Goal: Transaction & Acquisition: Purchase product/service

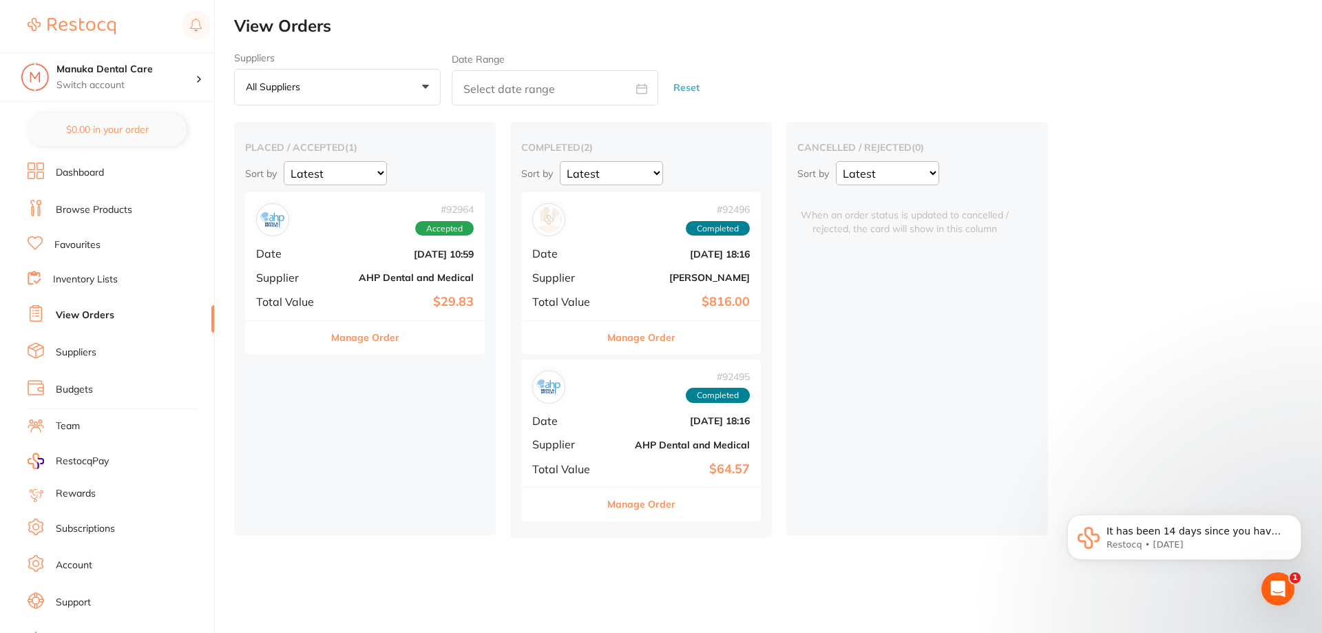
click at [95, 217] on li "Browse Products" at bounding box center [121, 210] width 187 height 21
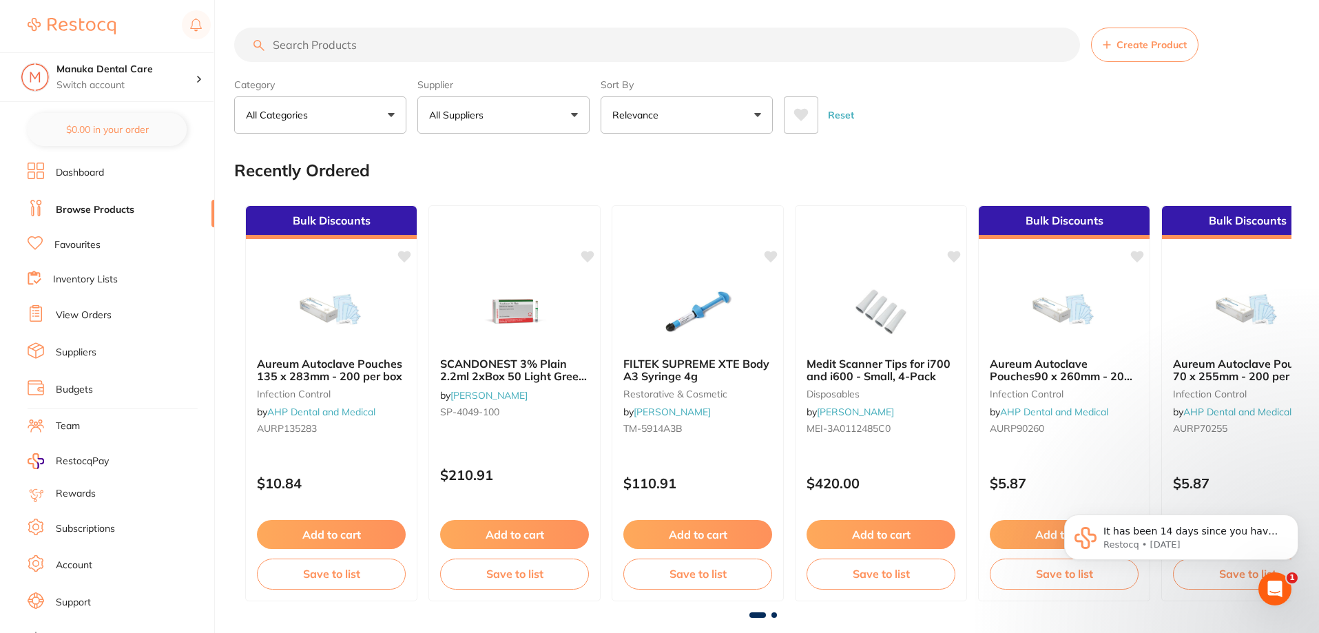
click at [358, 40] on input "search" at bounding box center [657, 45] width 846 height 34
click at [48, 311] on li "View Orders" at bounding box center [121, 315] width 187 height 21
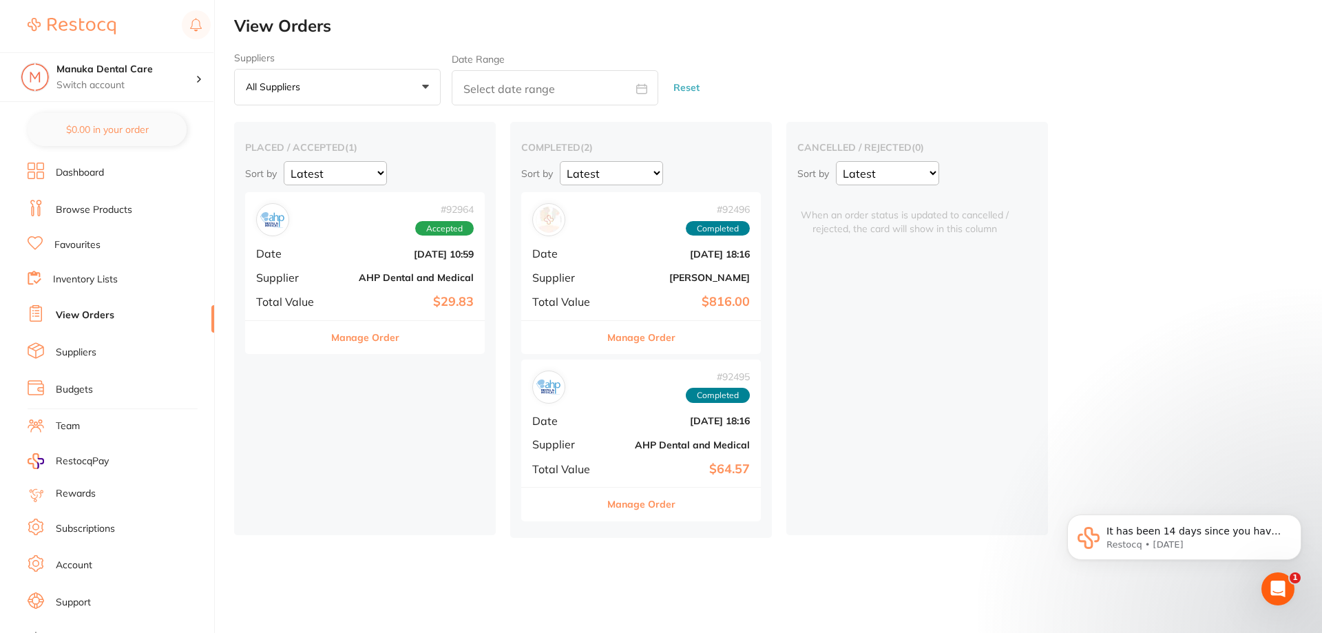
click at [76, 211] on link "Browse Products" at bounding box center [94, 210] width 76 height 14
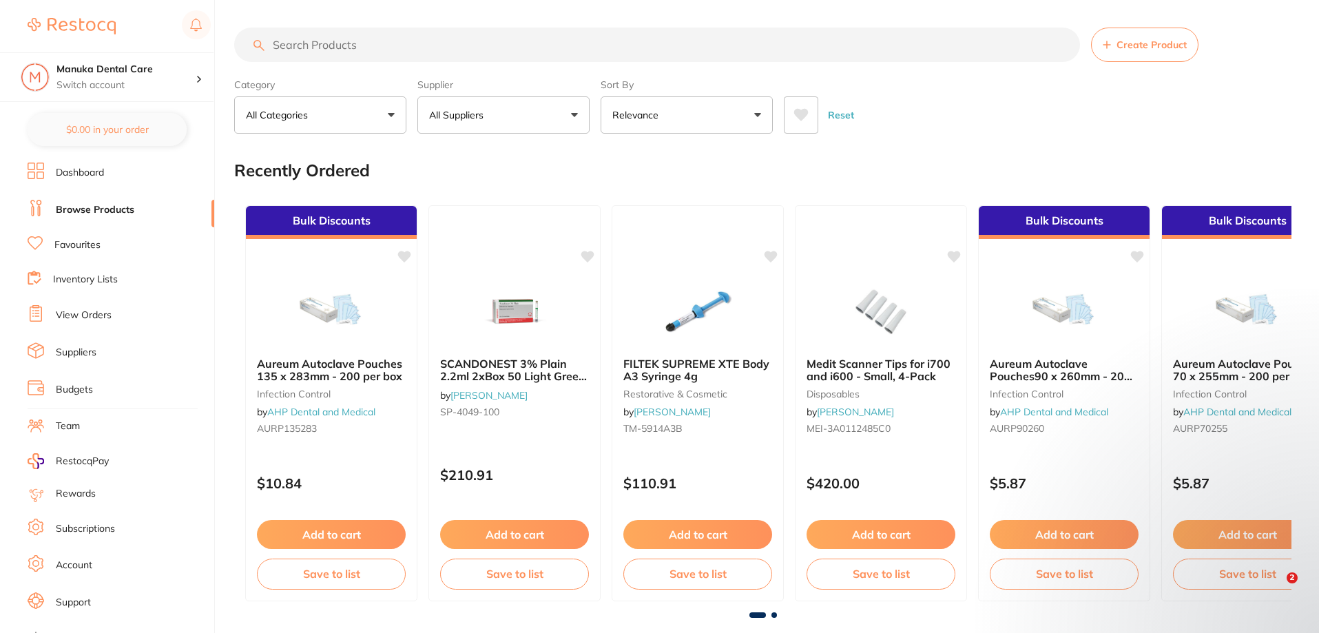
click at [355, 48] on input "search" at bounding box center [657, 45] width 846 height 34
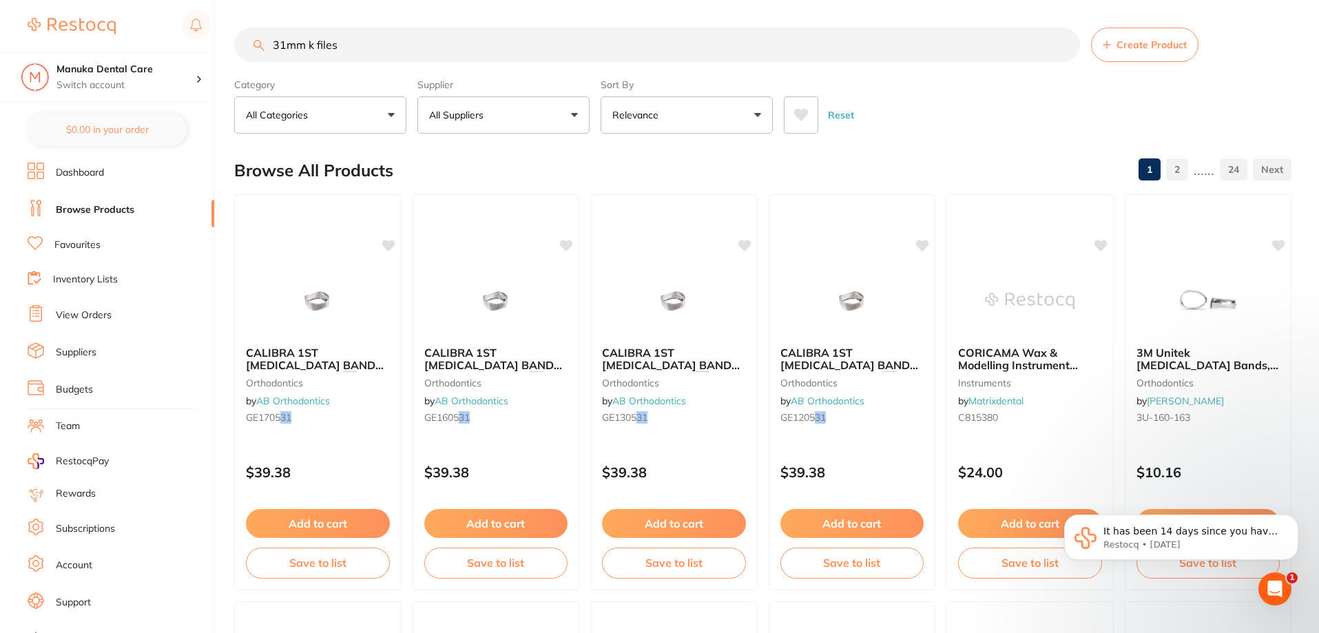
type input "31mm k files"
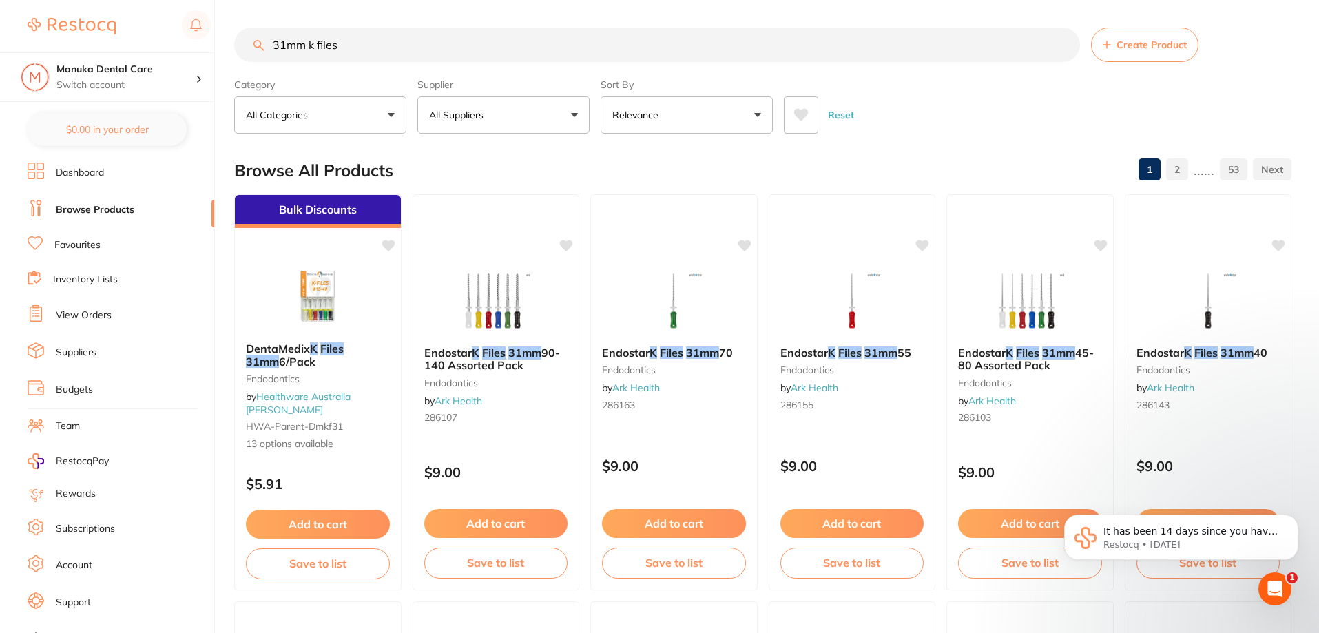
click at [469, 114] on p "All Suppliers" at bounding box center [459, 115] width 60 height 14
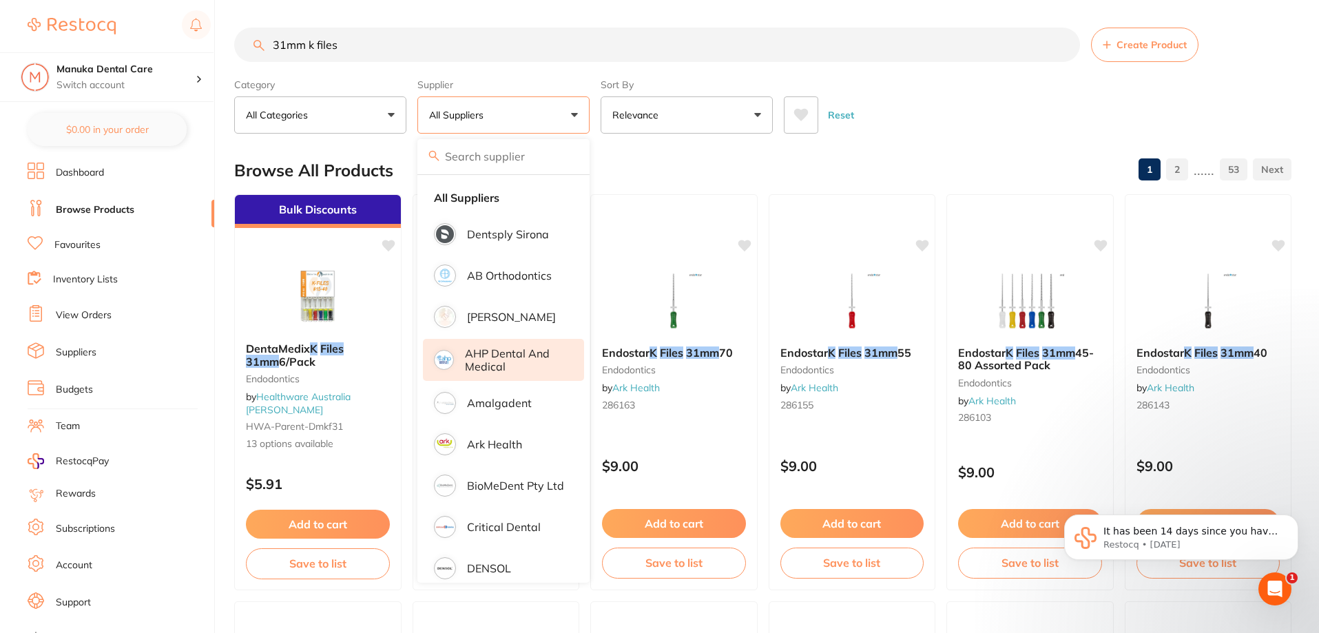
click at [486, 357] on p "AHP Dental and Medical" at bounding box center [515, 359] width 100 height 25
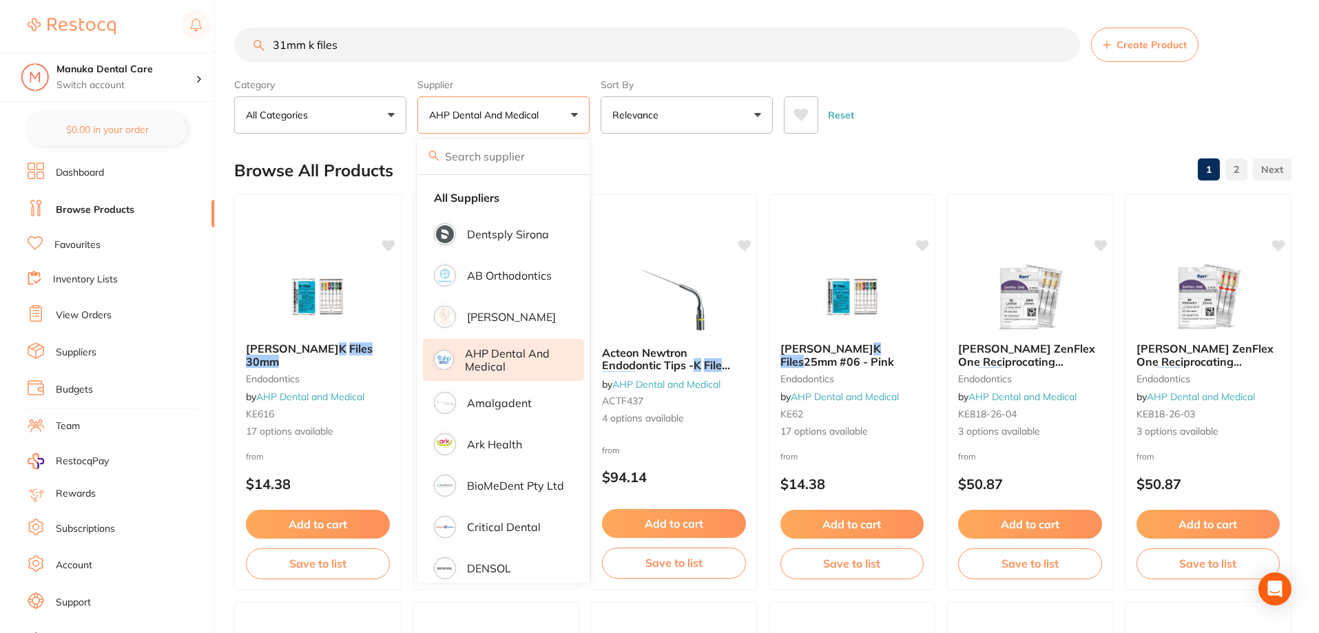
click at [933, 121] on div "Reset" at bounding box center [1032, 109] width 497 height 48
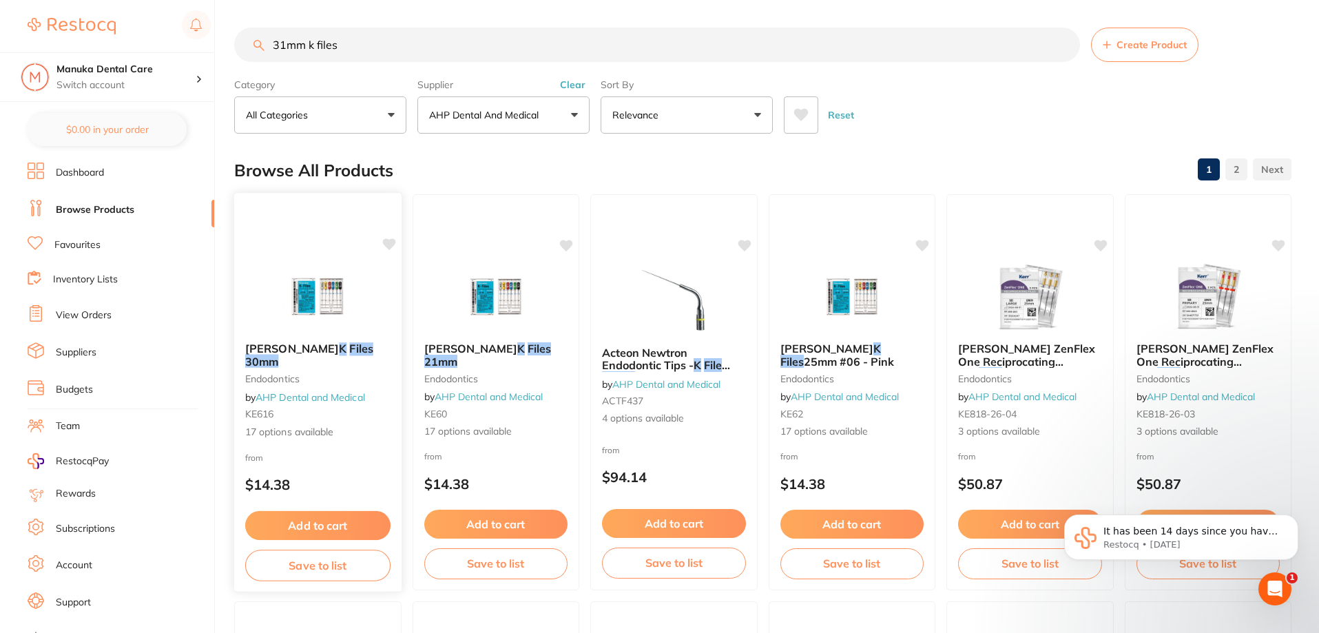
click at [328, 523] on button "Add to cart" at bounding box center [317, 526] width 145 height 30
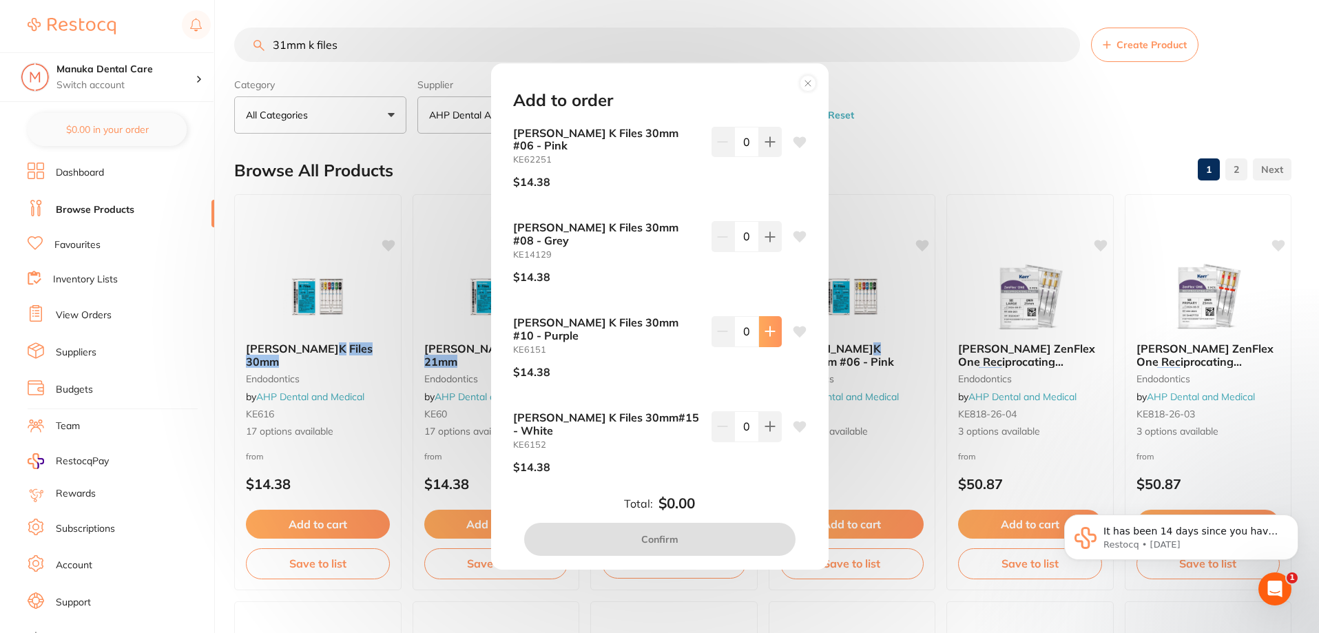
click at [769, 326] on icon at bounding box center [770, 331] width 11 height 11
type input "1"
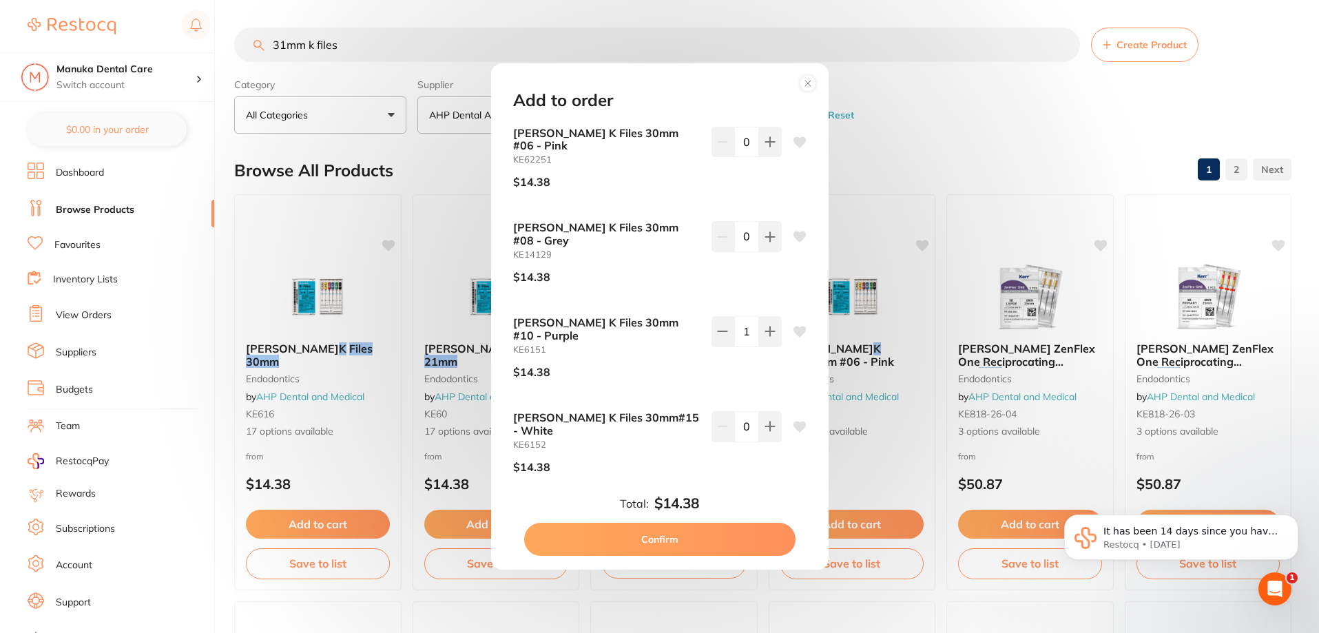
click at [729, 544] on button "Confirm" at bounding box center [659, 539] width 271 height 33
checkbox input "false"
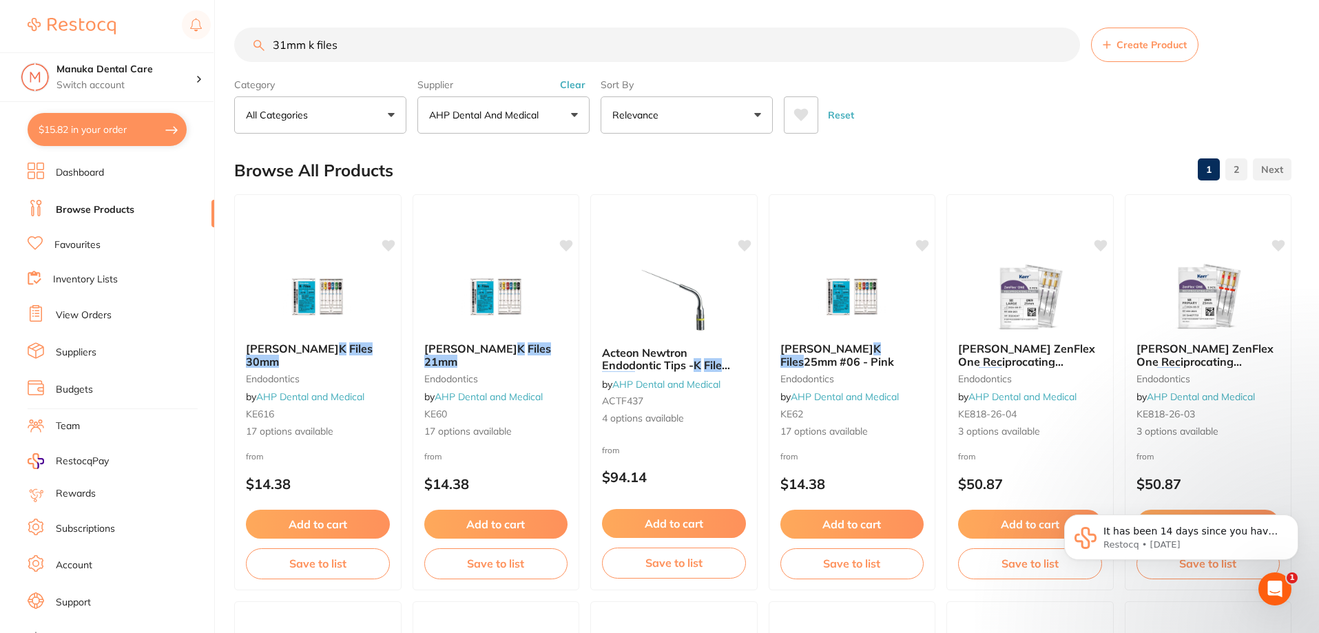
drag, startPoint x: 330, startPoint y: 48, endPoint x: 219, endPoint y: 48, distance: 110.9
click at [219, 48] on div "$15.82 Manuka Dental Care Switch account Manuka Dental Care $15.82 in your orde…" at bounding box center [659, 316] width 1319 height 633
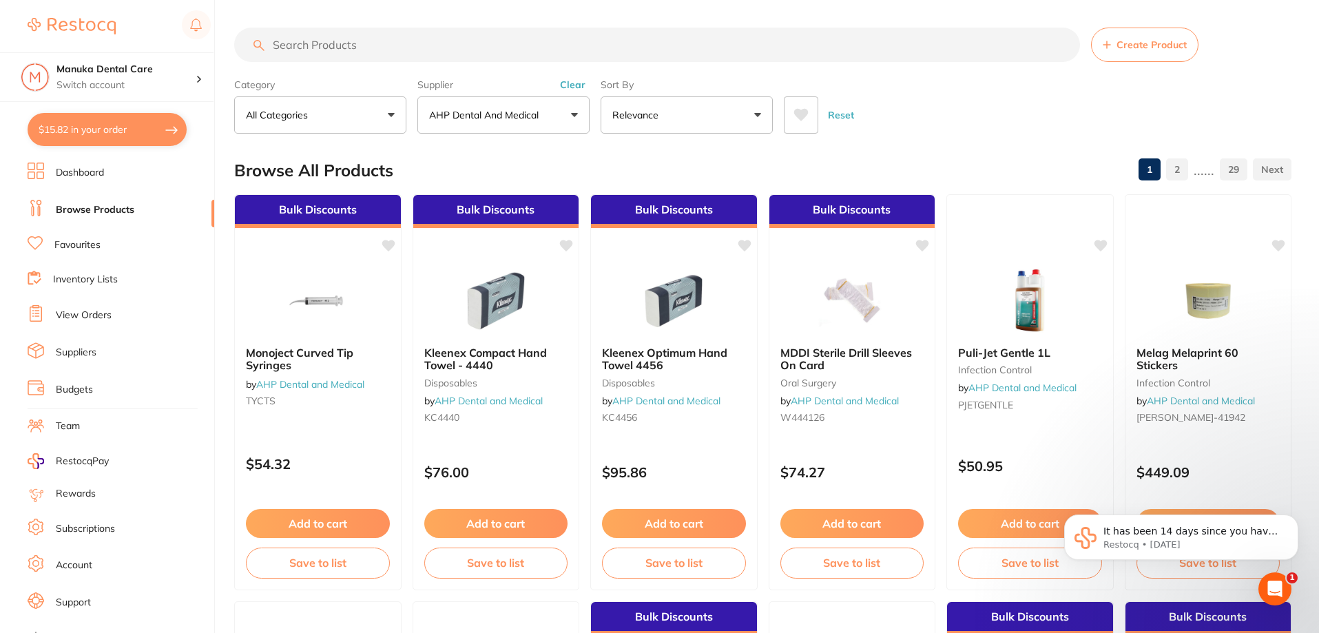
paste input "1 x [PERSON_NAME] Files 31mm"
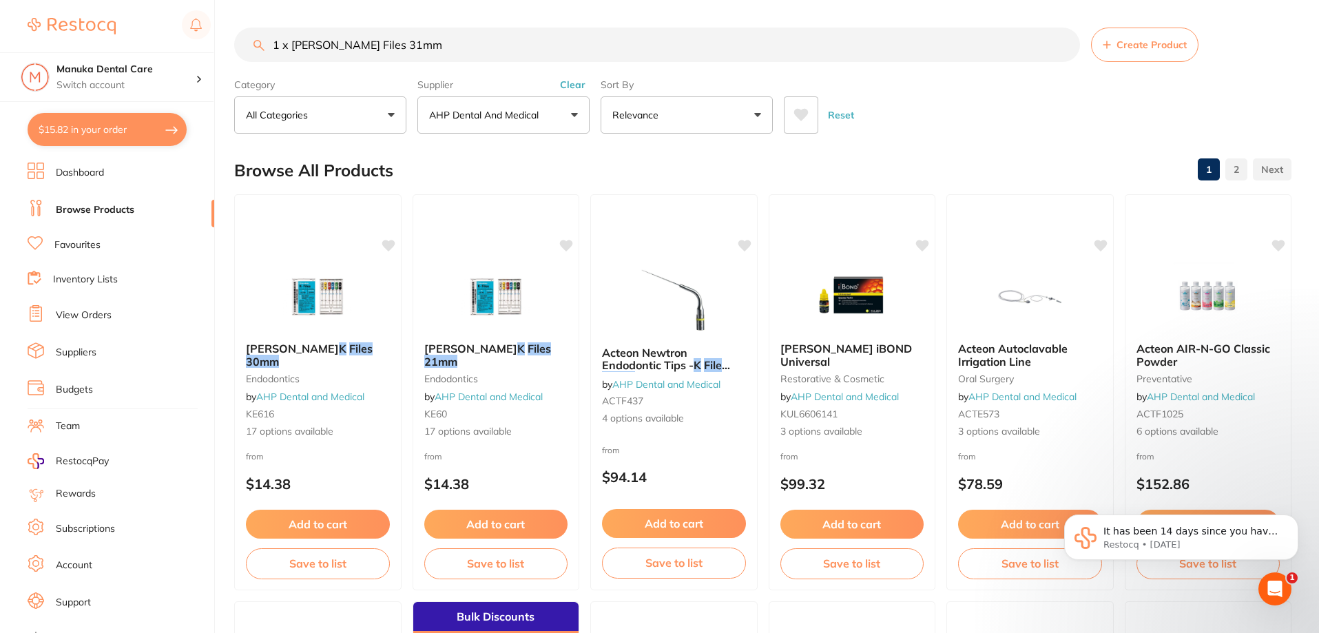
click at [290, 43] on input "1 x [PERSON_NAME] Files 31mm" at bounding box center [657, 45] width 846 height 34
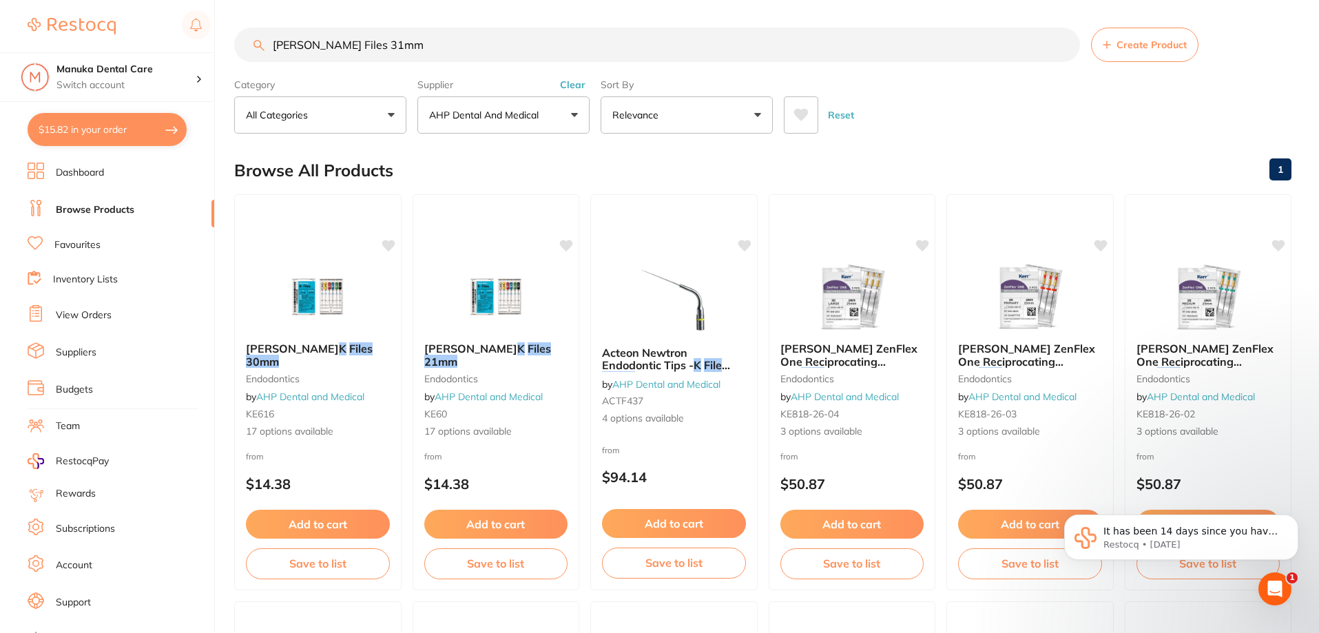
click at [437, 37] on input "[PERSON_NAME] Files 31mm" at bounding box center [657, 45] width 846 height 34
click at [353, 46] on input "[PERSON_NAME] Files 31mm" at bounding box center [657, 45] width 846 height 34
click at [354, 45] on input "[PERSON_NAME] Files 31mm" at bounding box center [657, 45] width 846 height 34
drag, startPoint x: 315, startPoint y: 43, endPoint x: 189, endPoint y: 43, distance: 126.0
click at [189, 43] on div "$15.82 Manuka Dental Care Switch account Manuka Dental Care $15.82 in your orde…" at bounding box center [659, 316] width 1319 height 633
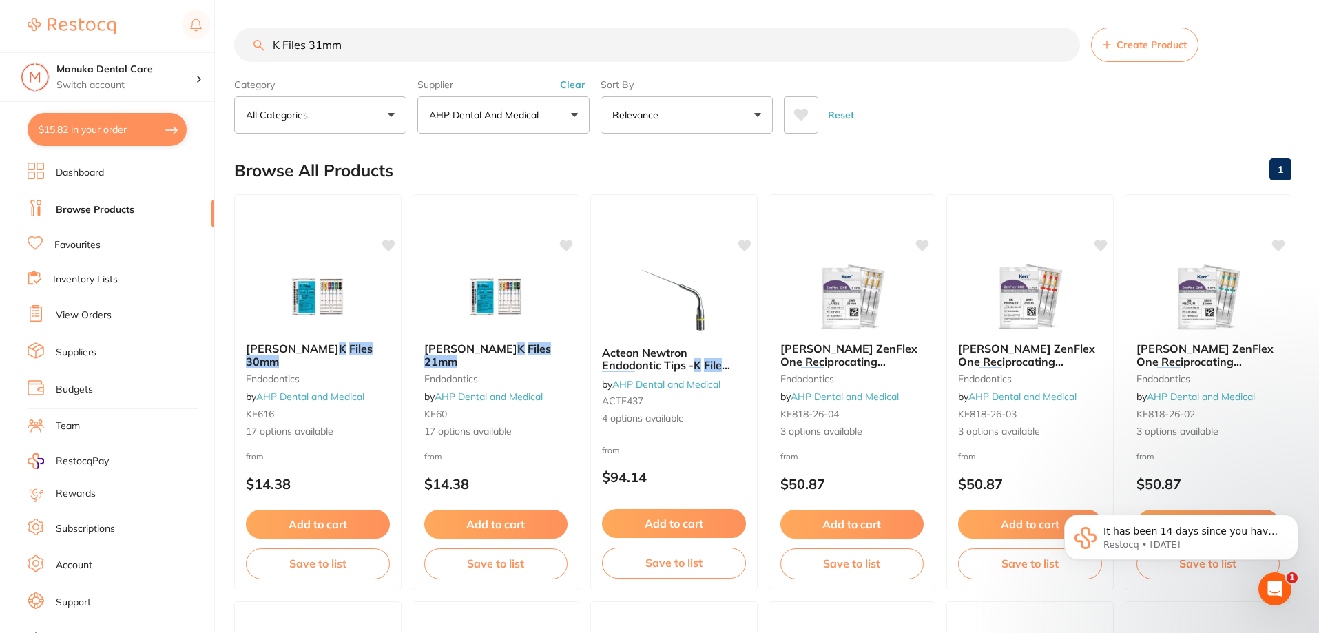
type input "K Files 31mm"
click at [363, 41] on input "K Files 31mm" at bounding box center [657, 45] width 846 height 34
click at [502, 112] on p "AHP Dental and Medical" at bounding box center [486, 115] width 115 height 14
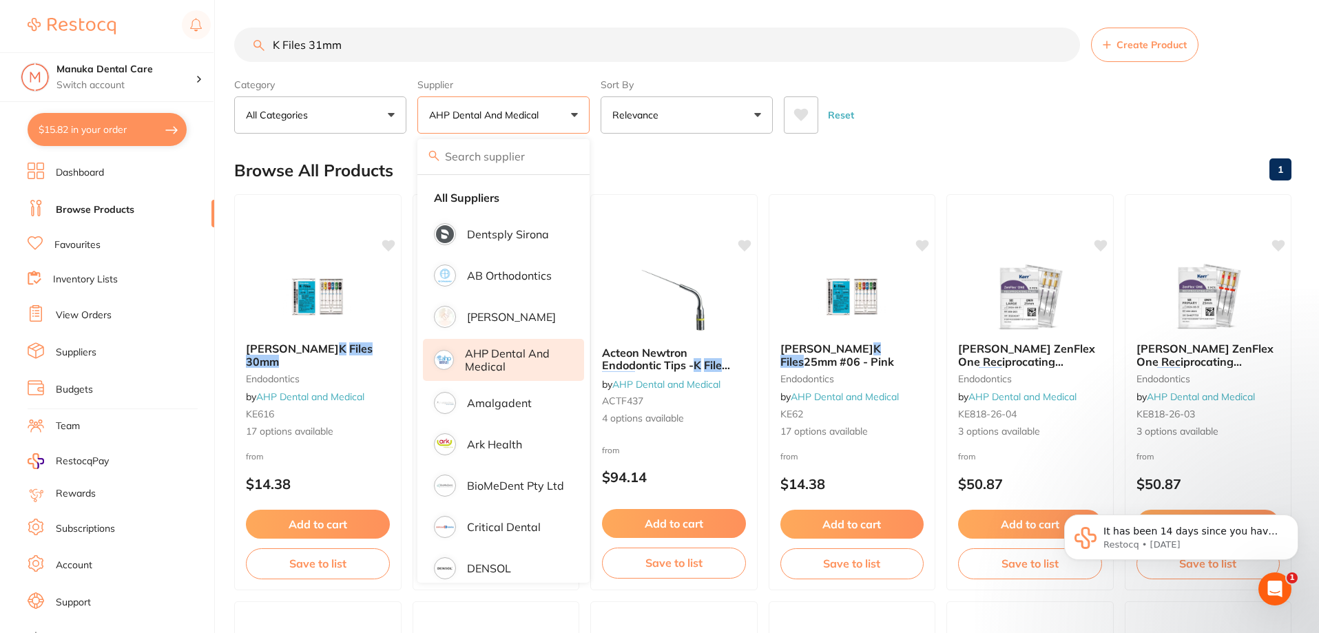
click at [614, 188] on div "Browse All Products 1" at bounding box center [762, 170] width 1057 height 46
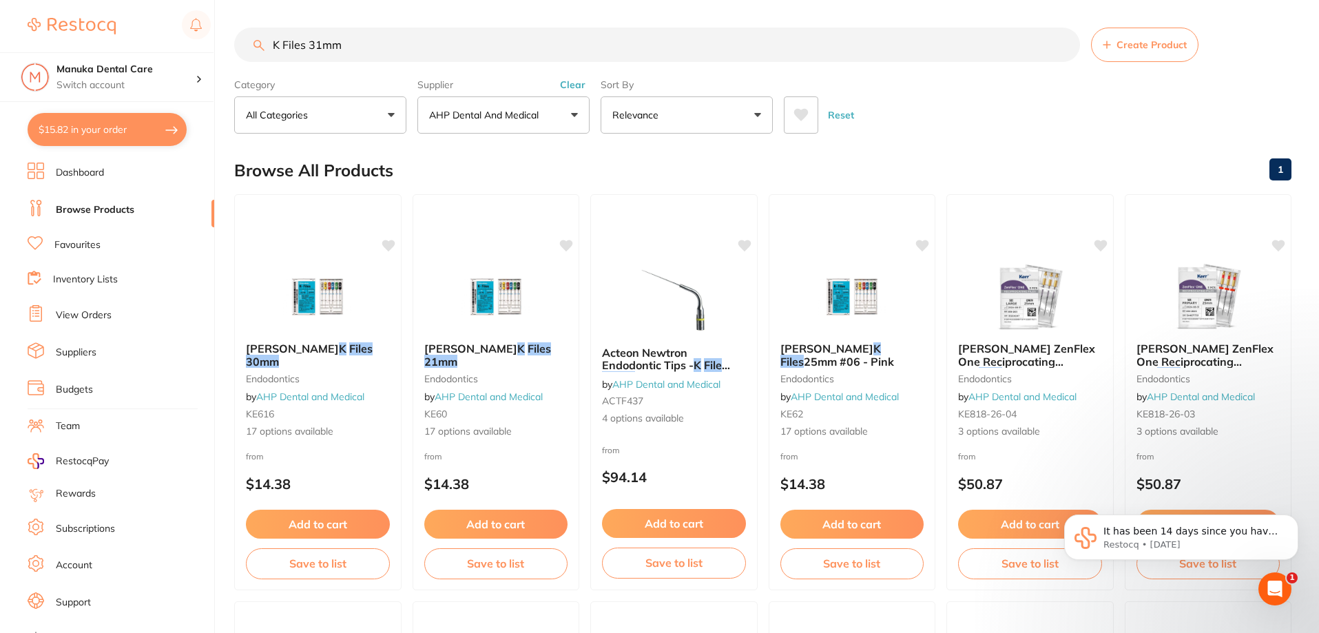
click at [573, 85] on button "Clear" at bounding box center [573, 85] width 34 height 12
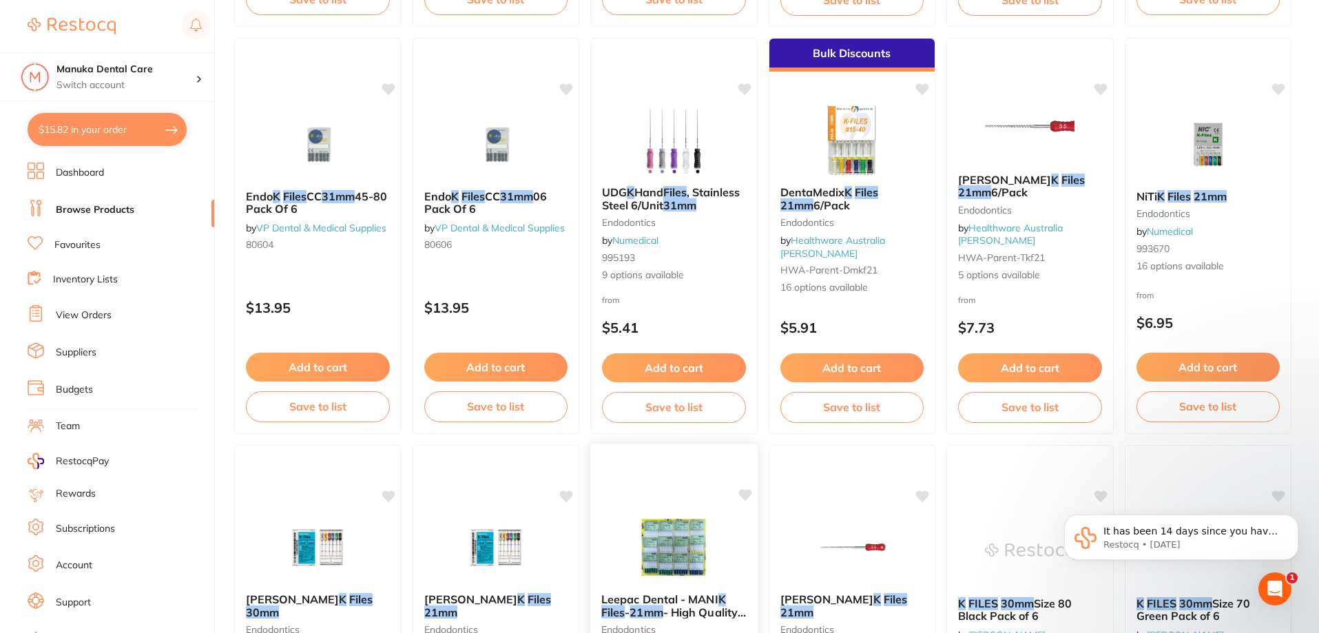
scroll to position [1584, 0]
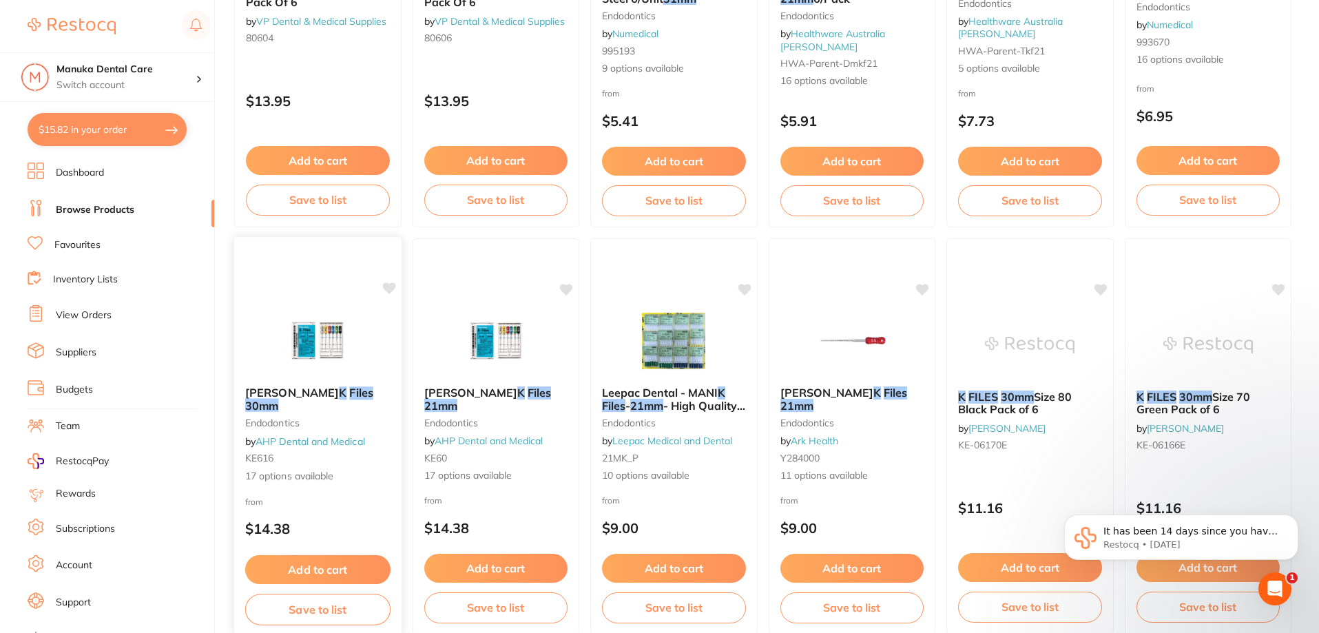
click at [351, 572] on button "Add to cart" at bounding box center [317, 570] width 145 height 30
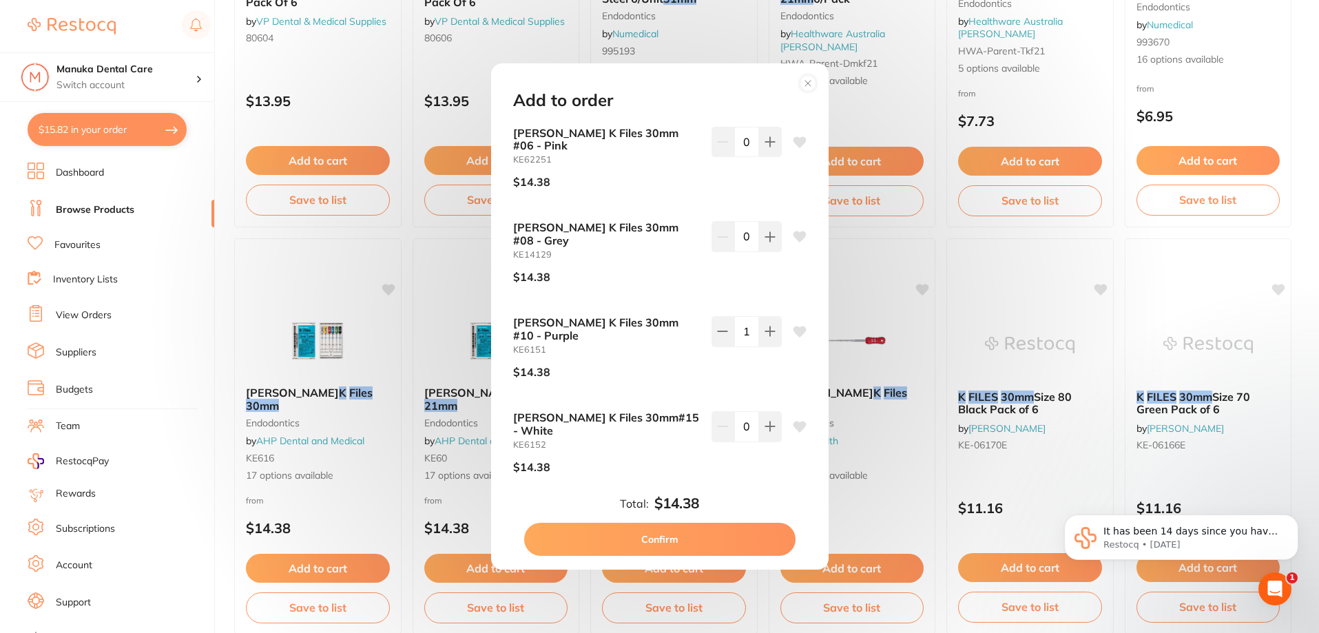
scroll to position [0, 0]
click at [769, 145] on icon at bounding box center [770, 141] width 11 height 11
type input "1"
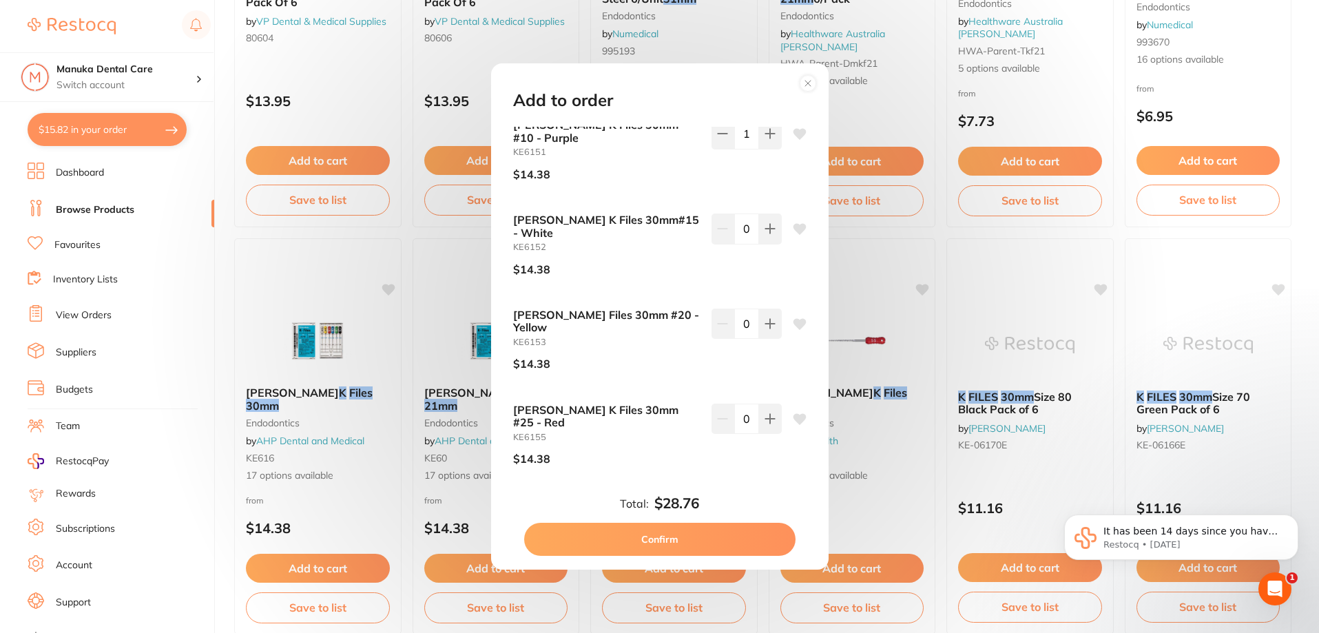
scroll to position [276, 0]
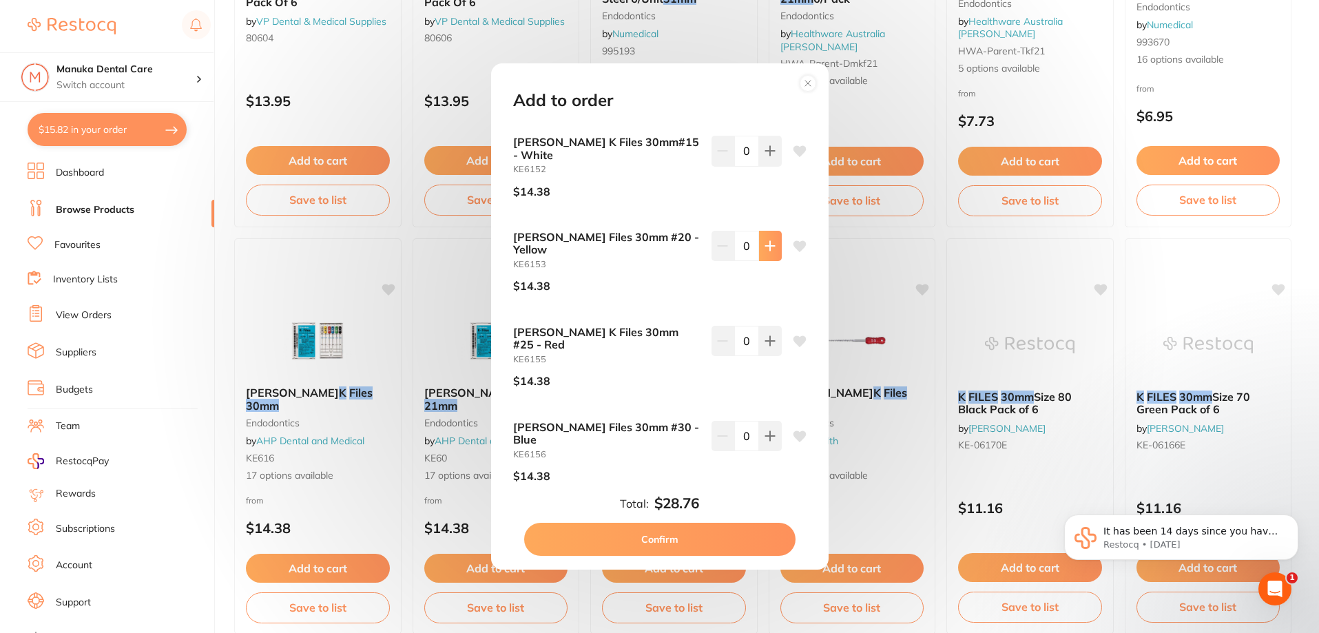
click at [769, 231] on button at bounding box center [770, 246] width 23 height 30
type input "1"
click at [708, 541] on button "Confirm" at bounding box center [659, 539] width 271 height 33
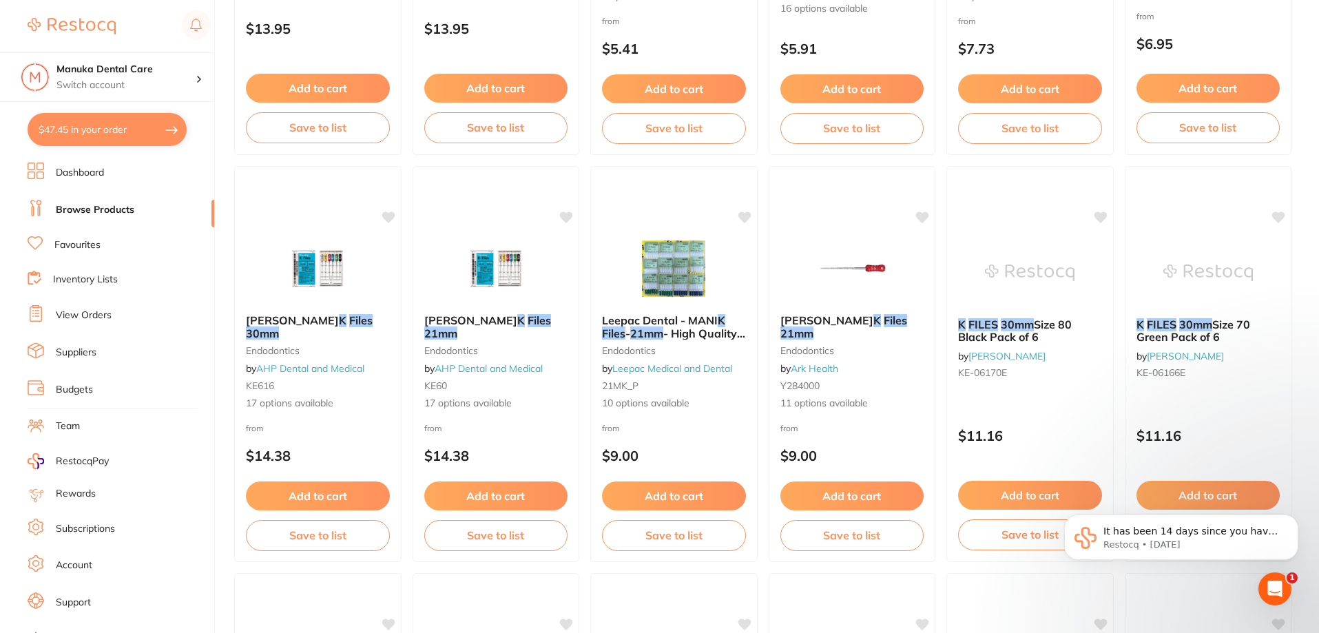
scroll to position [0, 0]
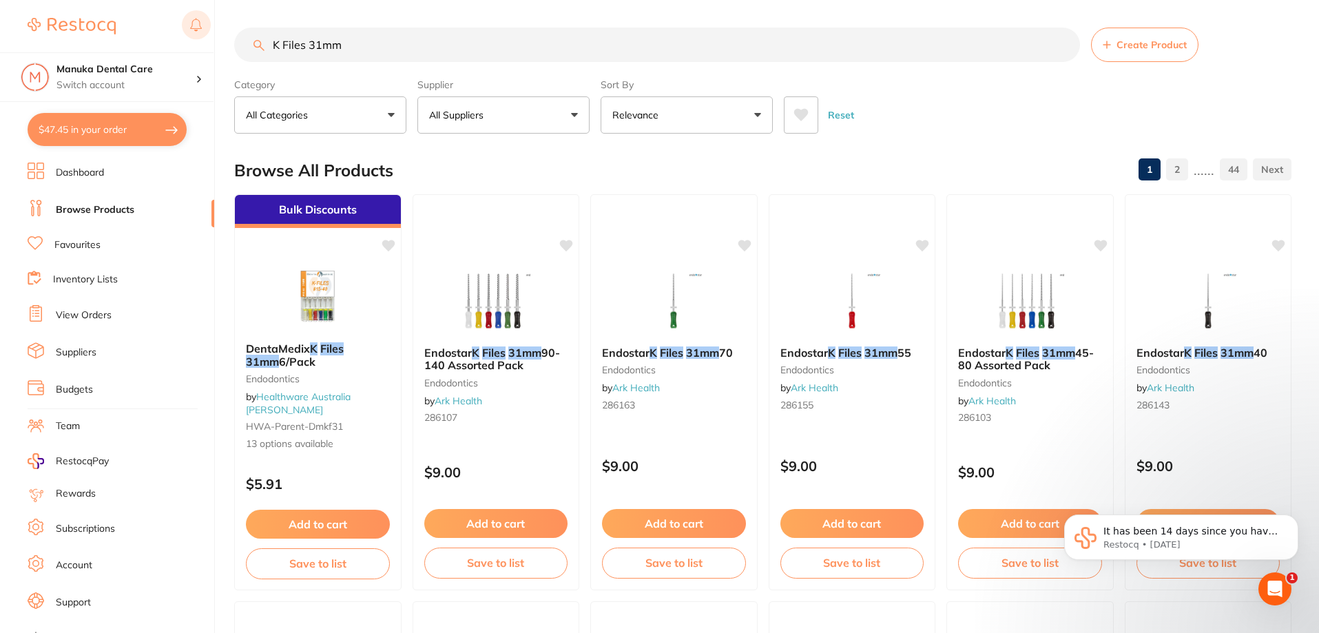
drag, startPoint x: 245, startPoint y: 39, endPoint x: 198, endPoint y: 39, distance: 46.8
click at [198, 39] on div "$47.45 Manuka Dental Care Switch account Manuka Dental Care $47.45 in your orde…" at bounding box center [659, 316] width 1319 height 633
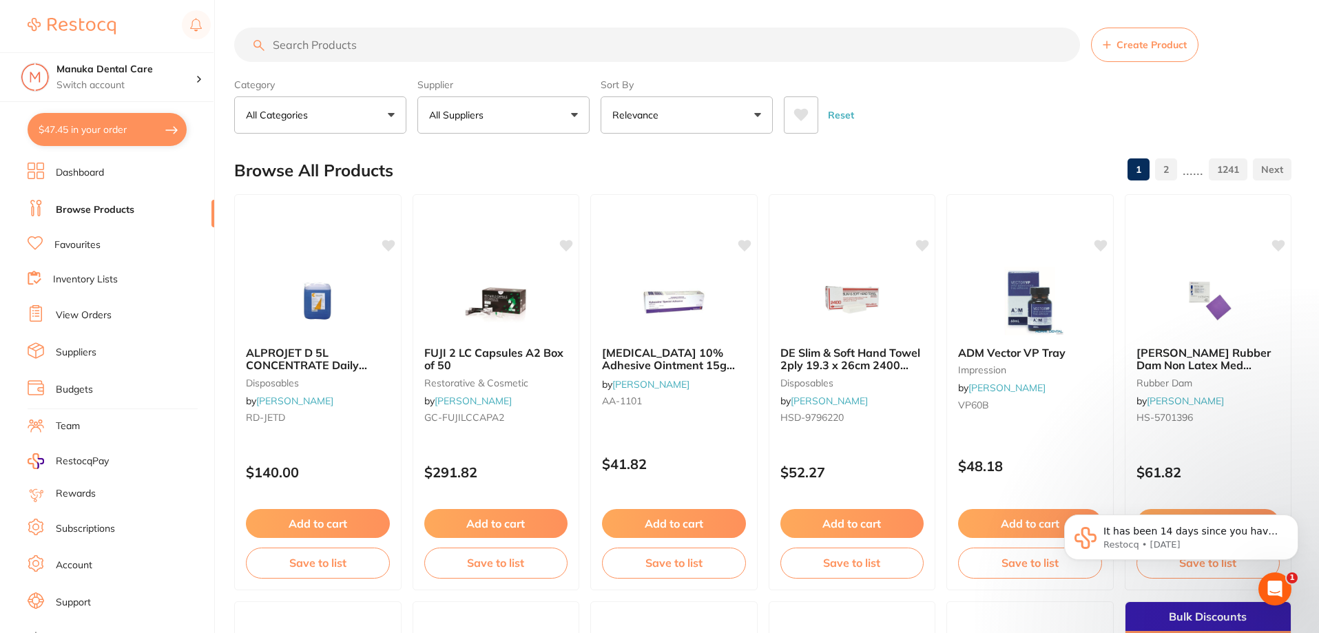
click at [377, 49] on input "search" at bounding box center [657, 45] width 846 height 34
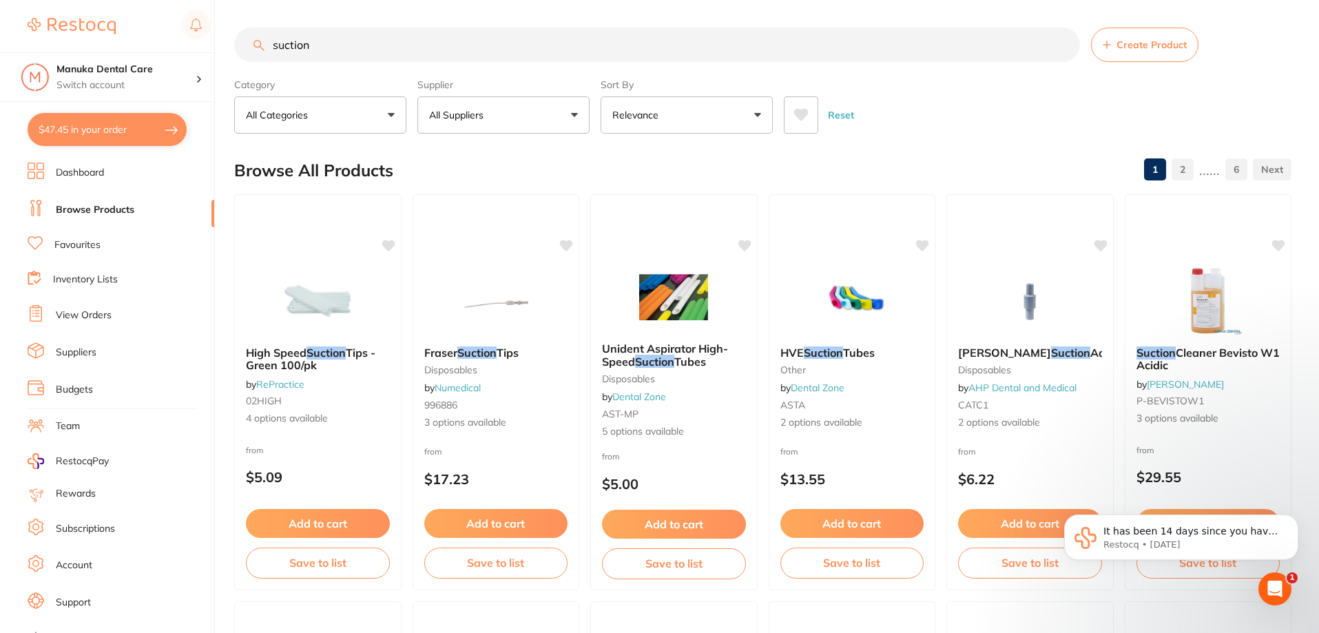
click at [450, 118] on p "All Suppliers" at bounding box center [459, 115] width 60 height 14
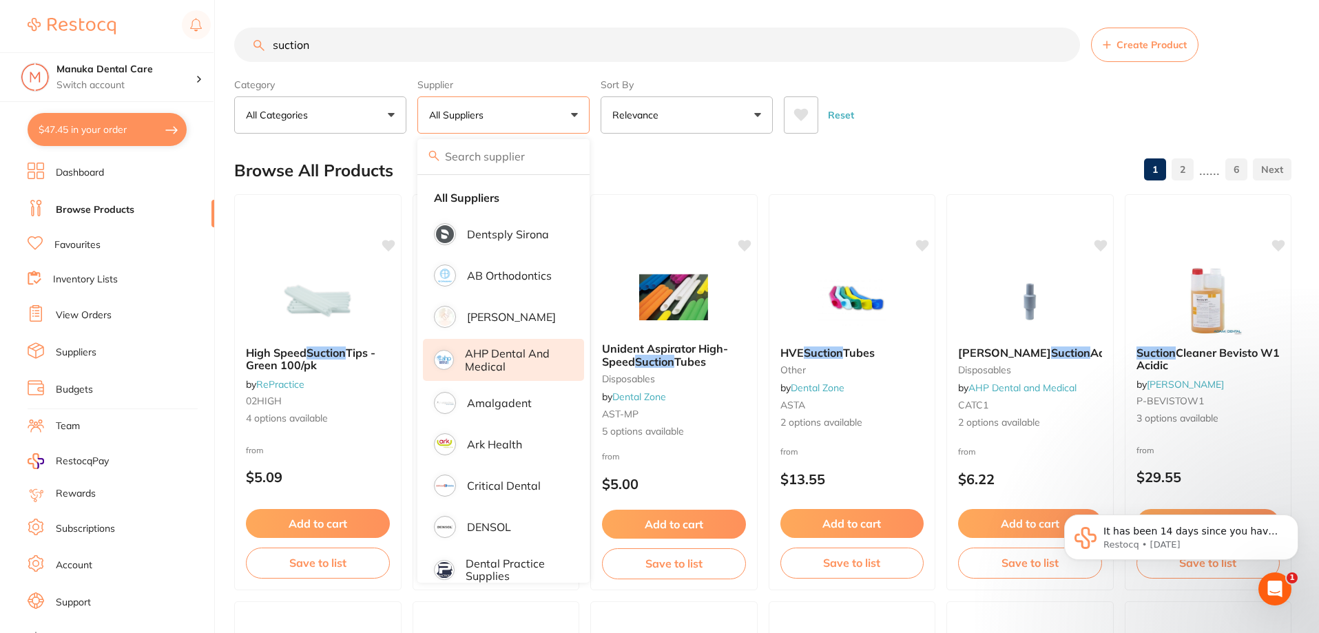
click at [473, 379] on li "AHP Dental and Medical" at bounding box center [503, 360] width 161 height 42
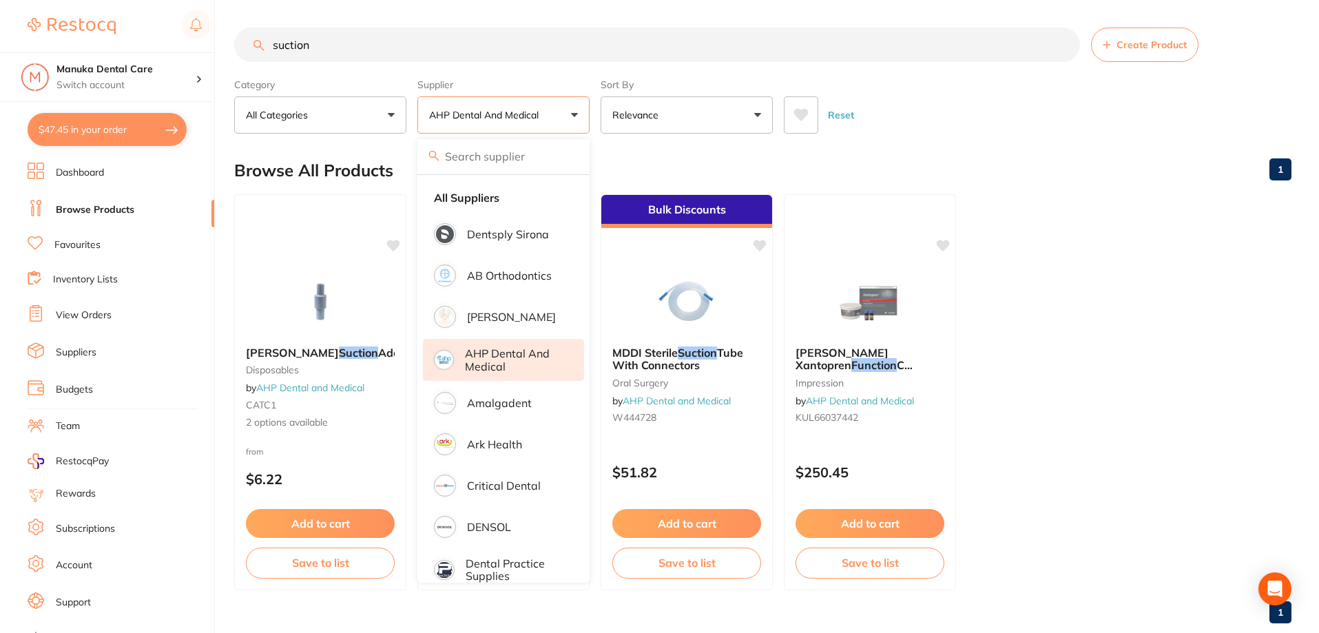
click at [818, 156] on div "Browse All Products 1" at bounding box center [762, 170] width 1057 height 46
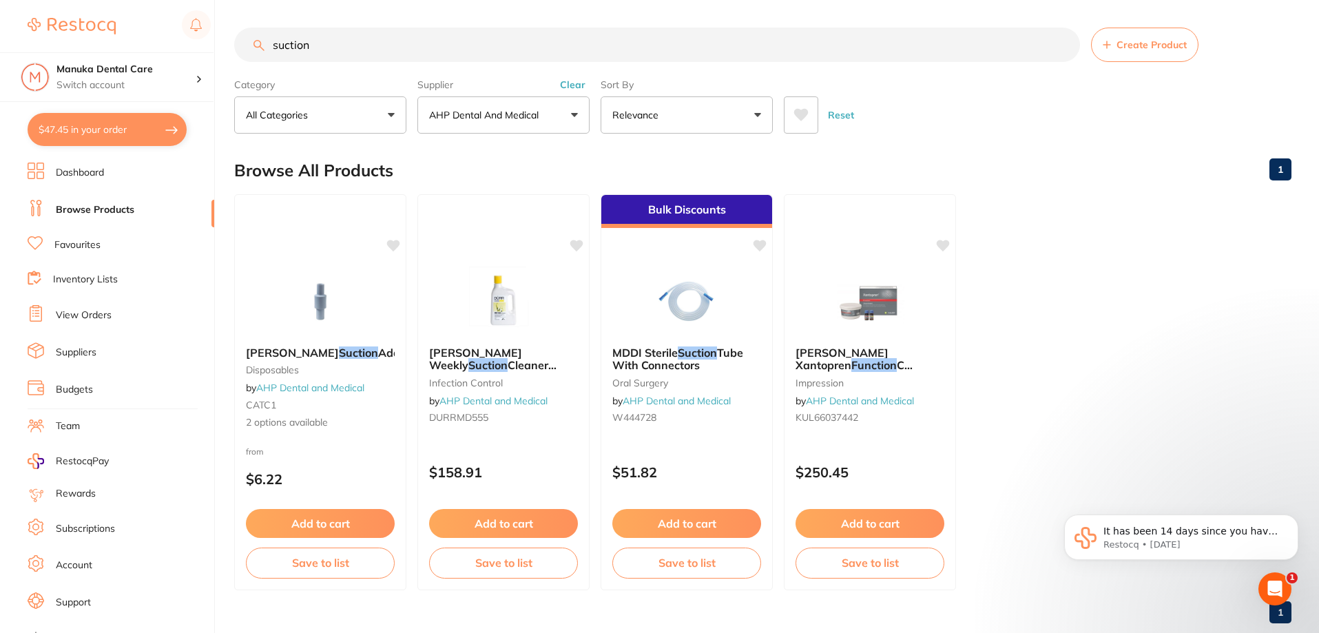
click at [320, 51] on input "suction" at bounding box center [657, 45] width 846 height 34
drag, startPoint x: 363, startPoint y: 44, endPoint x: 230, endPoint y: 43, distance: 132.9
click at [230, 43] on div "$47.45 Manuka Dental Care Switch account Manuka Dental Care $47.45 in your orde…" at bounding box center [659, 316] width 1319 height 633
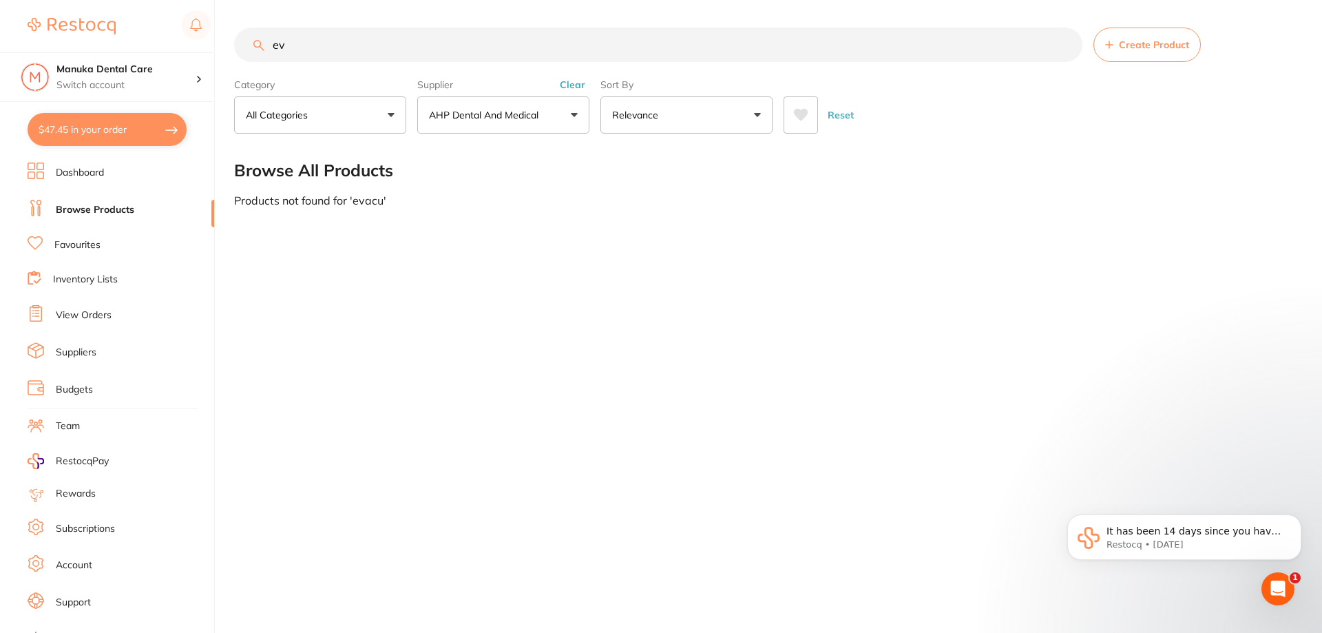
type input "e"
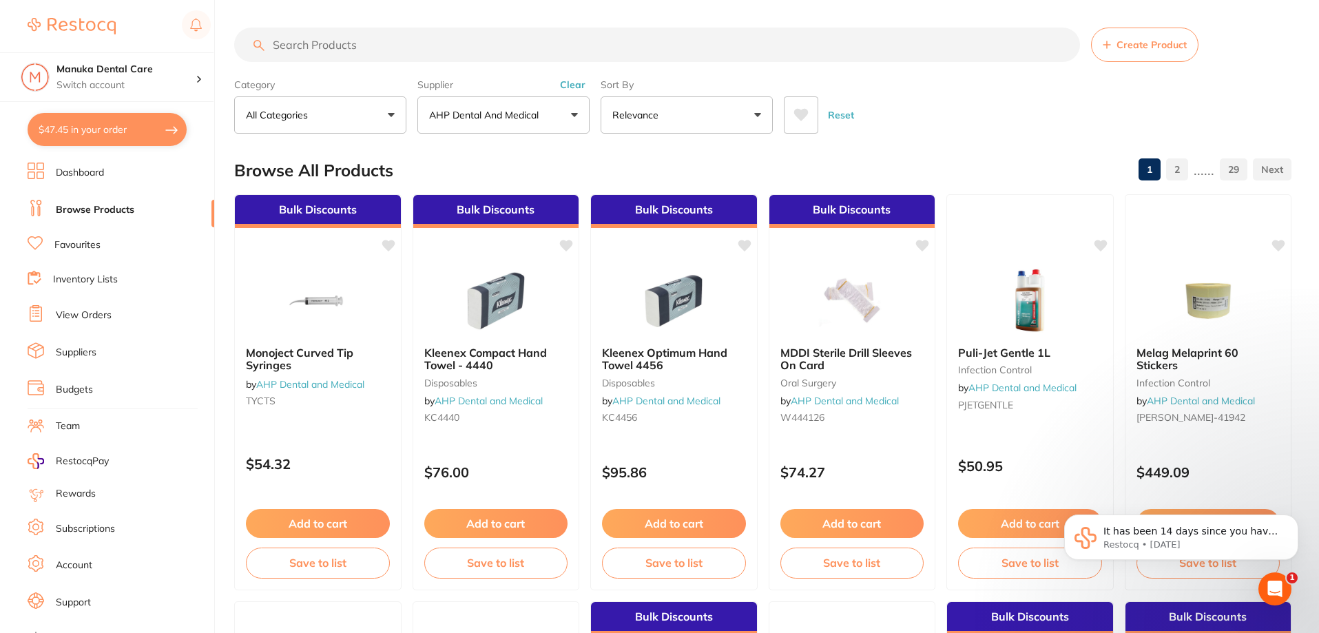
click at [464, 172] on div "Browse All Products 1 2 ...... 29" at bounding box center [762, 170] width 1057 height 46
click at [375, 44] on input "search" at bounding box center [657, 45] width 846 height 34
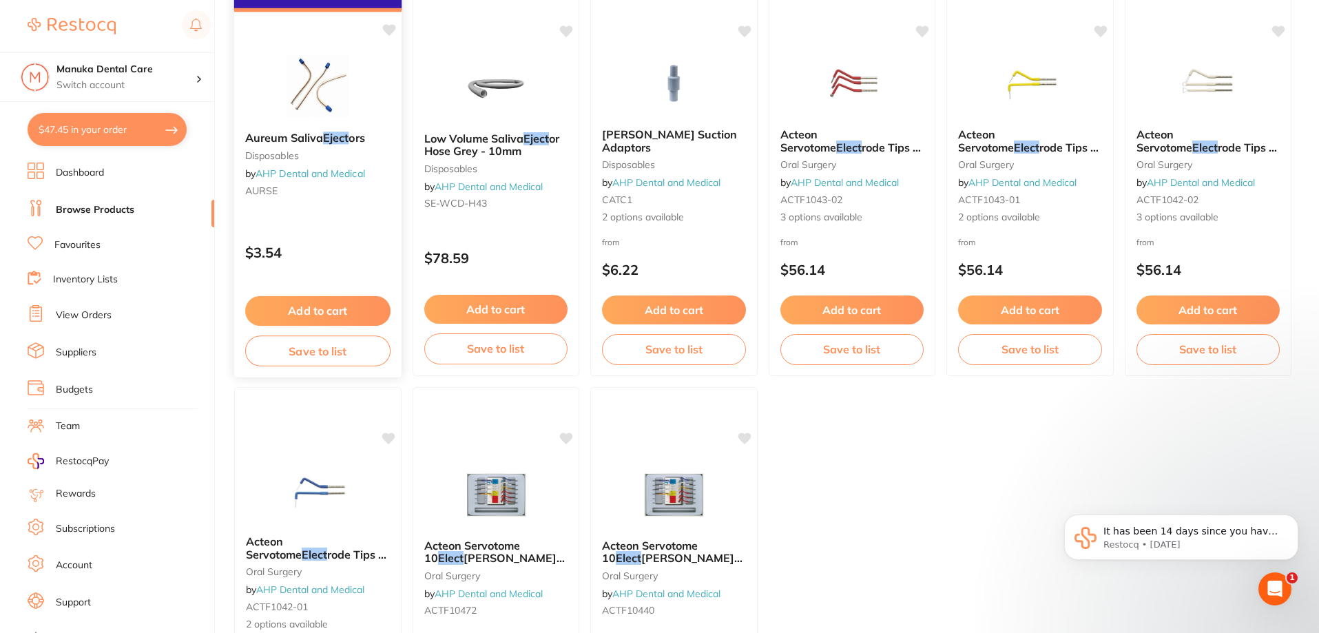
scroll to position [138, 0]
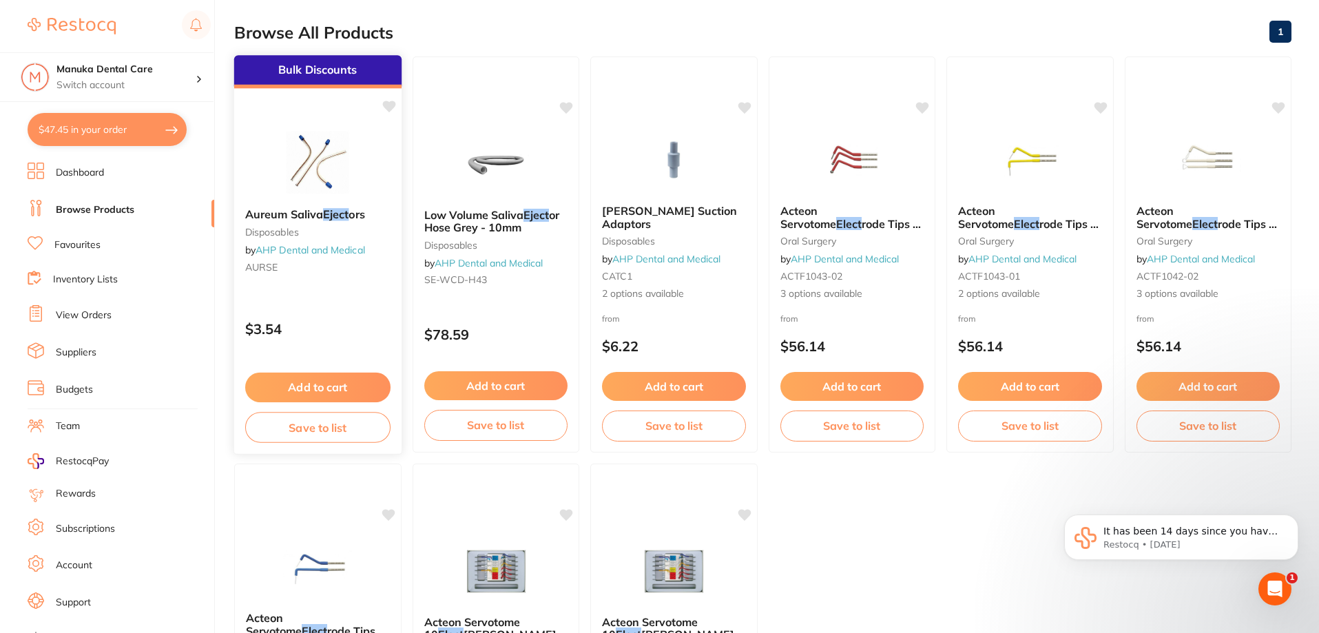
type input "eject"
click at [309, 391] on button "Add to cart" at bounding box center [317, 388] width 145 height 30
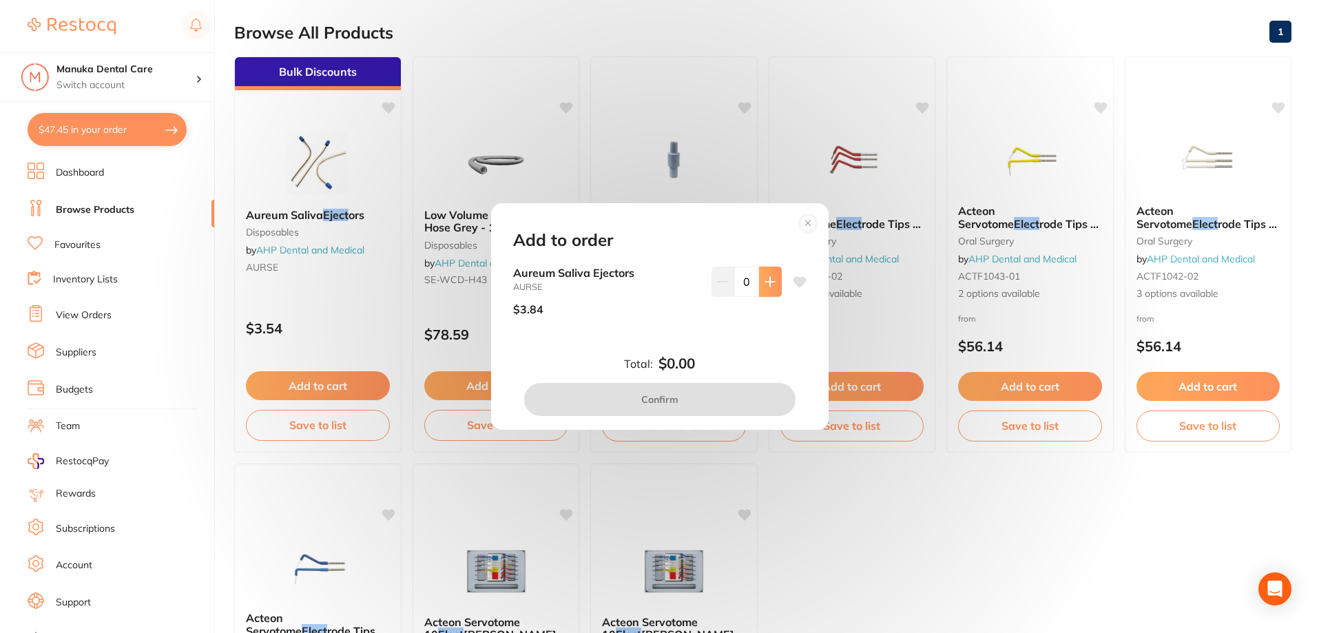
click at [769, 286] on icon at bounding box center [770, 281] width 11 height 11
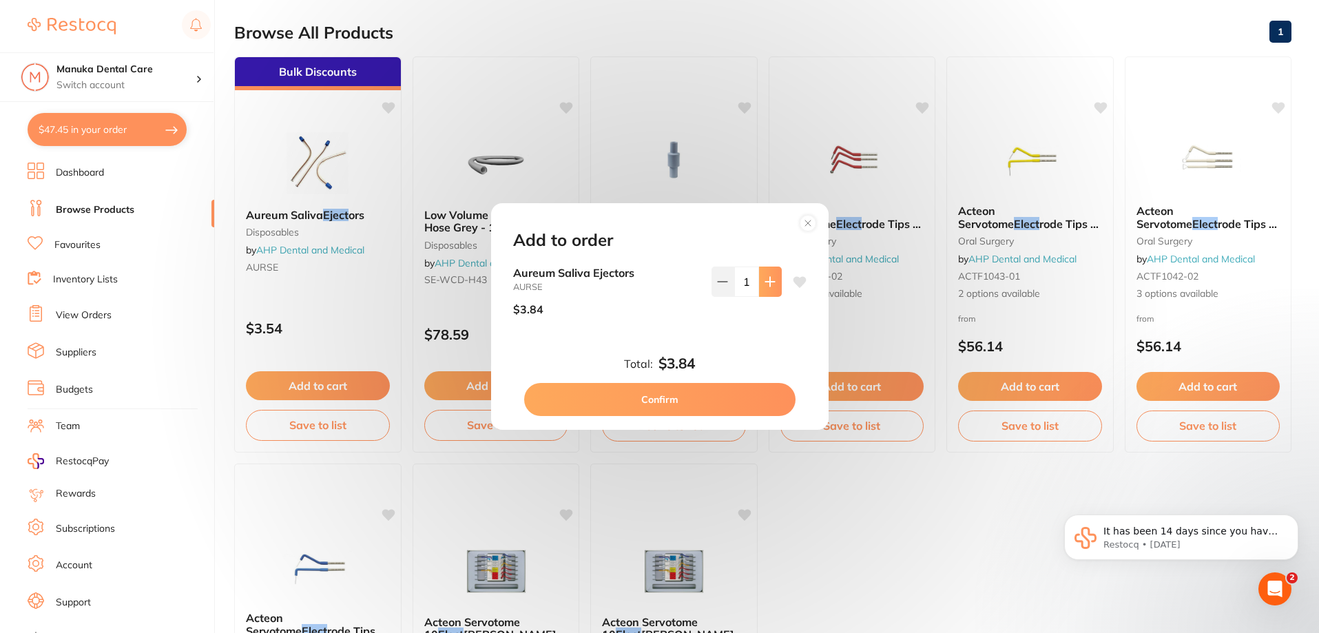
scroll to position [0, 0]
click at [769, 286] on icon at bounding box center [770, 281] width 11 height 11
click at [769, 285] on icon at bounding box center [770, 281] width 11 height 11
type input "3"
click at [711, 395] on button "Confirm" at bounding box center [659, 399] width 271 height 33
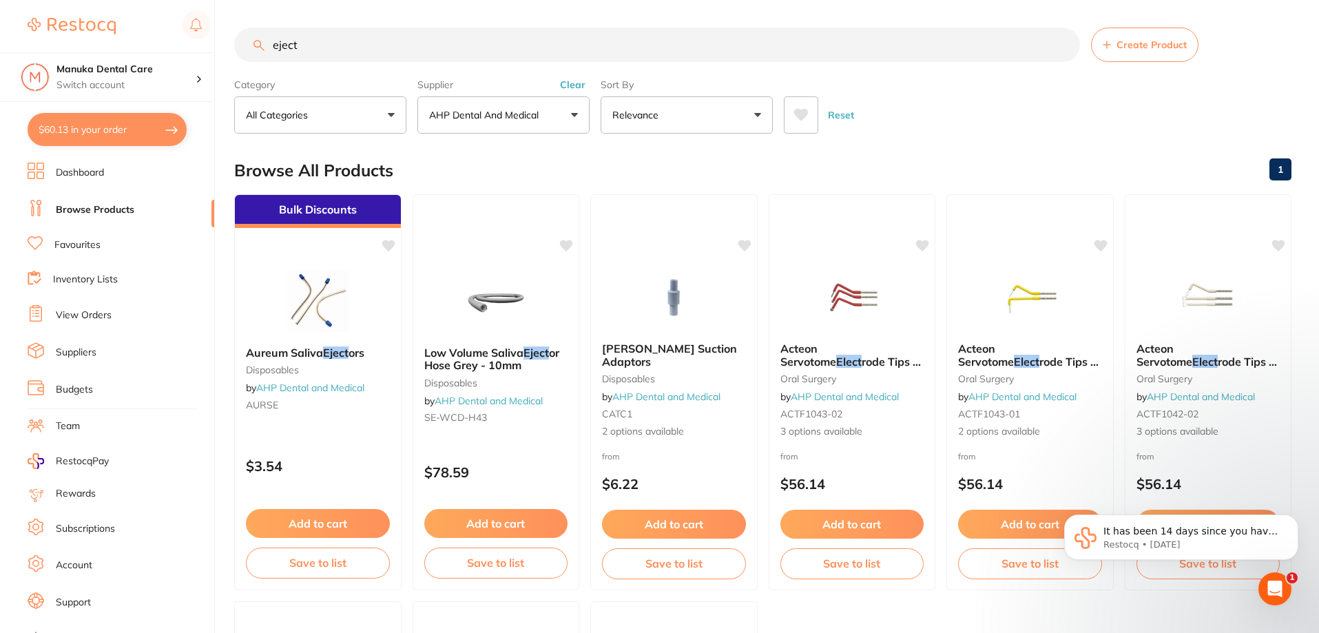
drag, startPoint x: 300, startPoint y: 49, endPoint x: 245, endPoint y: 49, distance: 55.1
click at [245, 49] on input "eject" at bounding box center [657, 45] width 846 height 34
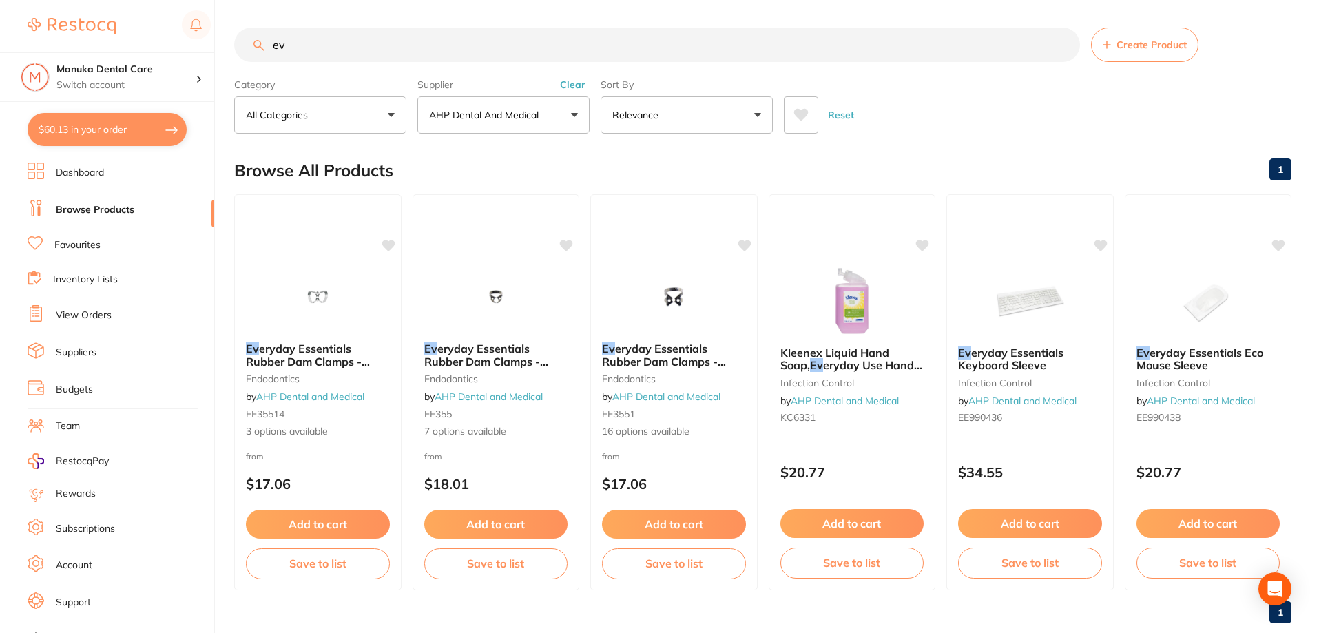
type input "e"
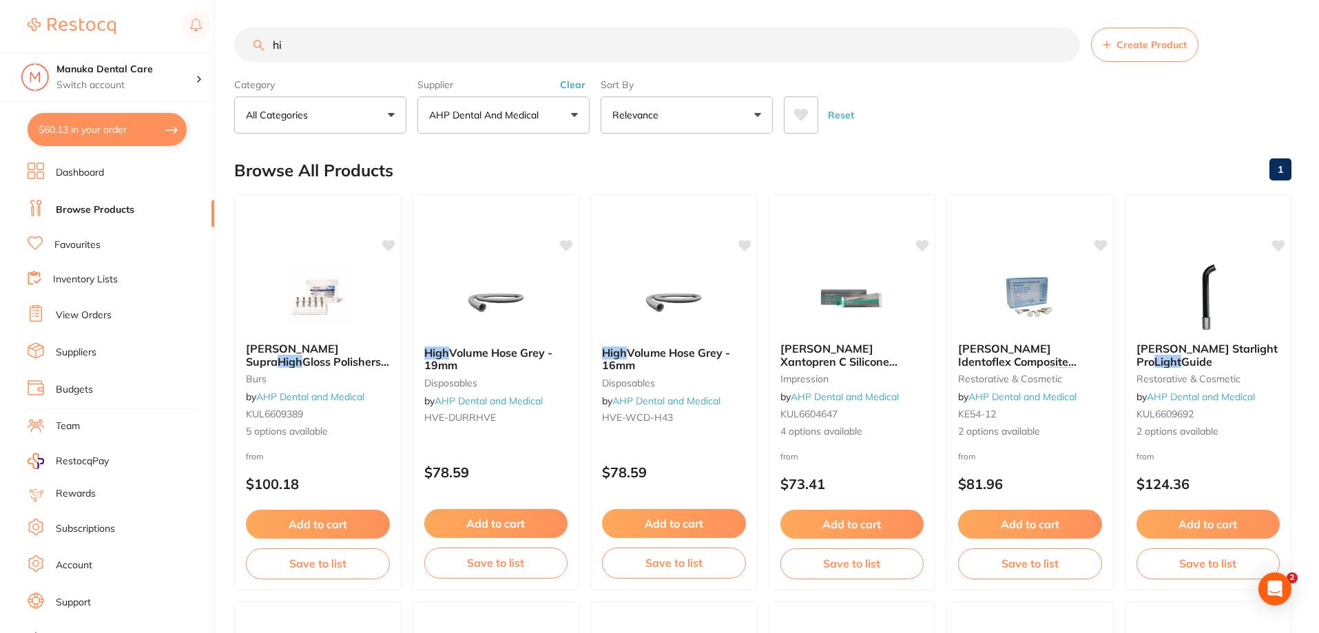
type input "h"
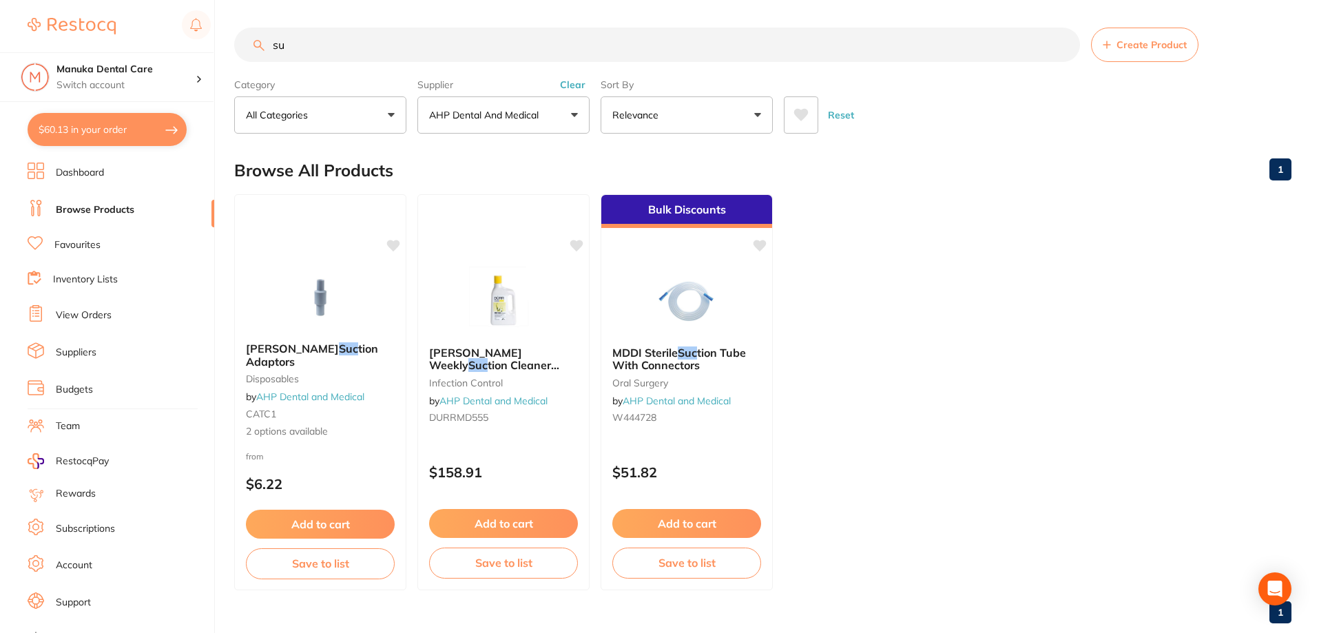
type input "s"
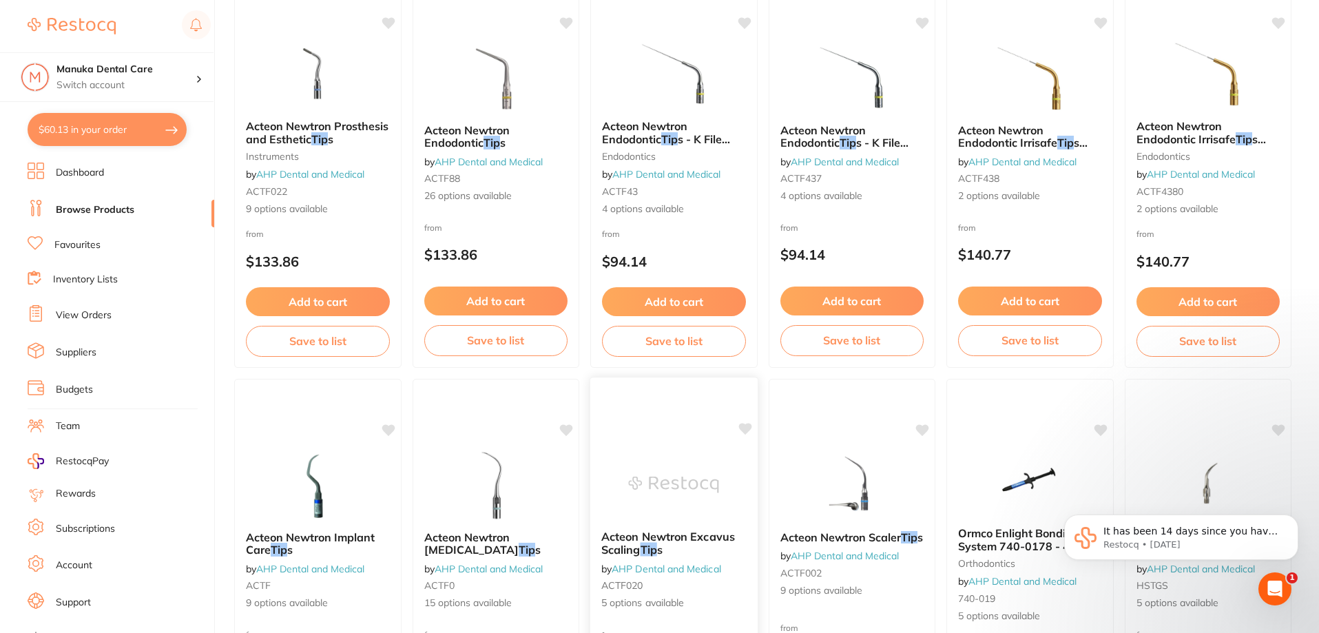
scroll to position [3285, 0]
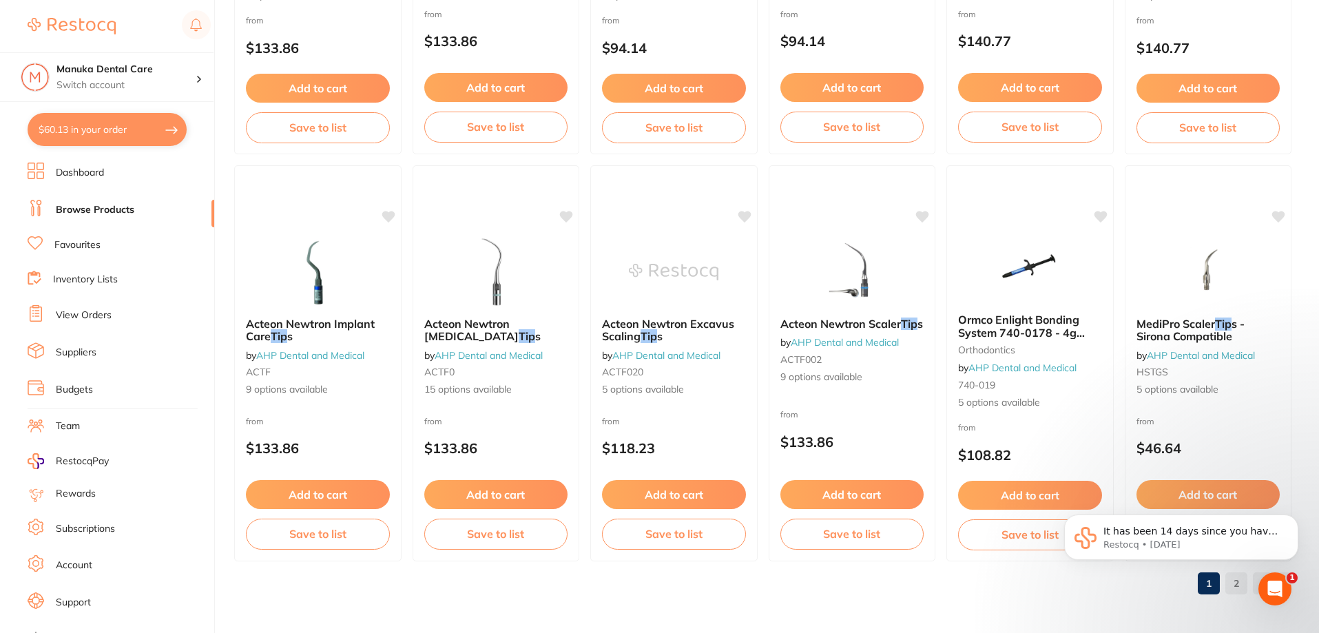
type input "tip"
click at [1247, 583] on body "It has been 14 days since you have started your Restocq journey. We wanted to d…" at bounding box center [1181, 540] width 264 height 99
click at [1236, 591] on html "It has been 14 days since you have started your Restocq journey. We wanted to d…" at bounding box center [1181, 541] width 276 height 110
click at [1133, 573] on body "It has been 14 days since you have started your Restocq journey. We wanted to d…" at bounding box center [1181, 540] width 264 height 99
click at [1289, 520] on button "Dismiss notification" at bounding box center [1294, 519] width 18 height 18
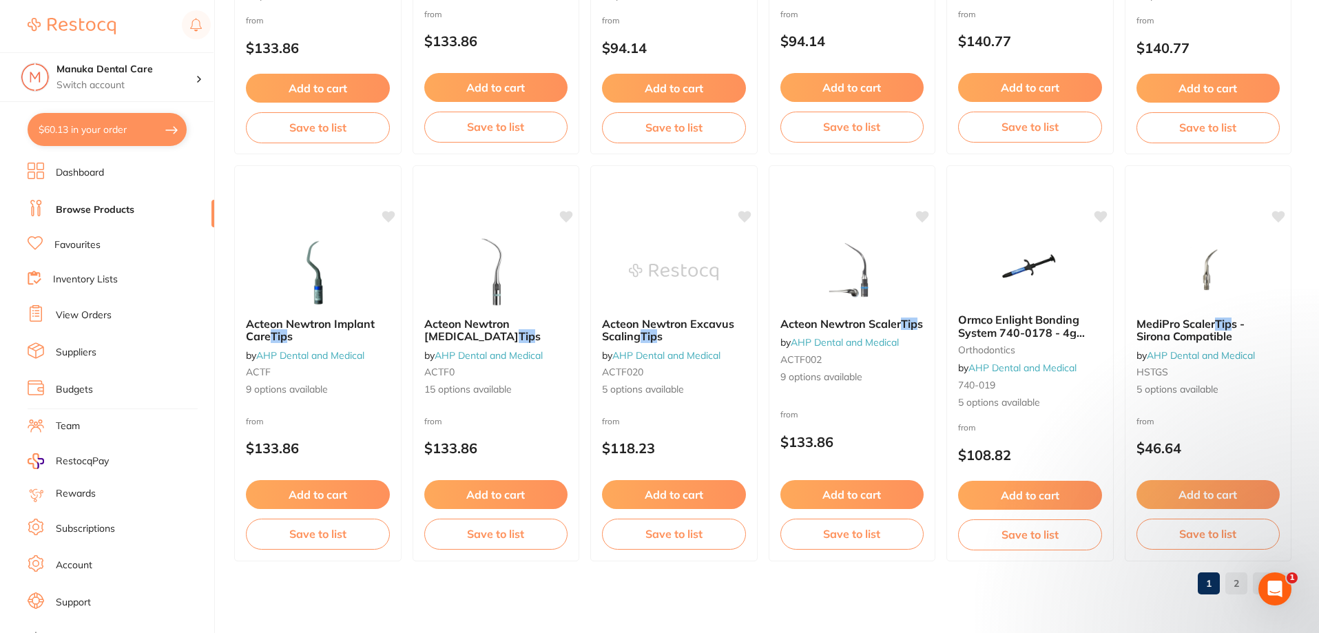
click at [1234, 589] on link "2" at bounding box center [1236, 584] width 22 height 28
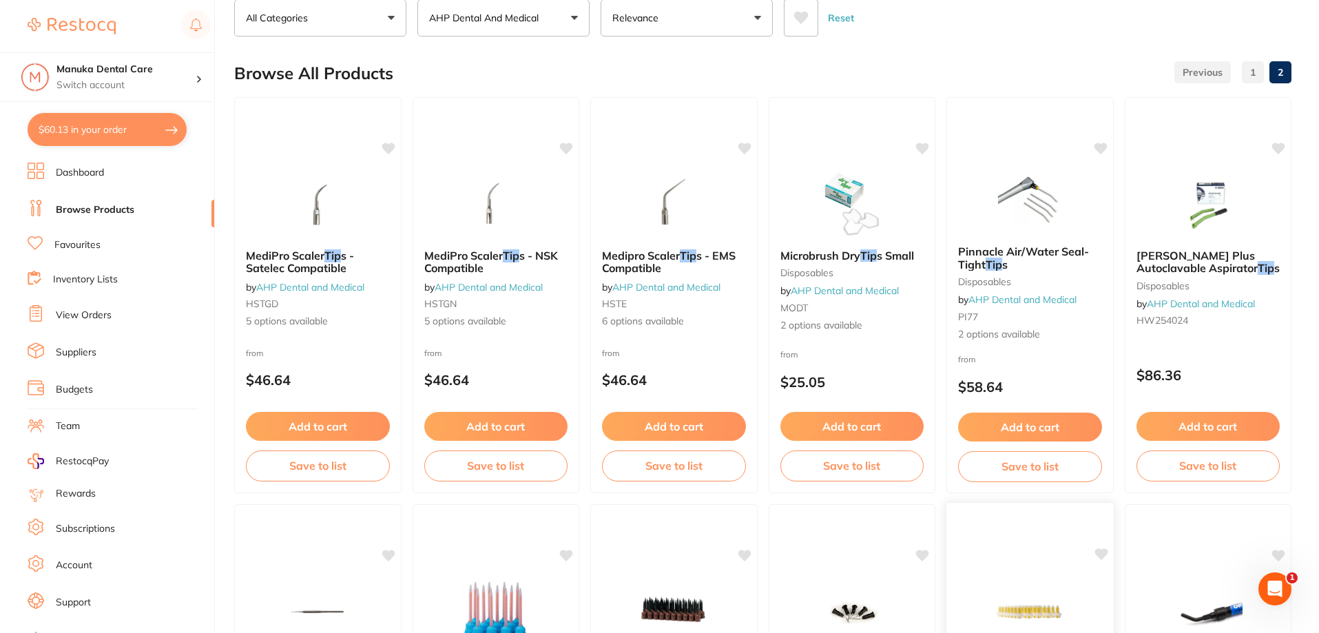
scroll to position [0, 0]
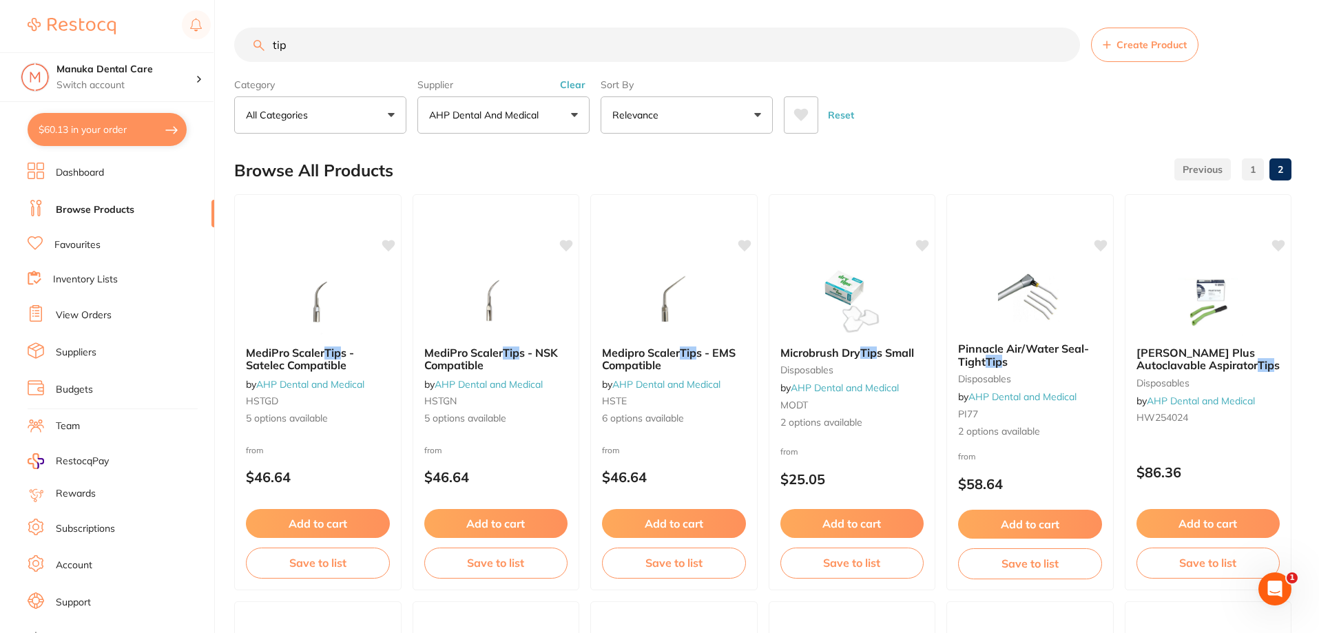
click at [335, 53] on input "tip" at bounding box center [657, 45] width 846 height 34
drag, startPoint x: 306, startPoint y: 43, endPoint x: 220, endPoint y: 43, distance: 85.4
click at [220, 43] on div "$60.13 Manuka Dental Care Switch account Manuka Dental Care $60.13 in your orde…" at bounding box center [659, 316] width 1319 height 633
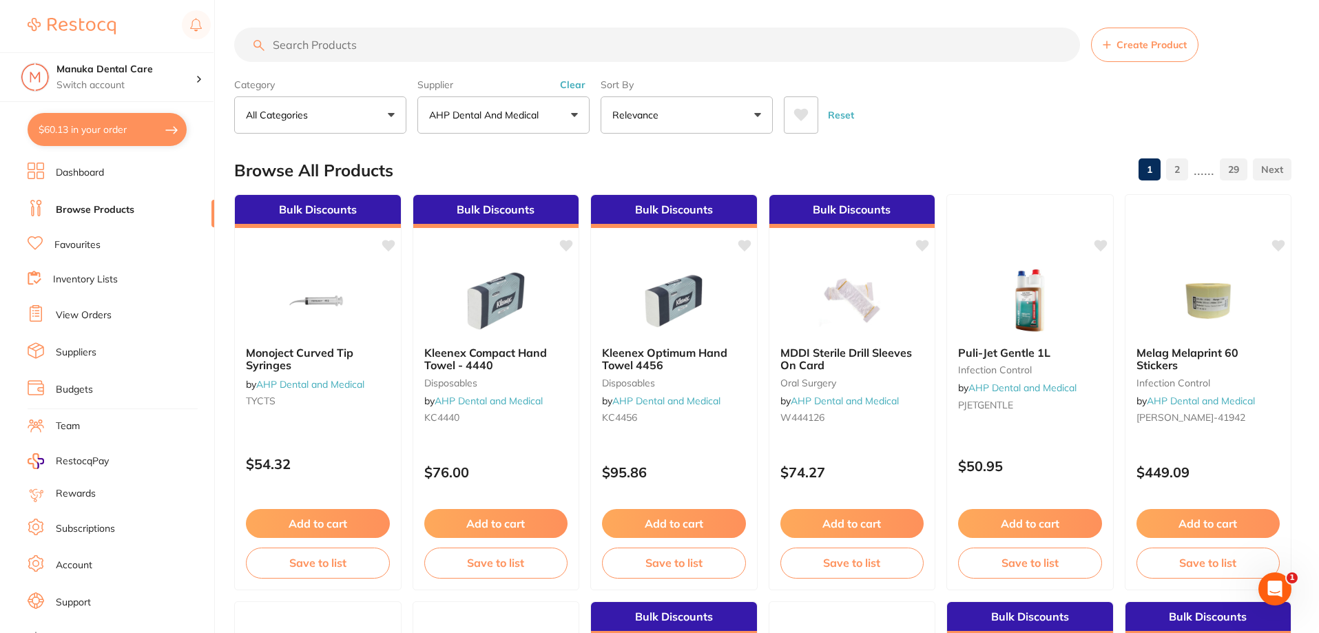
click at [570, 83] on button "Clear" at bounding box center [573, 85] width 34 height 12
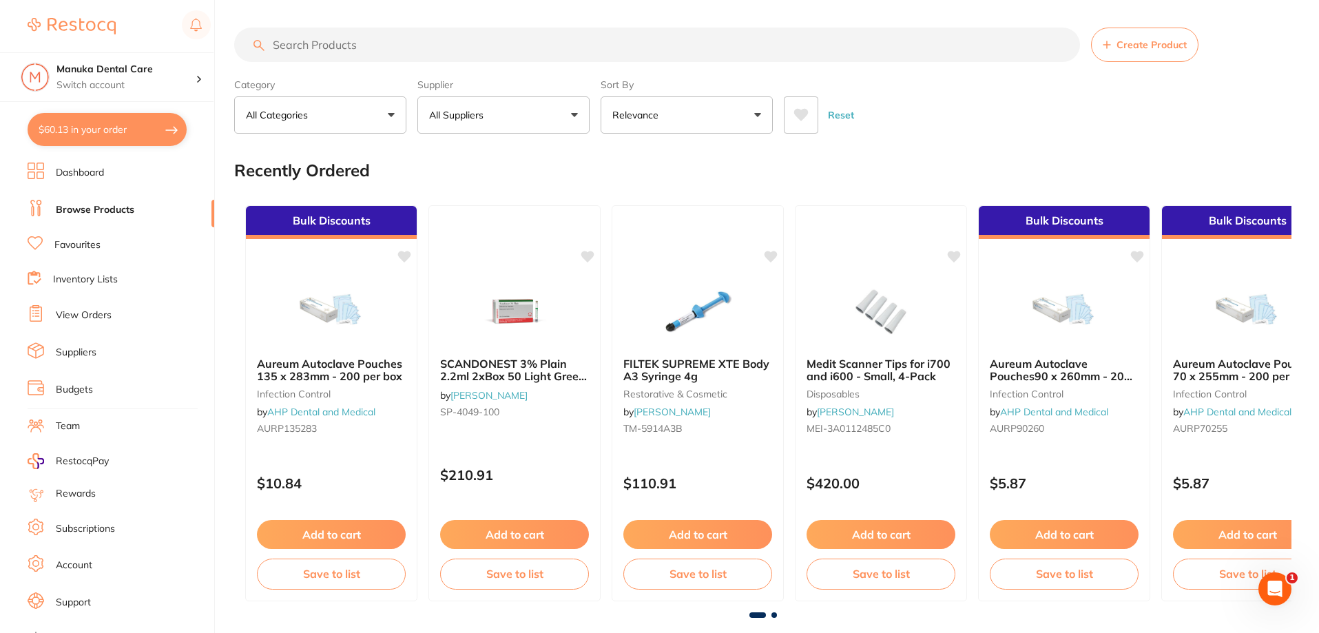
click at [489, 37] on input "search" at bounding box center [657, 45] width 846 height 34
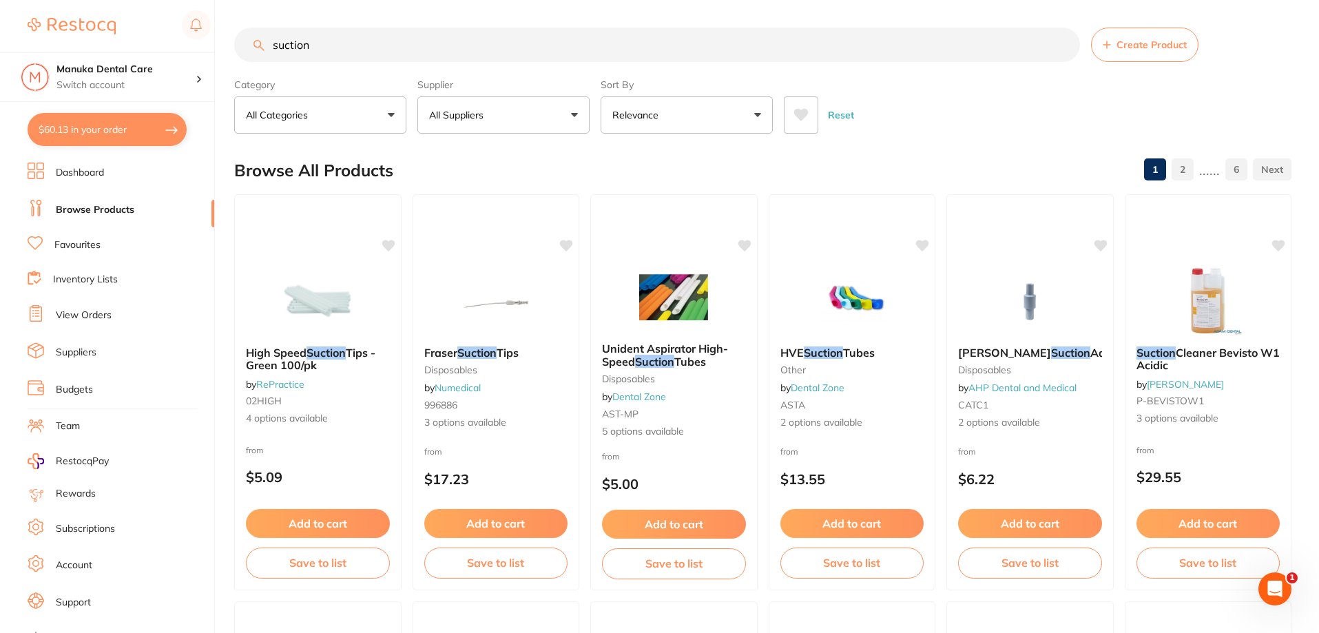
click at [482, 116] on p "All Suppliers" at bounding box center [459, 115] width 60 height 14
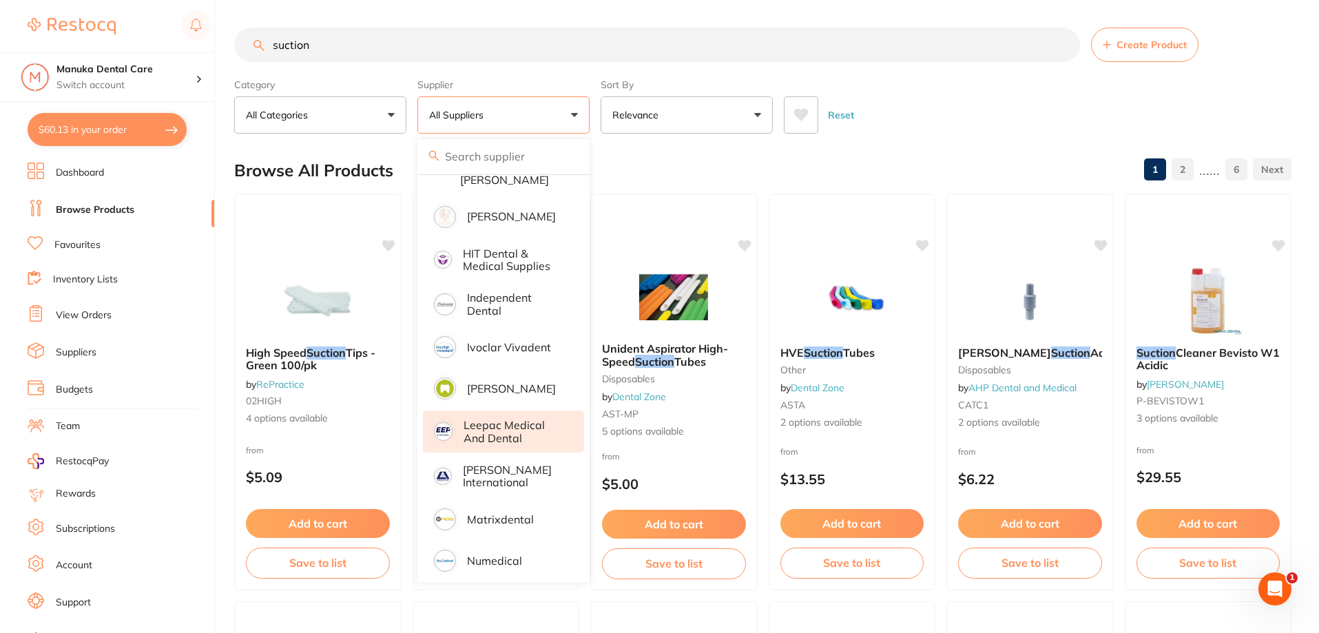
scroll to position [620, 0]
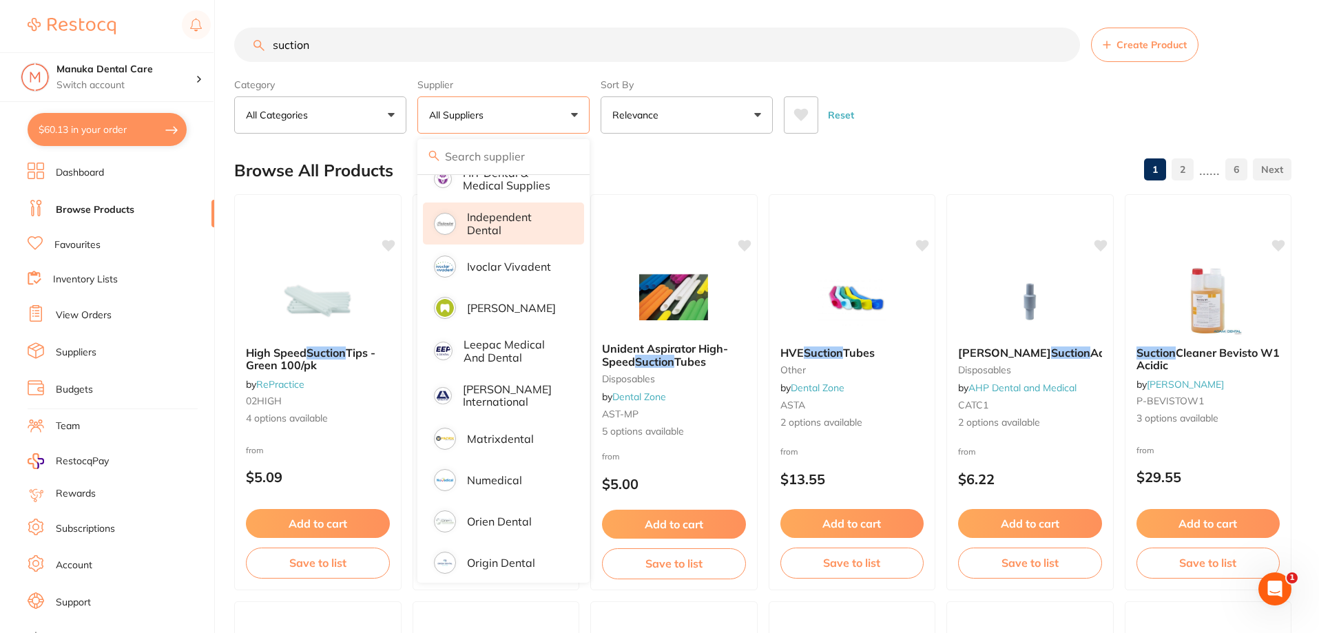
click at [479, 216] on p "Independent Dental" at bounding box center [516, 223] width 98 height 25
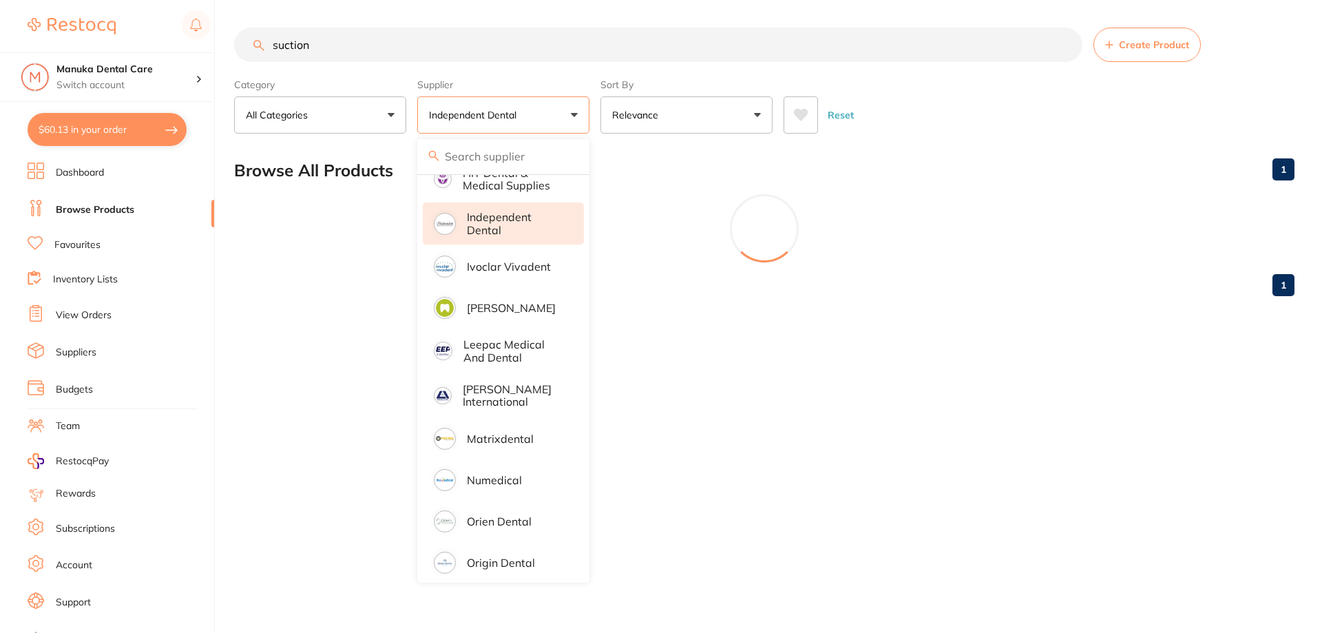
click at [804, 394] on div "suction Create Product Category All Categories All Categories equipment Clear C…" at bounding box center [778, 316] width 1088 height 633
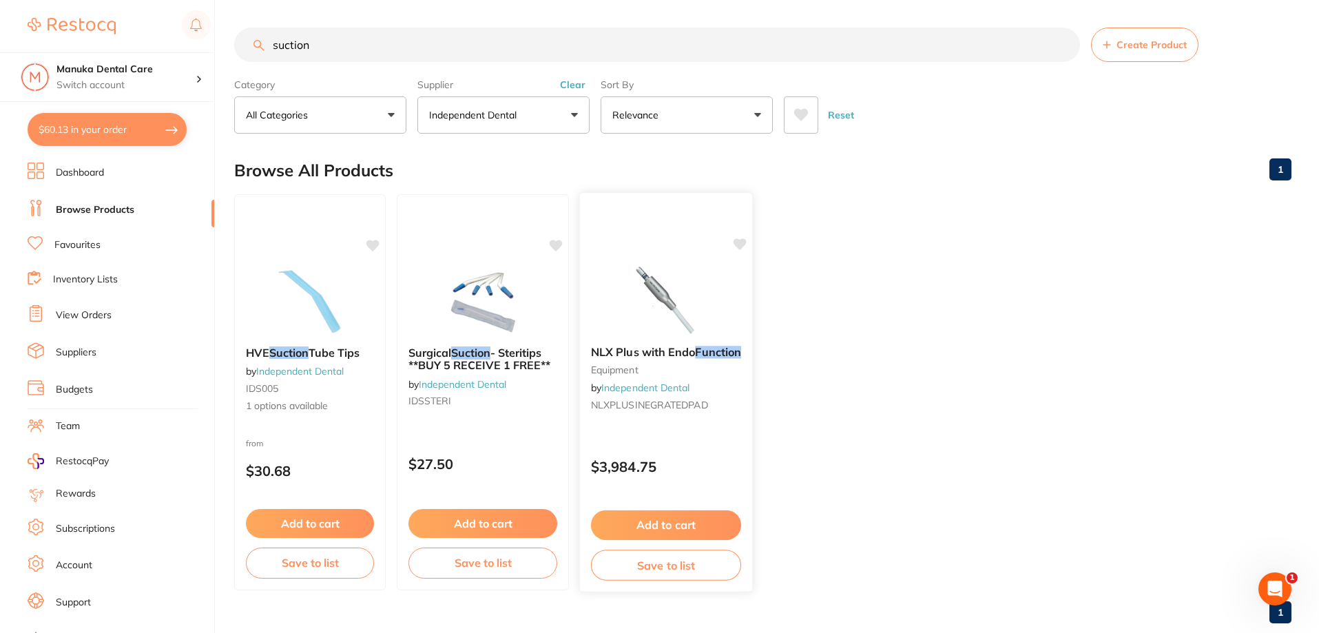
scroll to position [0, 0]
click at [326, 50] on input "suction" at bounding box center [657, 45] width 846 height 34
drag, startPoint x: 360, startPoint y: 41, endPoint x: 222, endPoint y: 42, distance: 137.8
click at [222, 42] on div "$60.13 Manuka Dental Care Switch account Manuka Dental Care $60.13 in your orde…" at bounding box center [659, 316] width 1319 height 633
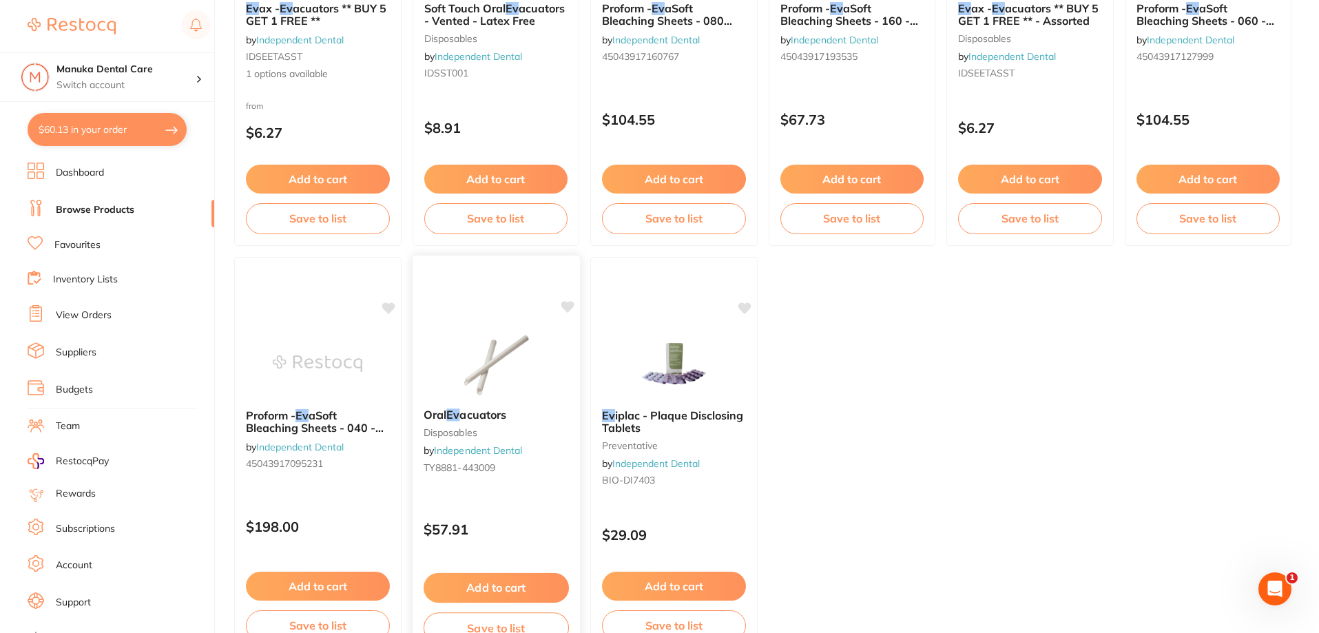
scroll to position [207, 0]
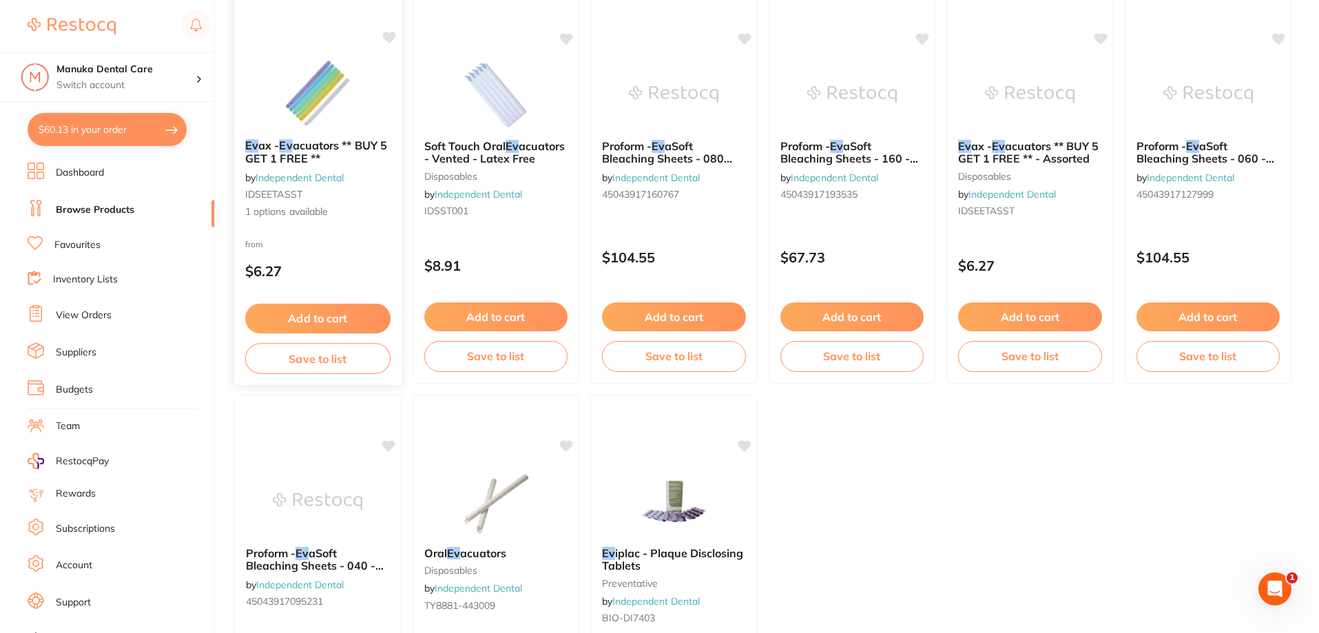
type input "ev"
click at [337, 321] on button "Add to cart" at bounding box center [317, 319] width 145 height 30
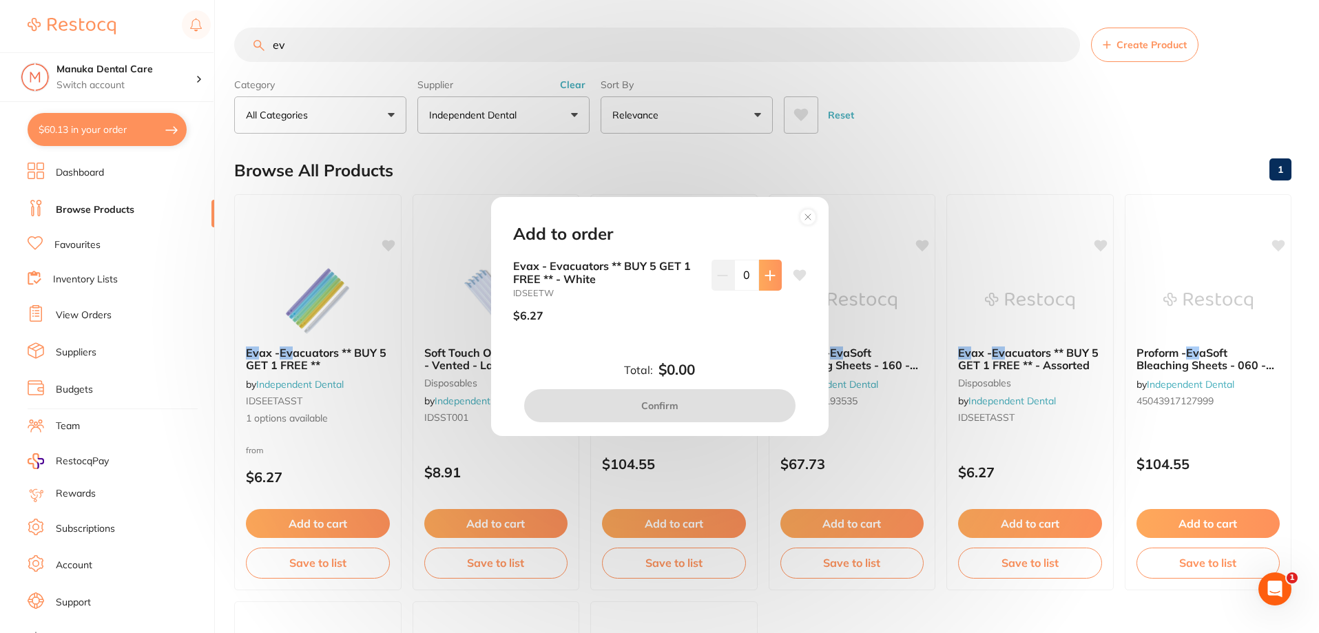
scroll to position [0, 0]
click at [765, 274] on icon at bounding box center [770, 275] width 11 height 11
click at [765, 276] on icon at bounding box center [770, 275] width 11 height 11
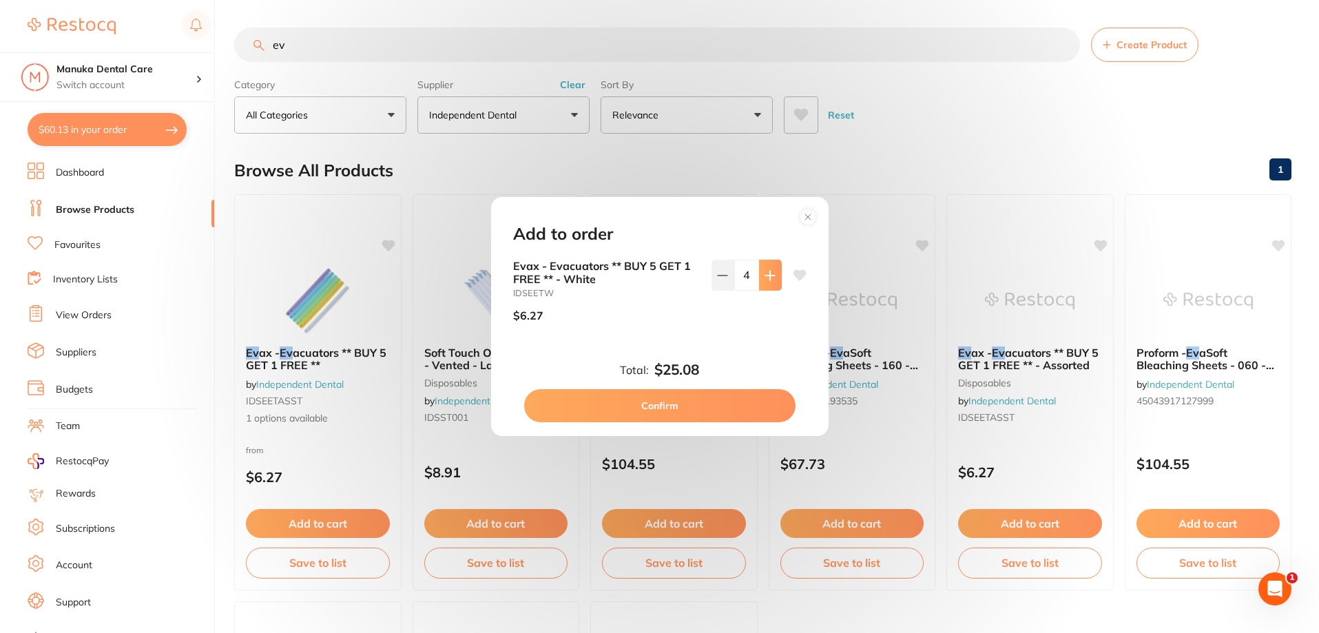
click at [765, 276] on icon at bounding box center [770, 275] width 11 height 11
type input "5"
click at [696, 408] on button "Confirm" at bounding box center [659, 405] width 271 height 33
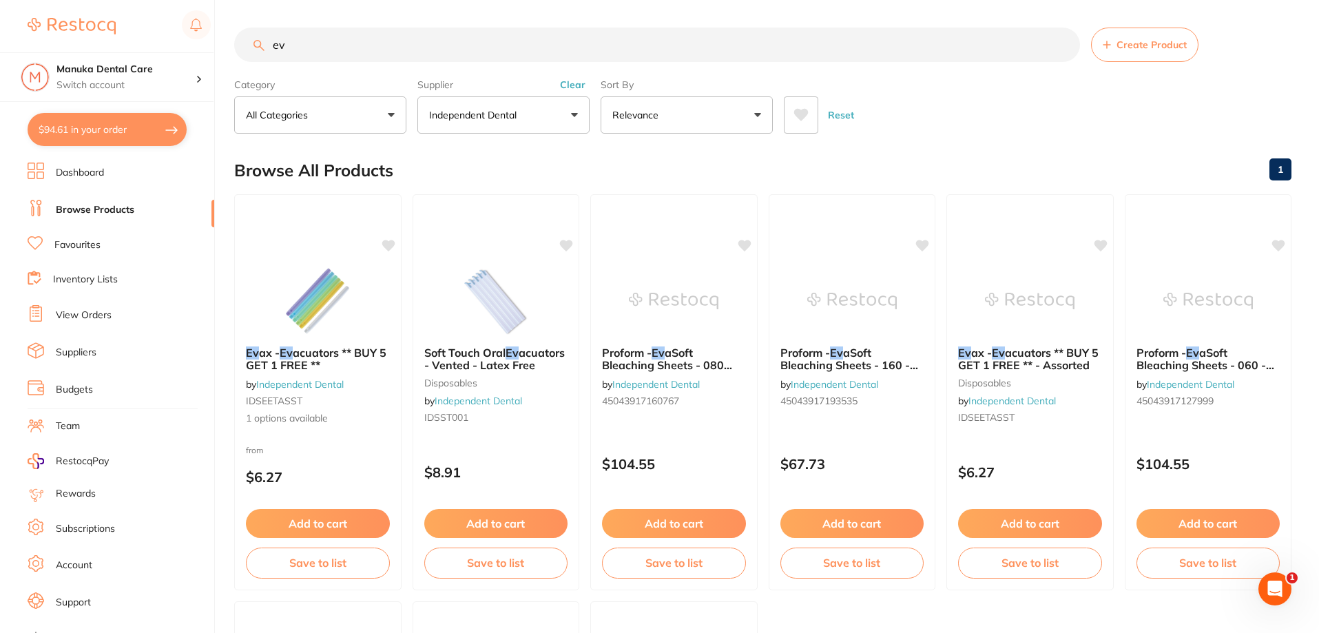
drag, startPoint x: 326, startPoint y: 46, endPoint x: 194, endPoint y: 52, distance: 132.4
click at [194, 52] on div "$94.61 Manuka Dental Care Switch account Manuka Dental Care $94.61 in your orde…" at bounding box center [659, 316] width 1319 height 633
click at [563, 85] on button "Clear" at bounding box center [573, 85] width 34 height 12
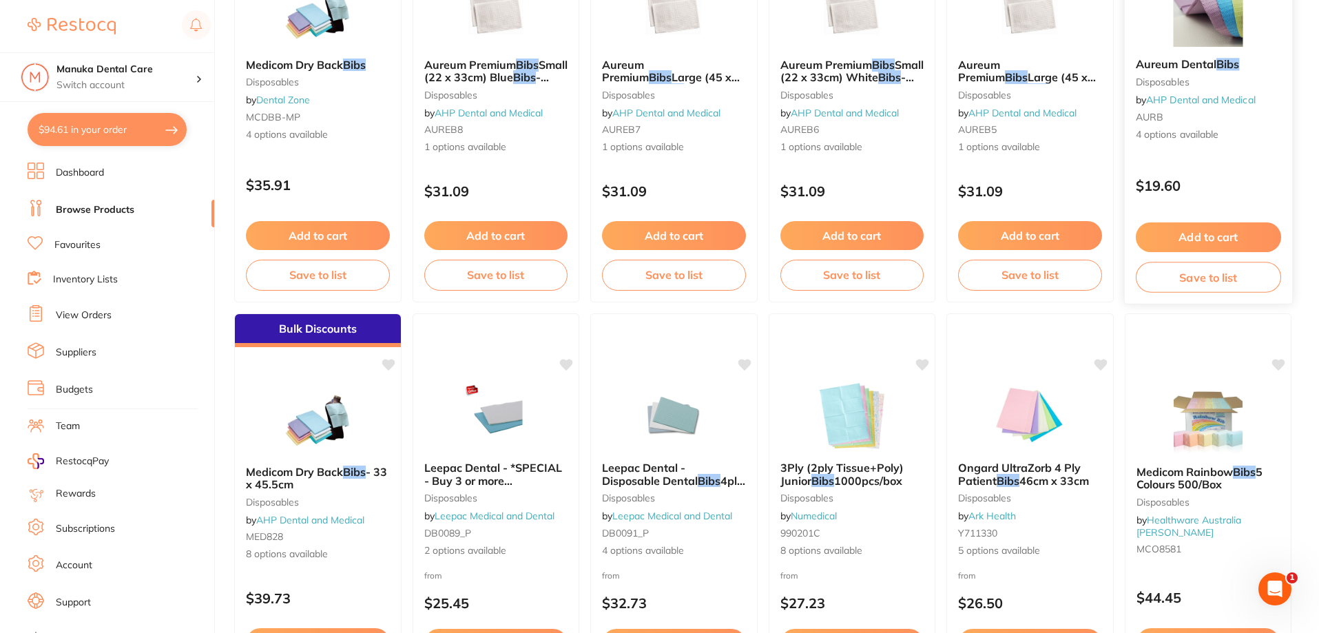
scroll to position [551, 0]
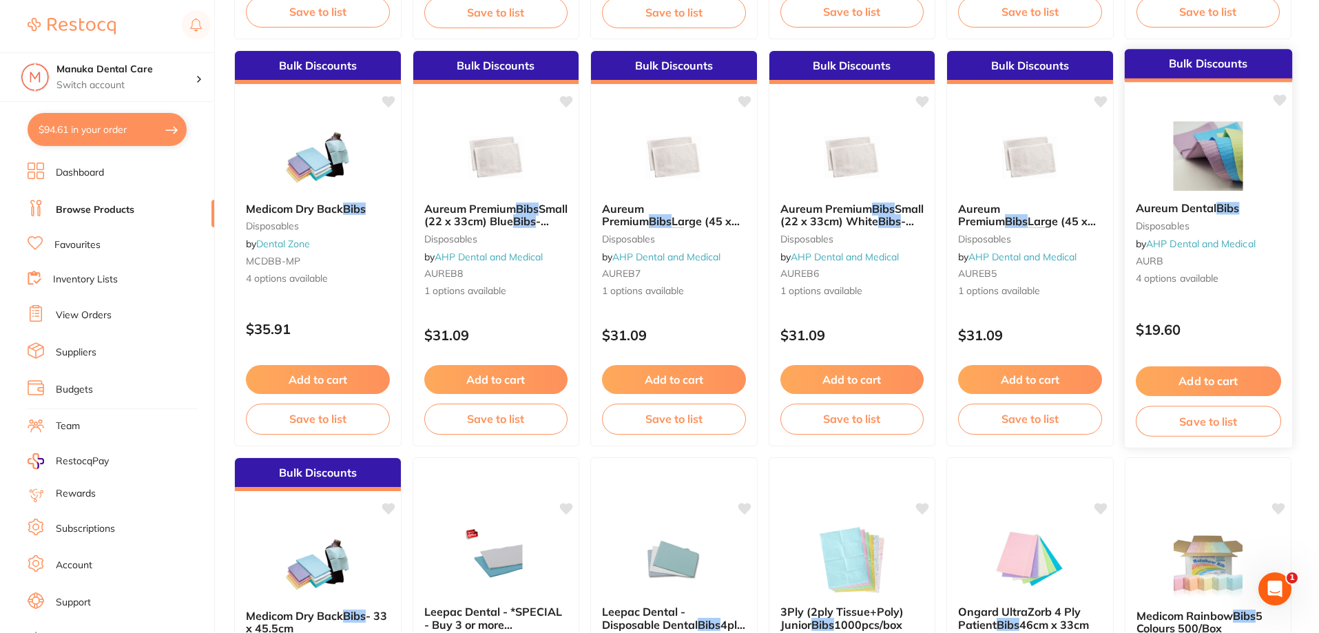
type input "bibs"
click at [1215, 385] on button "Add to cart" at bounding box center [1207, 381] width 145 height 30
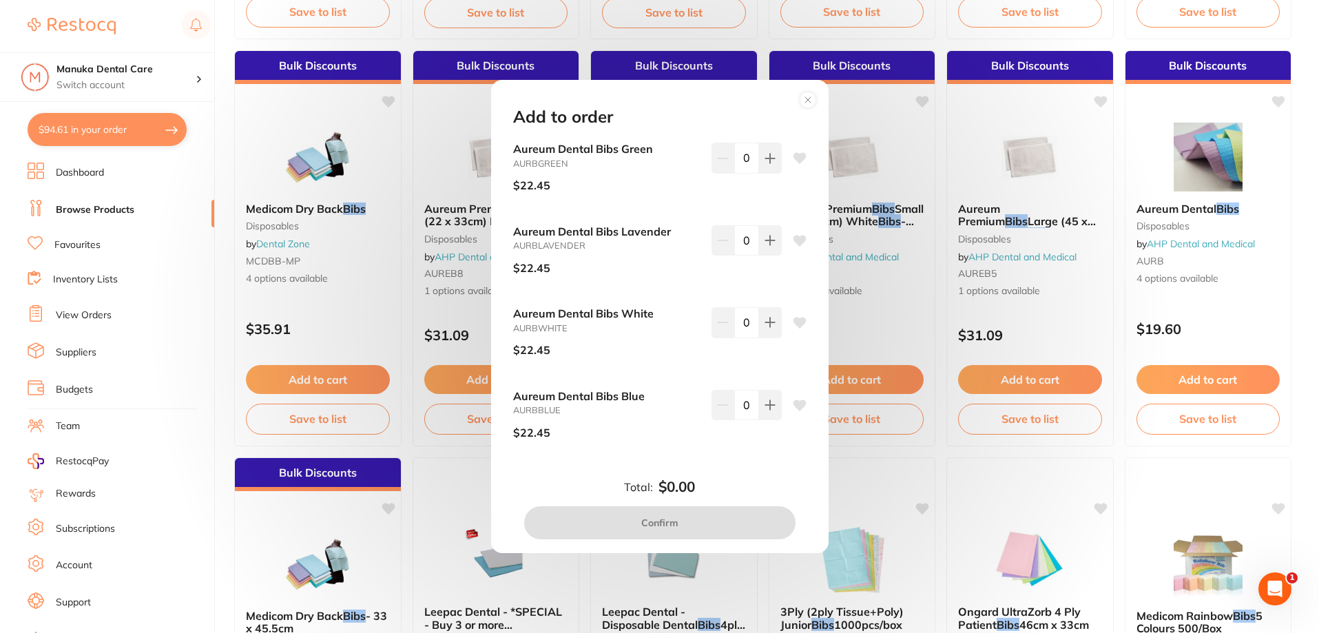
scroll to position [0, 0]
click at [772, 157] on button at bounding box center [770, 158] width 23 height 30
type input "1"
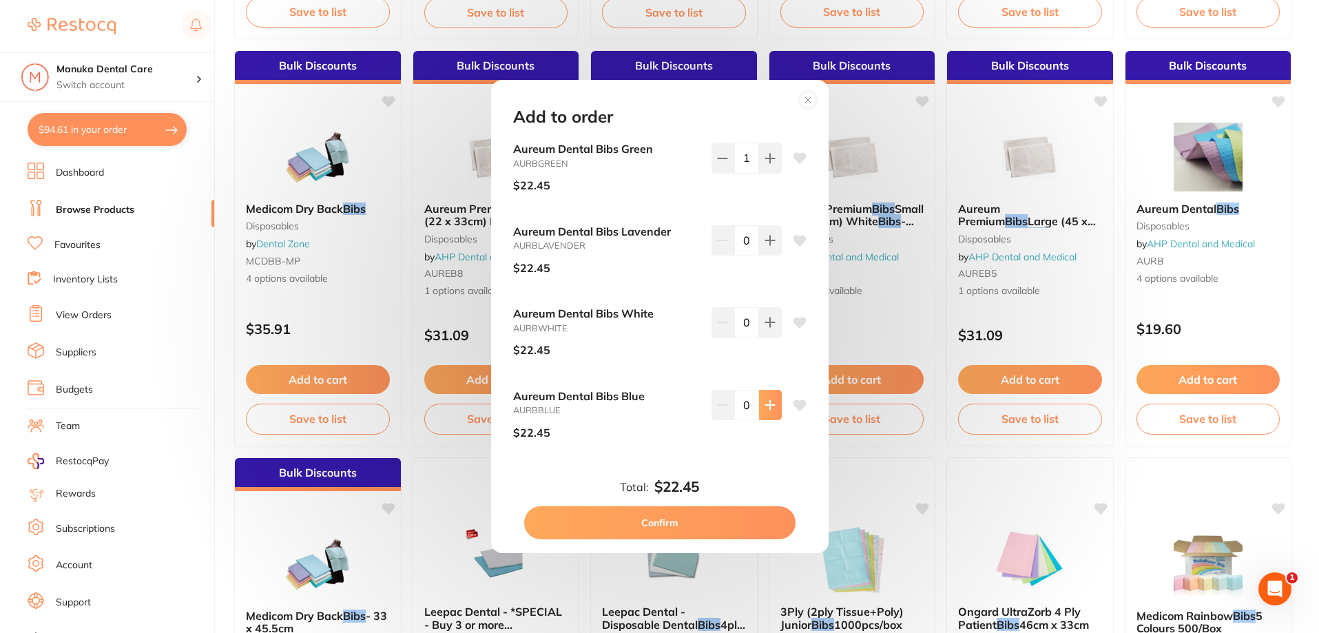
click at [771, 406] on icon at bounding box center [770, 404] width 11 height 11
type input "1"
click at [715, 522] on button "Confirm" at bounding box center [659, 522] width 271 height 33
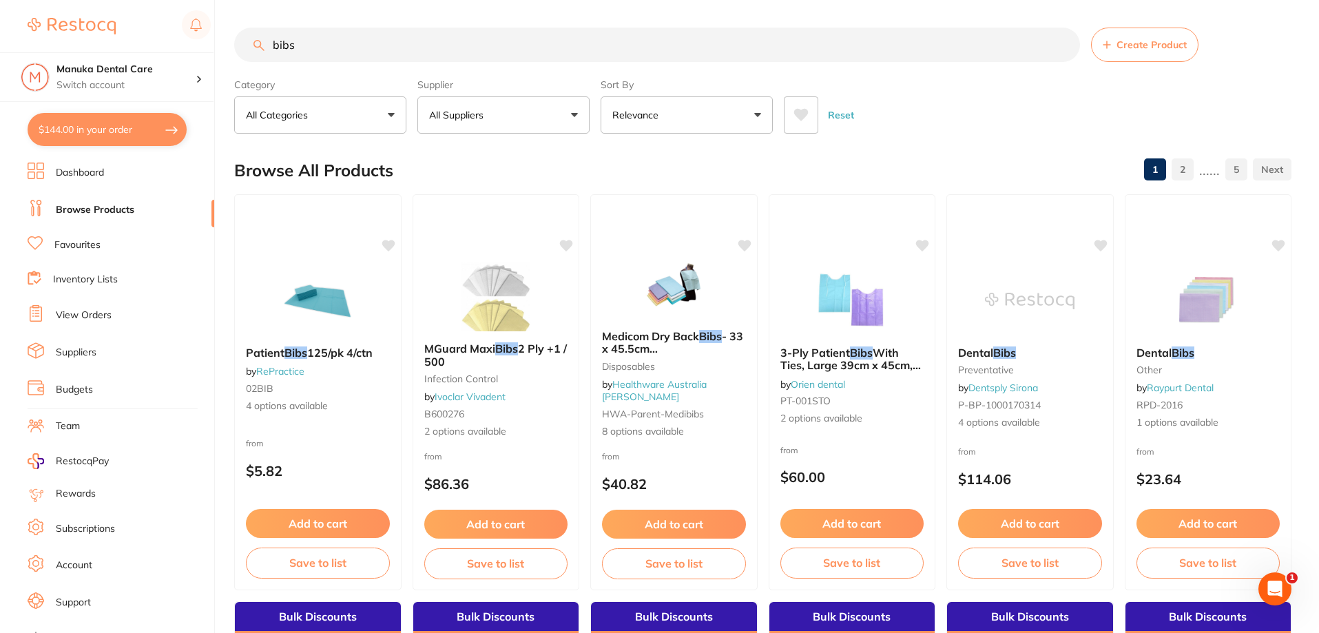
scroll to position [1, 0]
drag, startPoint x: 325, startPoint y: 49, endPoint x: 220, endPoint y: 61, distance: 105.3
click at [220, 61] on div "$144.00 Manuka Dental Care Switch account Manuka Dental Care $144.00 in your or…" at bounding box center [659, 316] width 1319 height 633
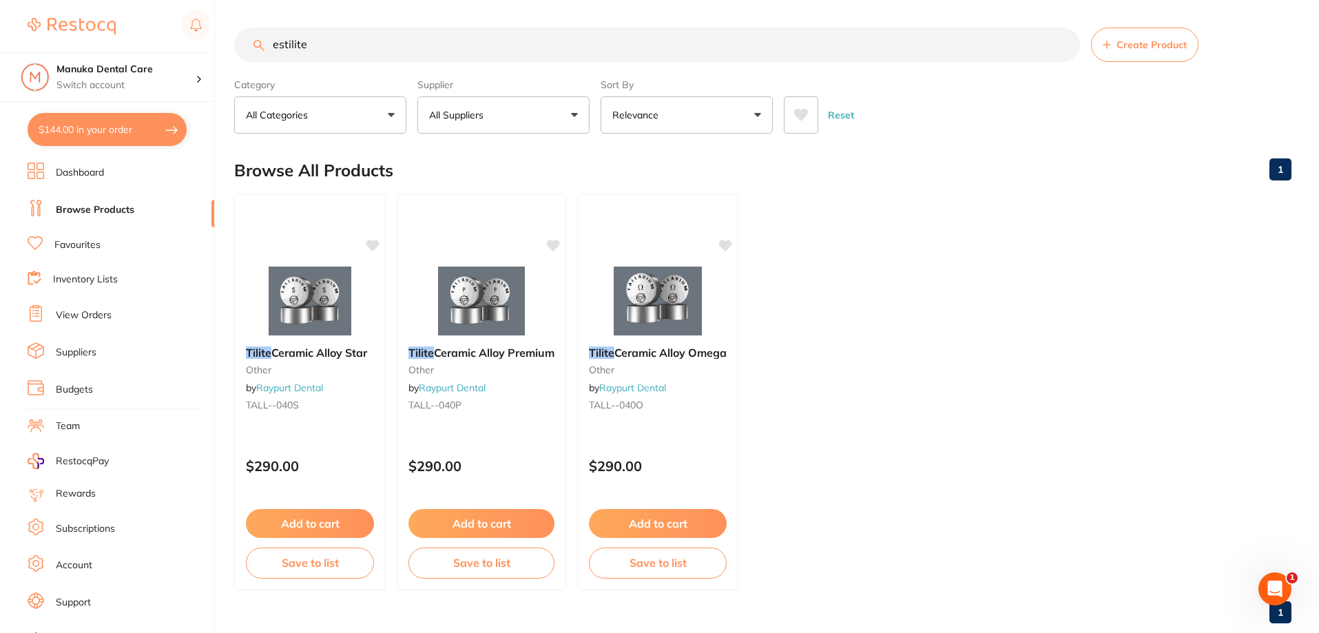
scroll to position [0, 0]
type input "est"
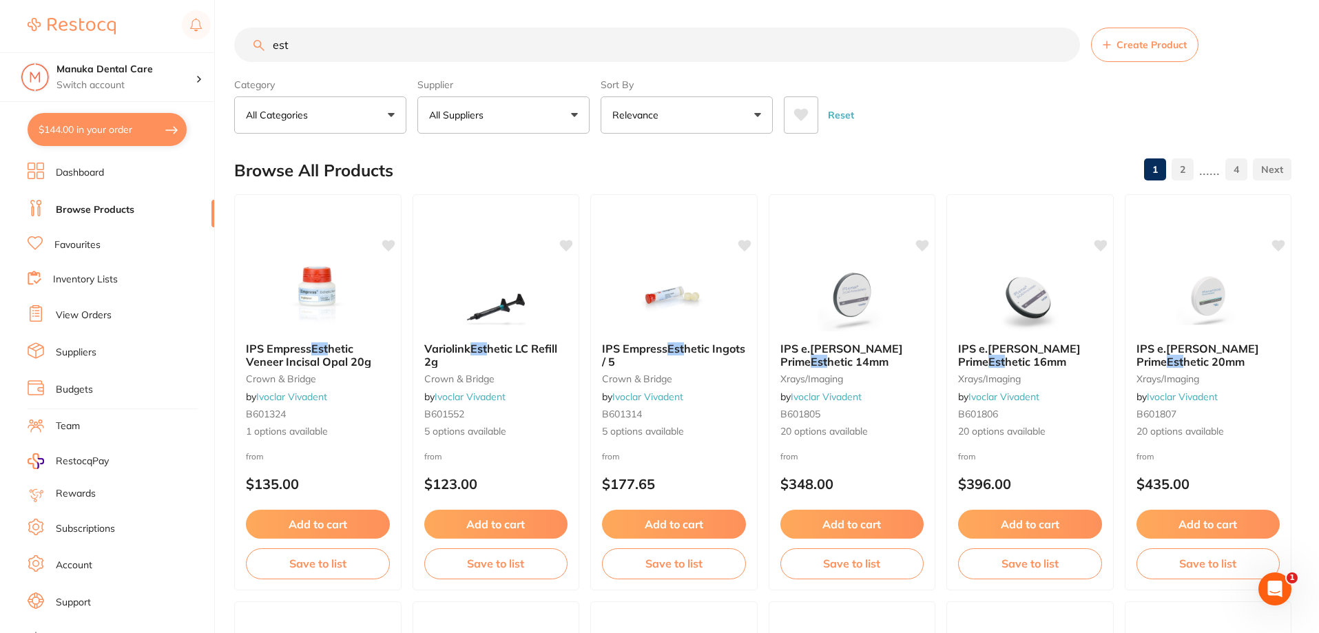
drag, startPoint x: 293, startPoint y: 43, endPoint x: 249, endPoint y: 45, distance: 43.5
click at [249, 45] on input "est" at bounding box center [657, 45] width 846 height 34
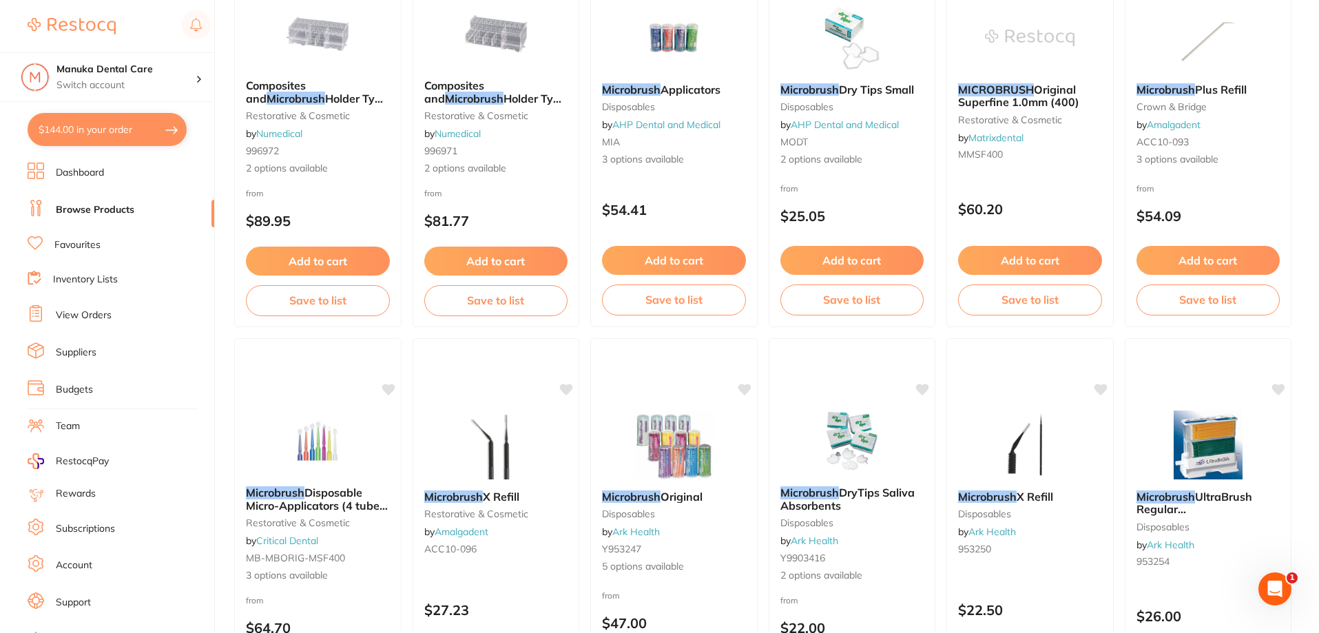
scroll to position [2204, 0]
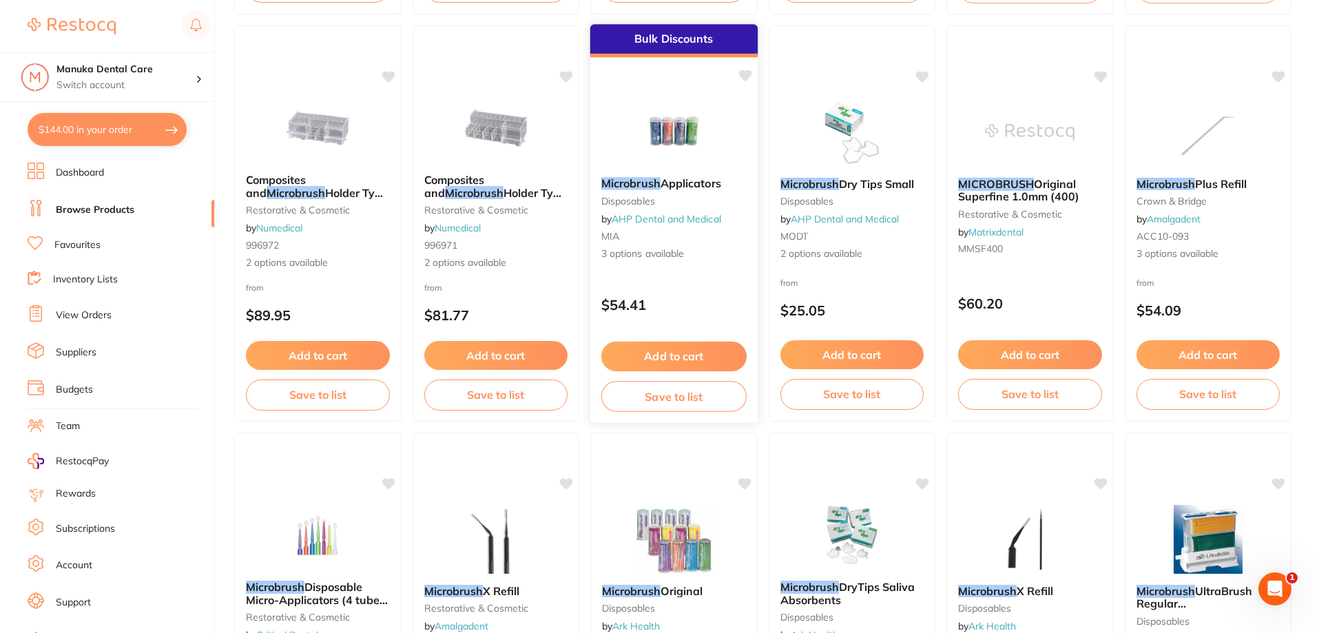
type input "microbrushes"
click at [722, 355] on button "Add to cart" at bounding box center [673, 357] width 145 height 30
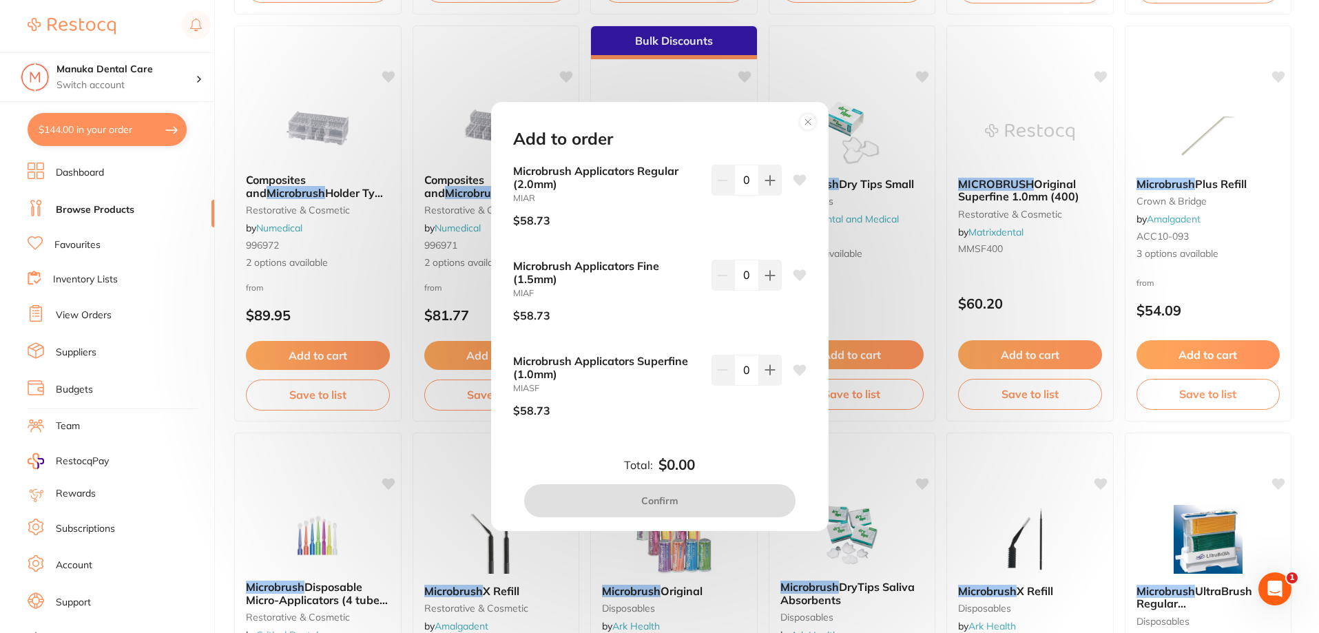
scroll to position [0, 0]
click at [771, 187] on button at bounding box center [770, 180] width 23 height 30
type input "1"
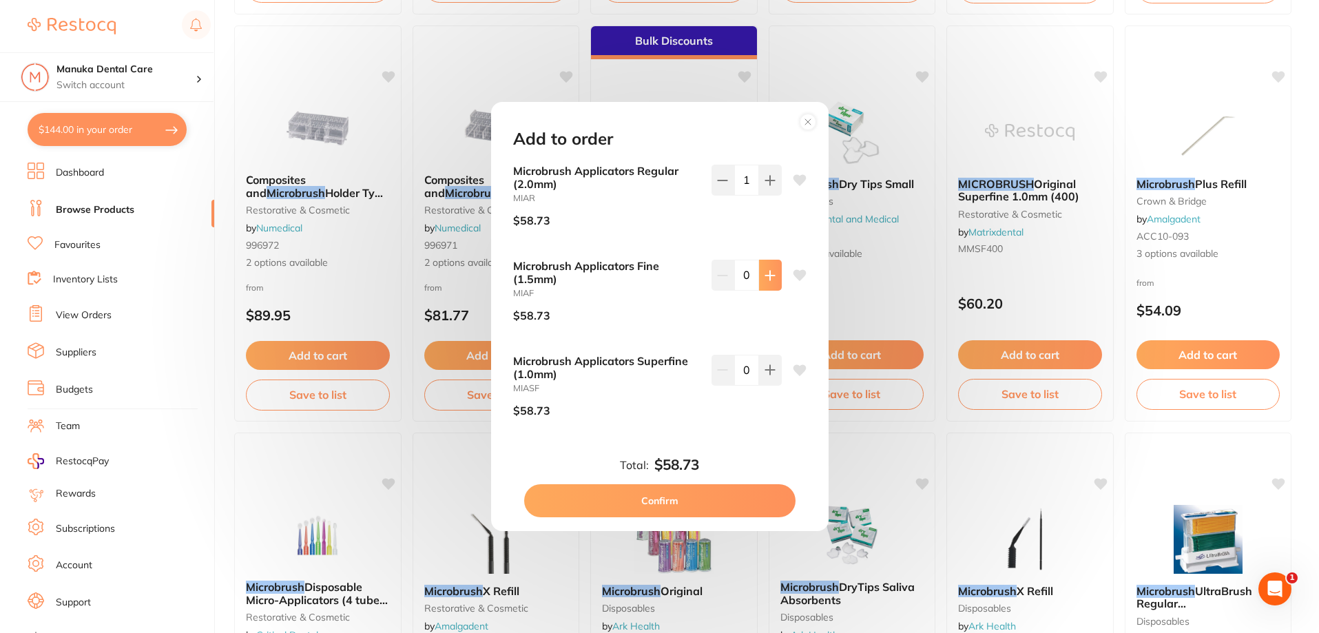
click at [768, 269] on button at bounding box center [770, 275] width 23 height 30
type input "1"
click at [677, 502] on button "Confirm" at bounding box center [659, 500] width 271 height 33
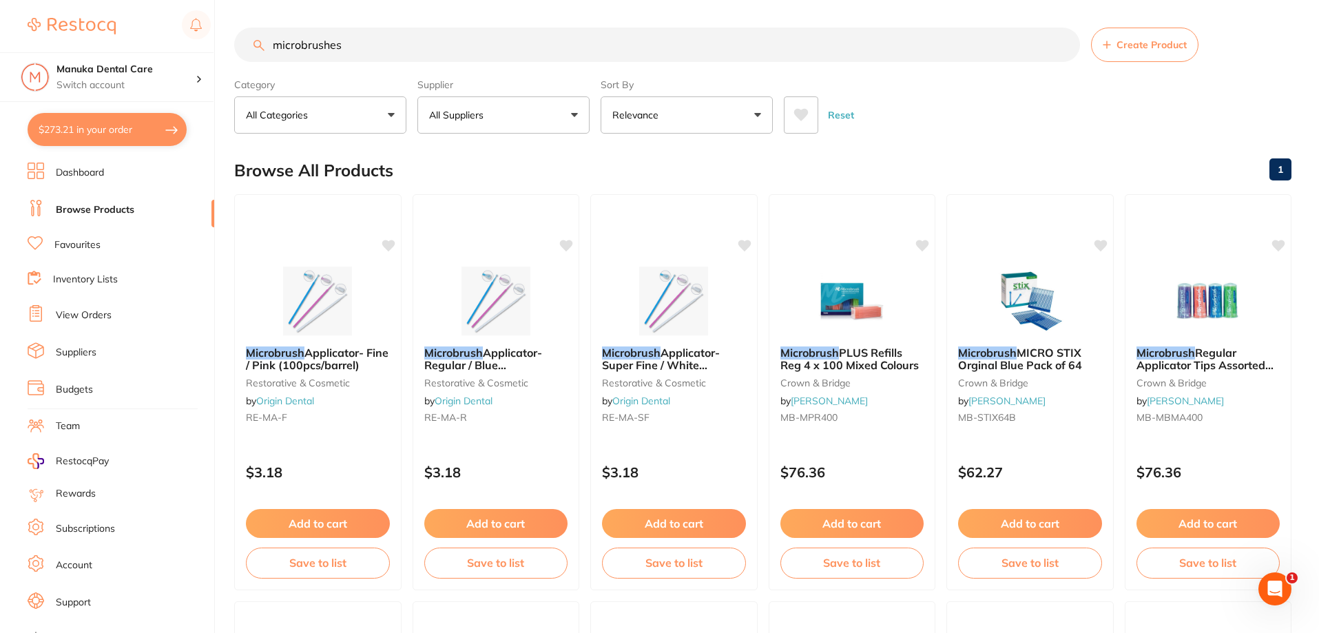
drag, startPoint x: 309, startPoint y: 49, endPoint x: 190, endPoint y: 49, distance: 119.2
click at [190, 49] on div "$273.21 Manuka Dental Care Switch account Manuka Dental Care $273.21 in your or…" at bounding box center [659, 316] width 1319 height 633
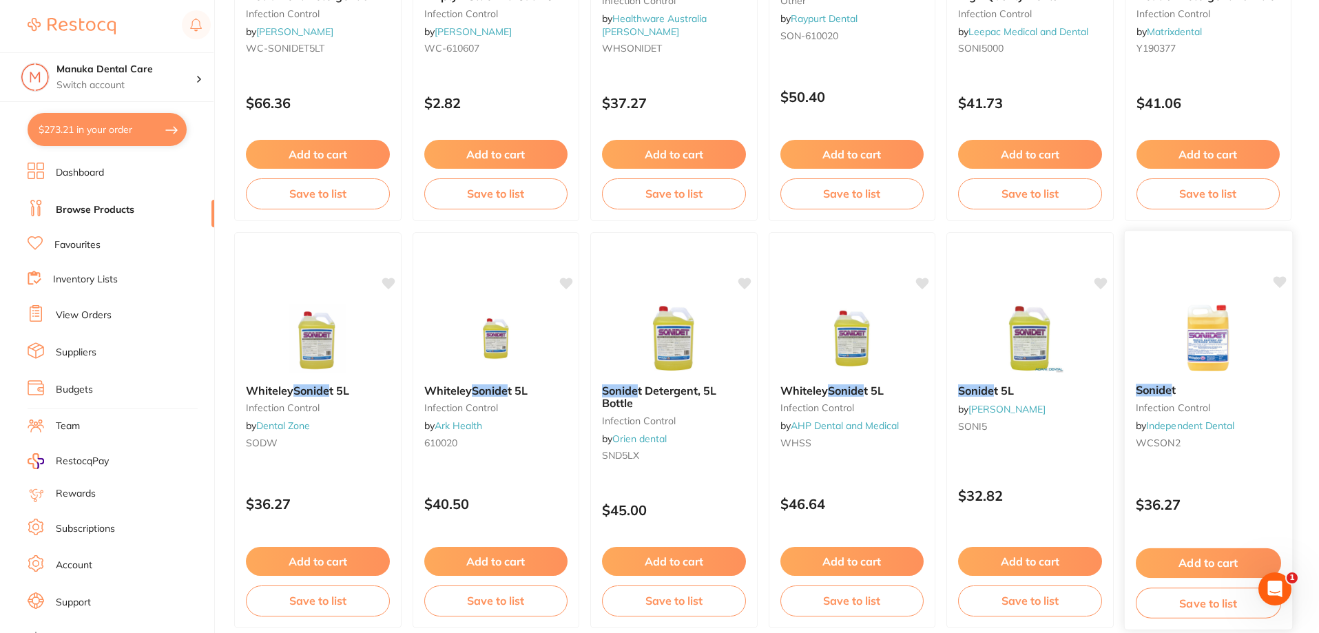
scroll to position [413, 0]
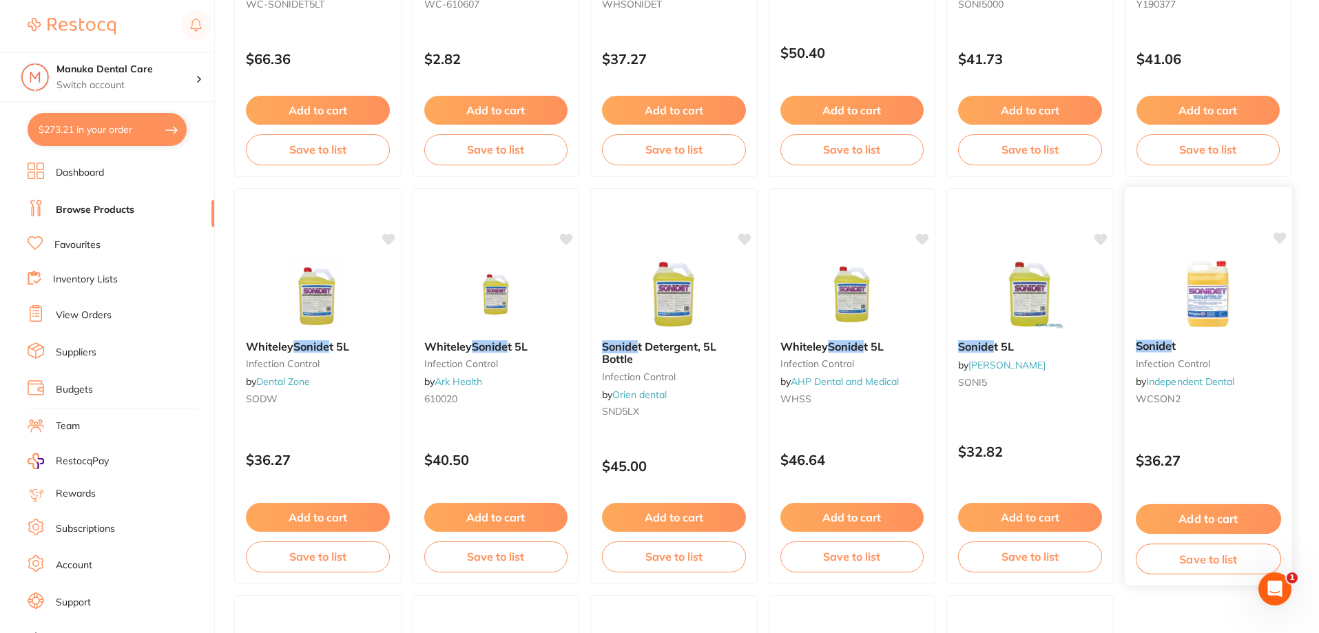
type input "sonide"
click at [1218, 517] on button "Add to cart" at bounding box center [1207, 519] width 145 height 30
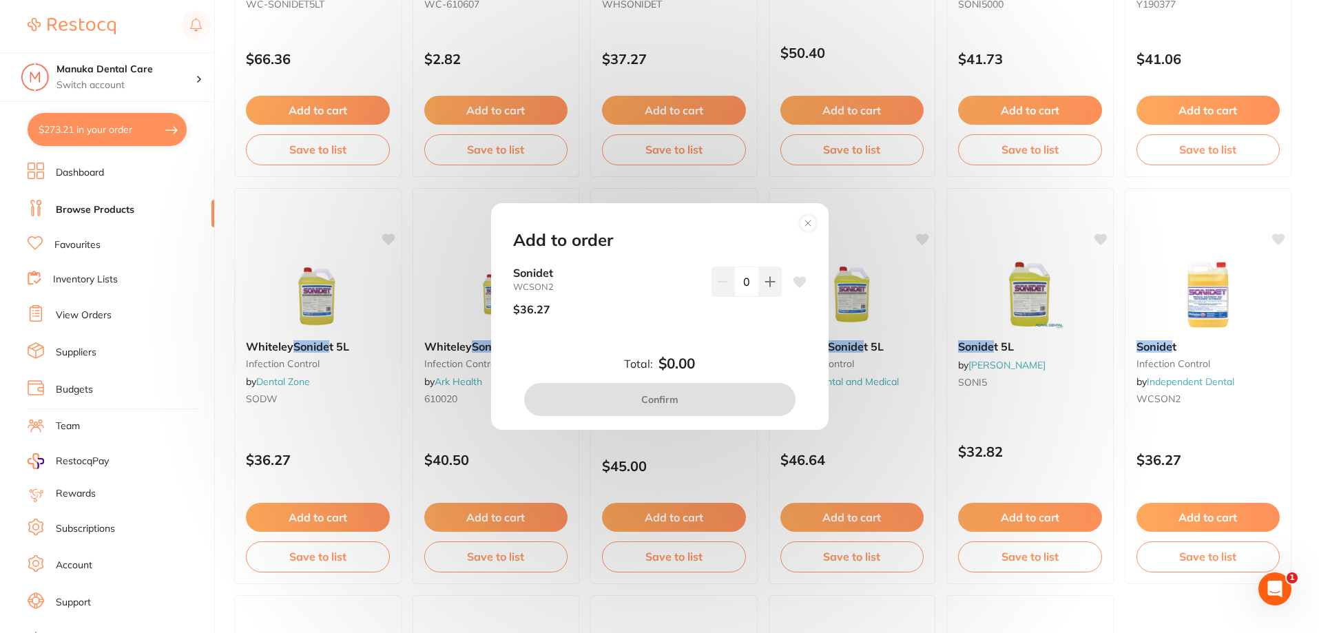
scroll to position [0, 0]
click at [768, 278] on icon at bounding box center [770, 281] width 11 height 11
type input "1"
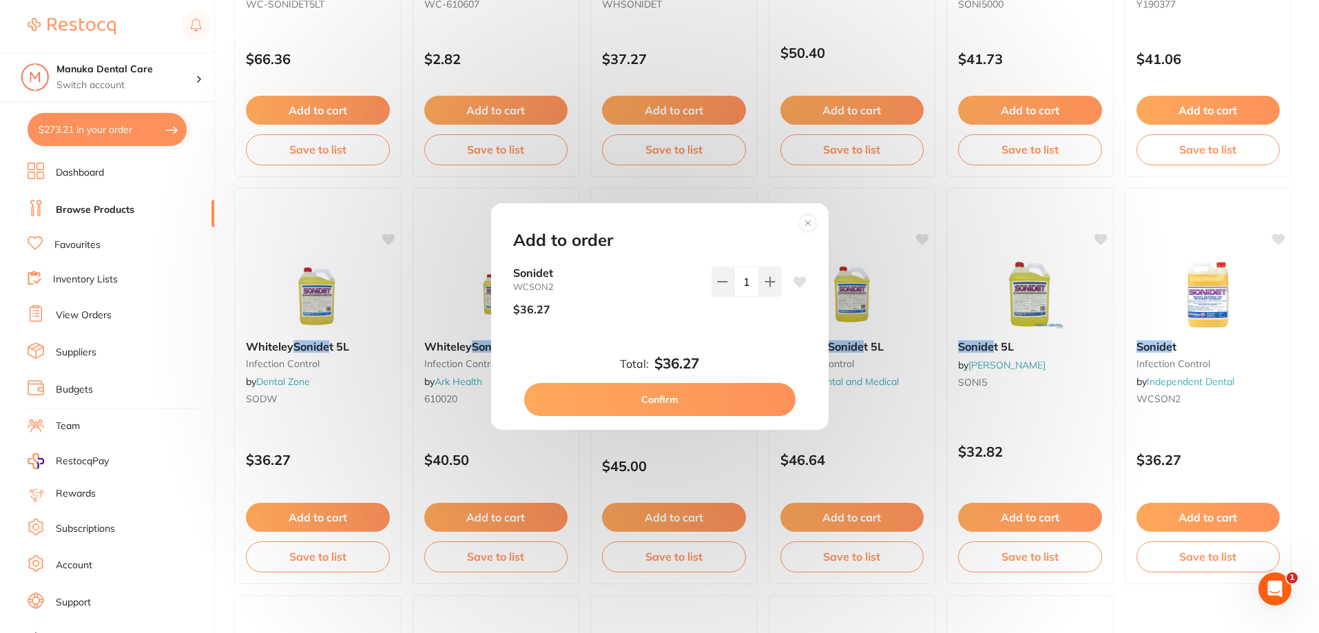
click at [705, 398] on button "Confirm" at bounding box center [659, 399] width 271 height 33
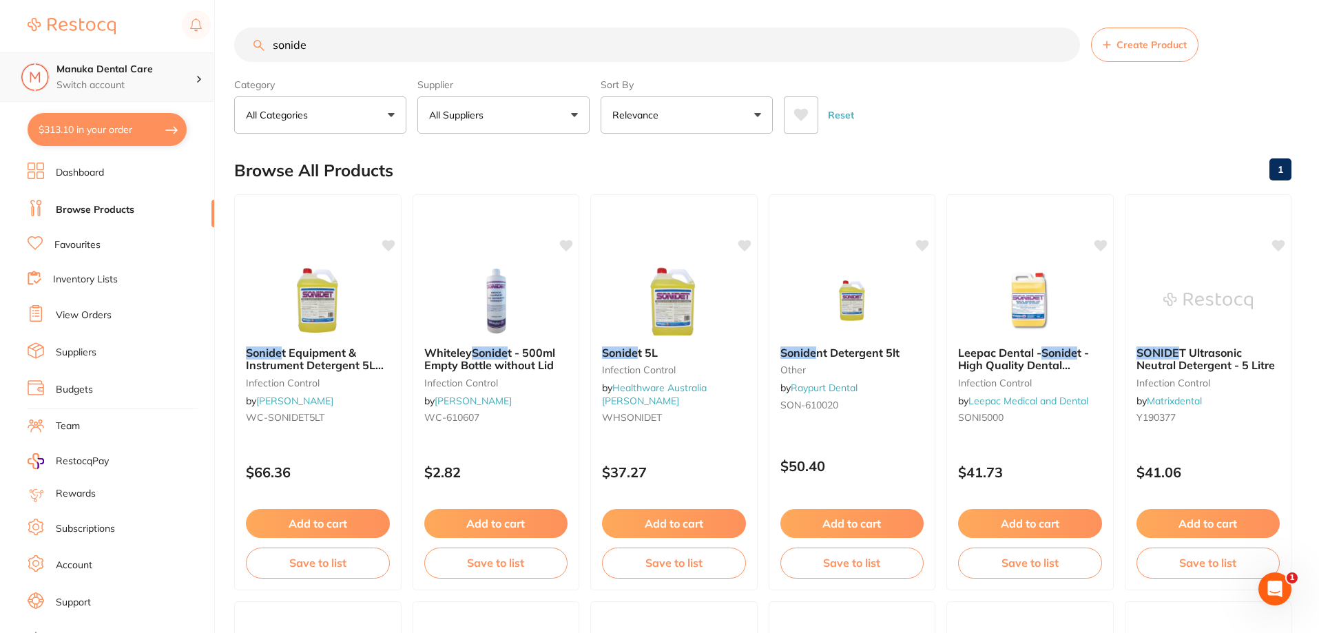
scroll to position [1, 0]
drag, startPoint x: 238, startPoint y: 48, endPoint x: 168, endPoint y: 56, distance: 70.7
click at [168, 56] on div "$313.10 Manuka Dental Care Switch account Manuka Dental Care $313.10 in your or…" at bounding box center [659, 316] width 1319 height 633
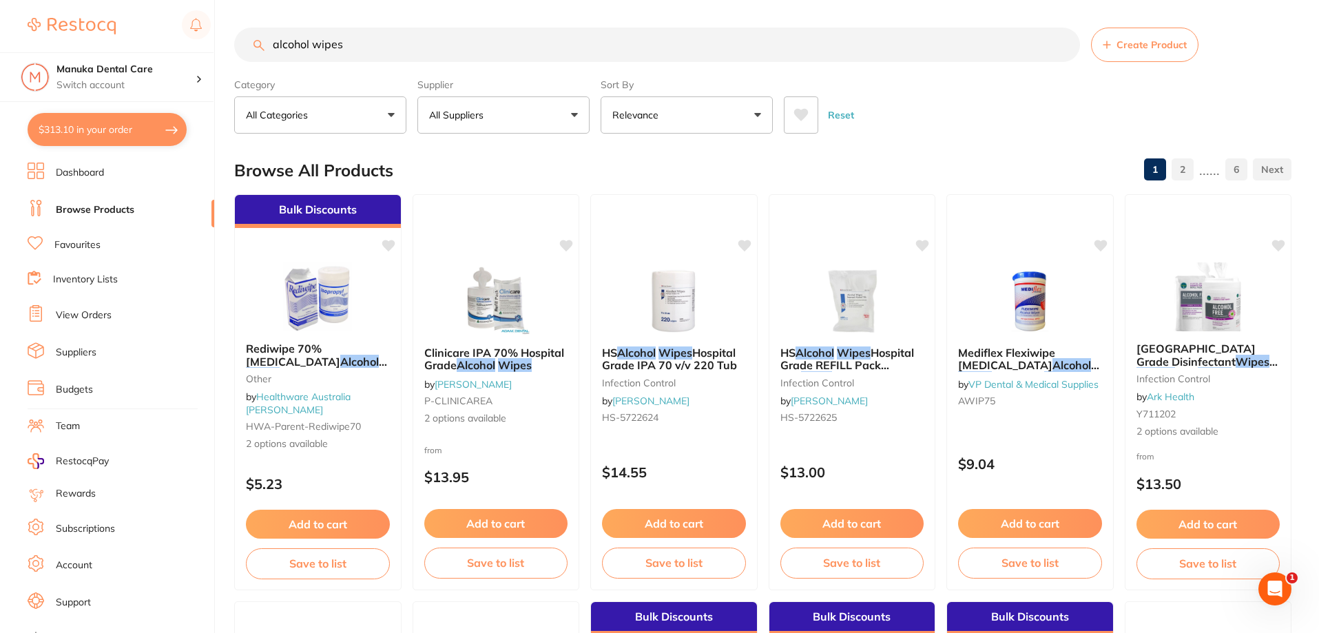
scroll to position [0, 0]
drag, startPoint x: 362, startPoint y: 47, endPoint x: 260, endPoint y: 41, distance: 101.4
click at [260, 41] on div "alcohol wipes Create Product" at bounding box center [762, 45] width 1057 height 34
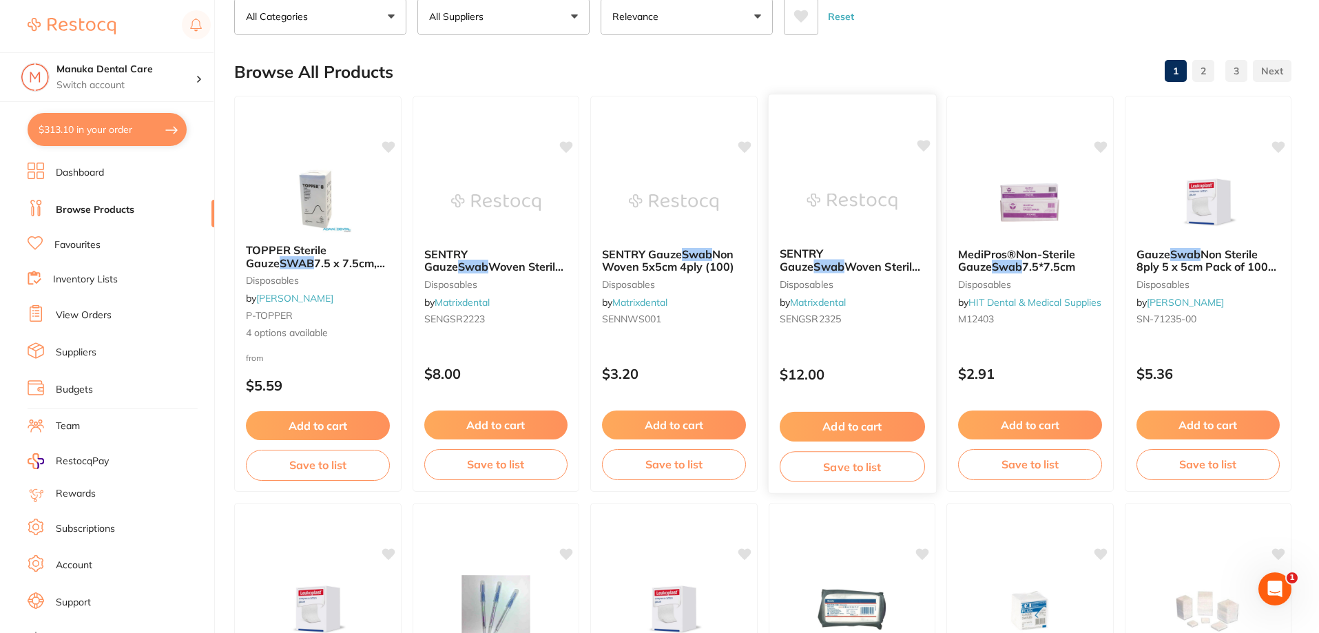
scroll to position [207, 0]
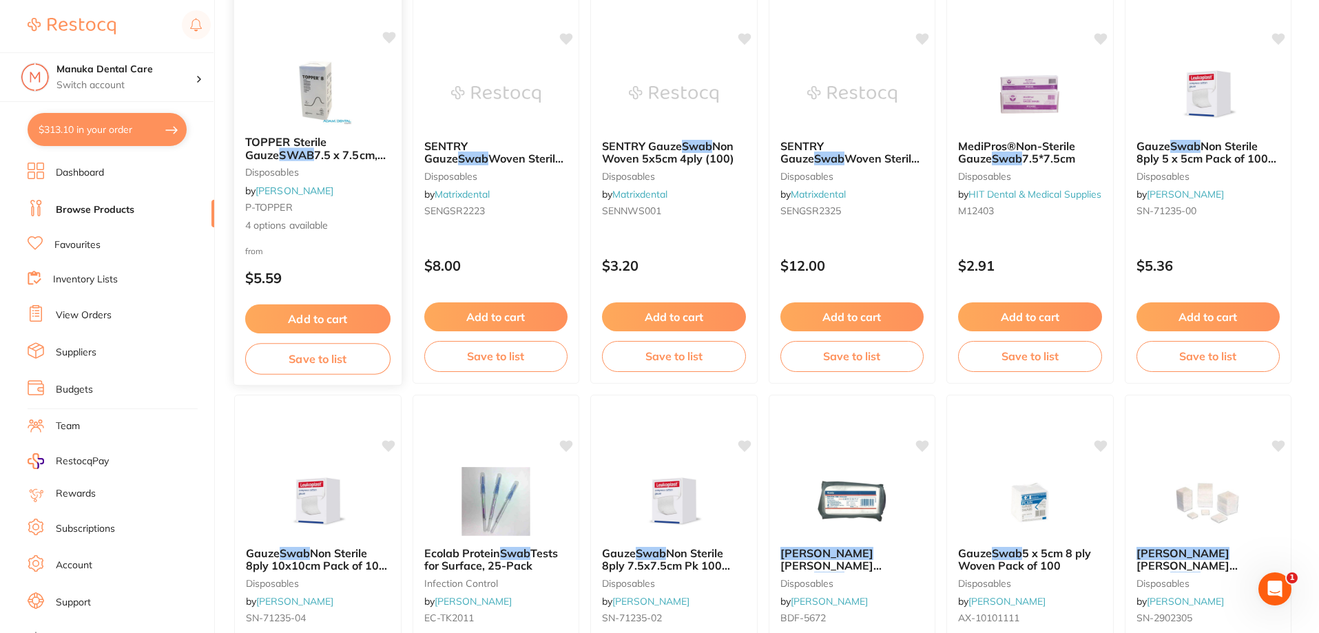
type input "swab"
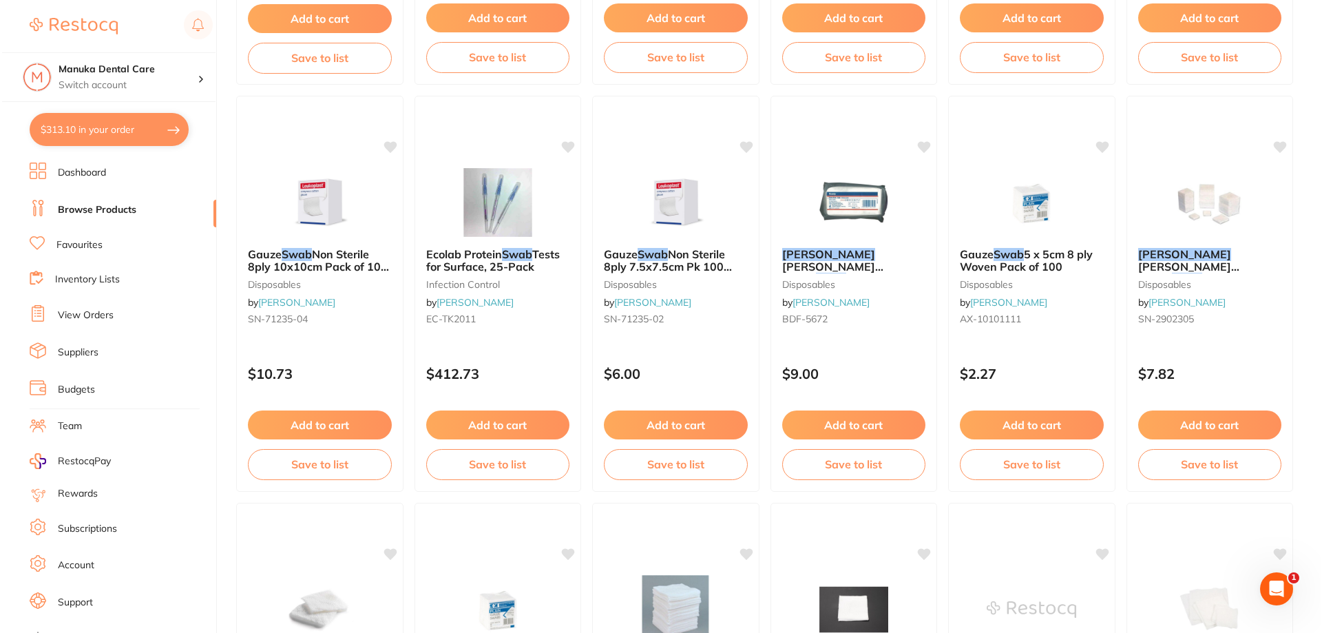
scroll to position [0, 0]
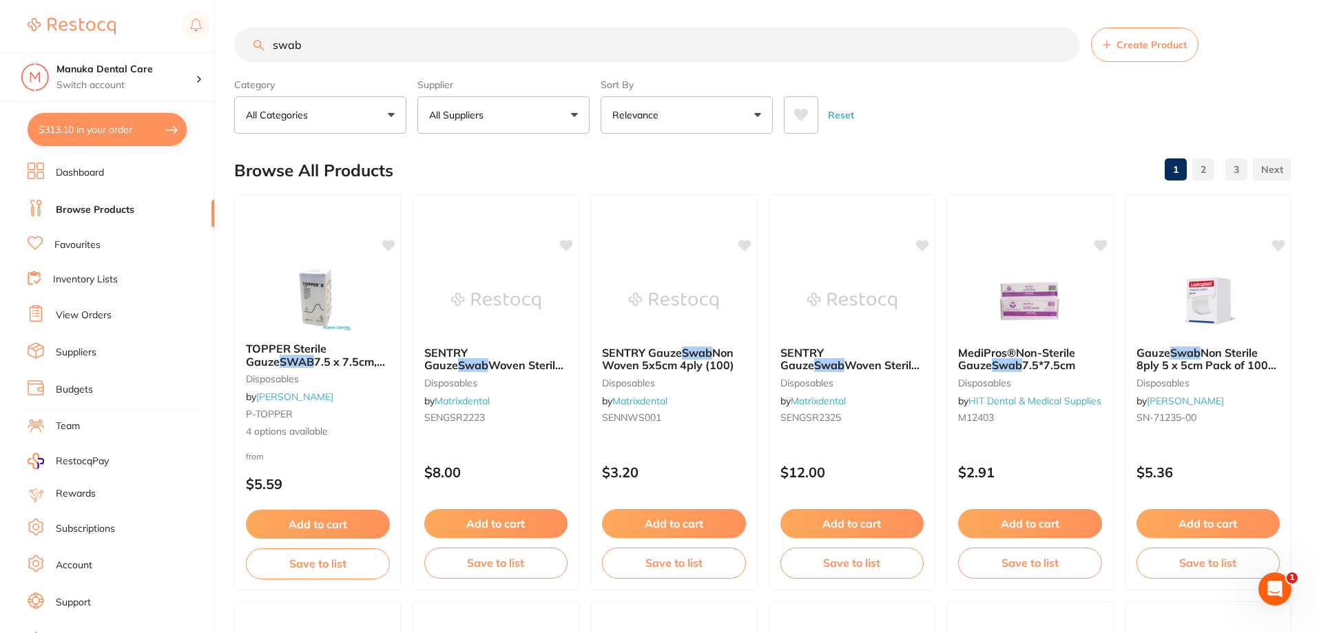
drag, startPoint x: 346, startPoint y: 54, endPoint x: 247, endPoint y: 49, distance: 98.6
click at [247, 49] on input "swab" at bounding box center [657, 45] width 846 height 34
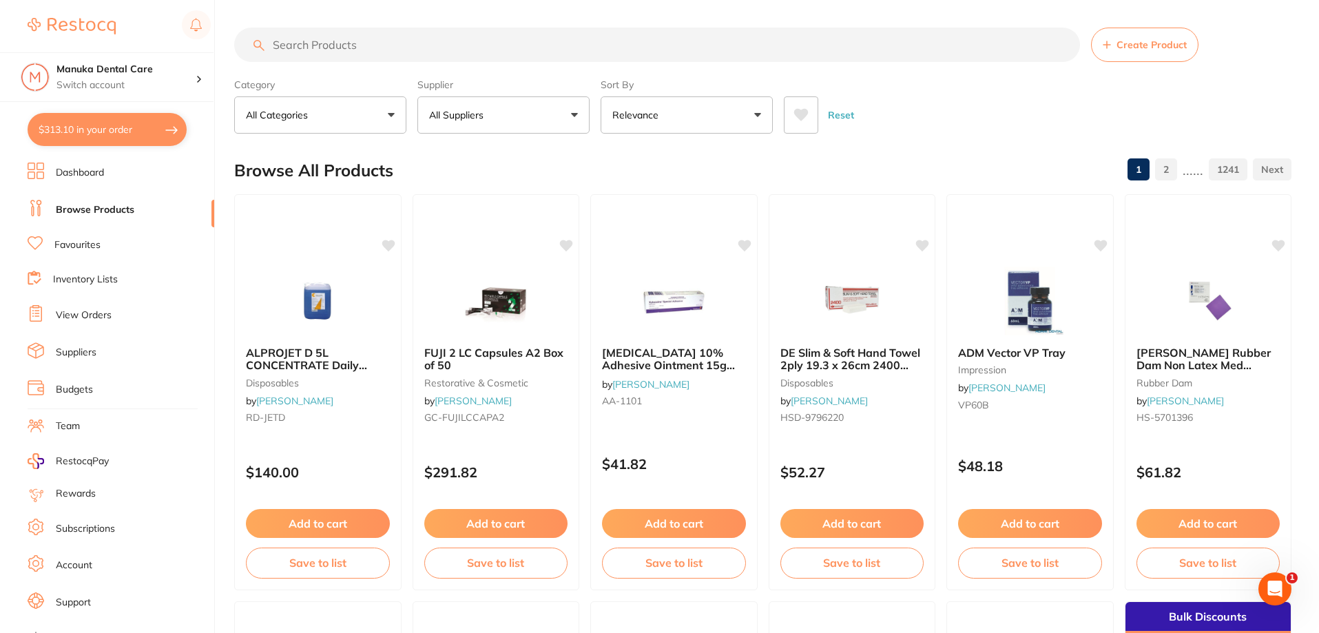
paste input ", Estelite Quick Syringe in A3.5 please"
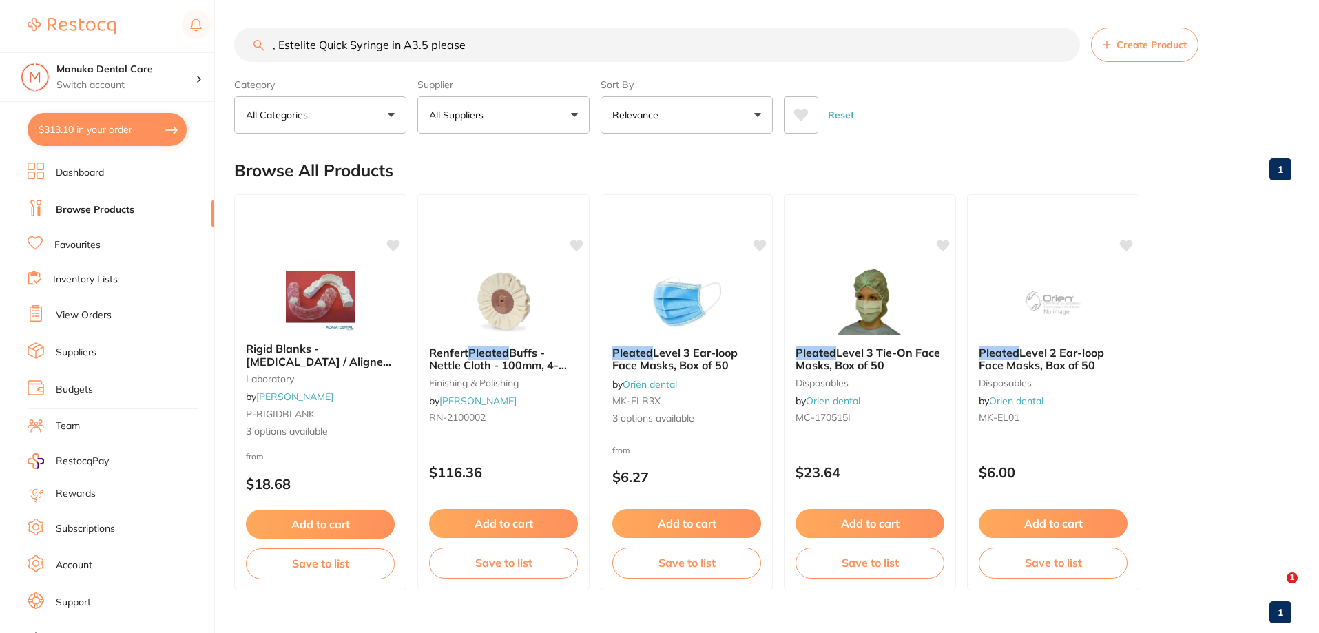
click at [279, 45] on input ", Estelite Quick Syringe in A3.5 please" at bounding box center [657, 45] width 846 height 34
drag, startPoint x: 389, startPoint y: 45, endPoint x: 515, endPoint y: 46, distance: 126.0
click at [515, 46] on input "Estelite Quick Syringe in A3.5 please" at bounding box center [657, 45] width 846 height 34
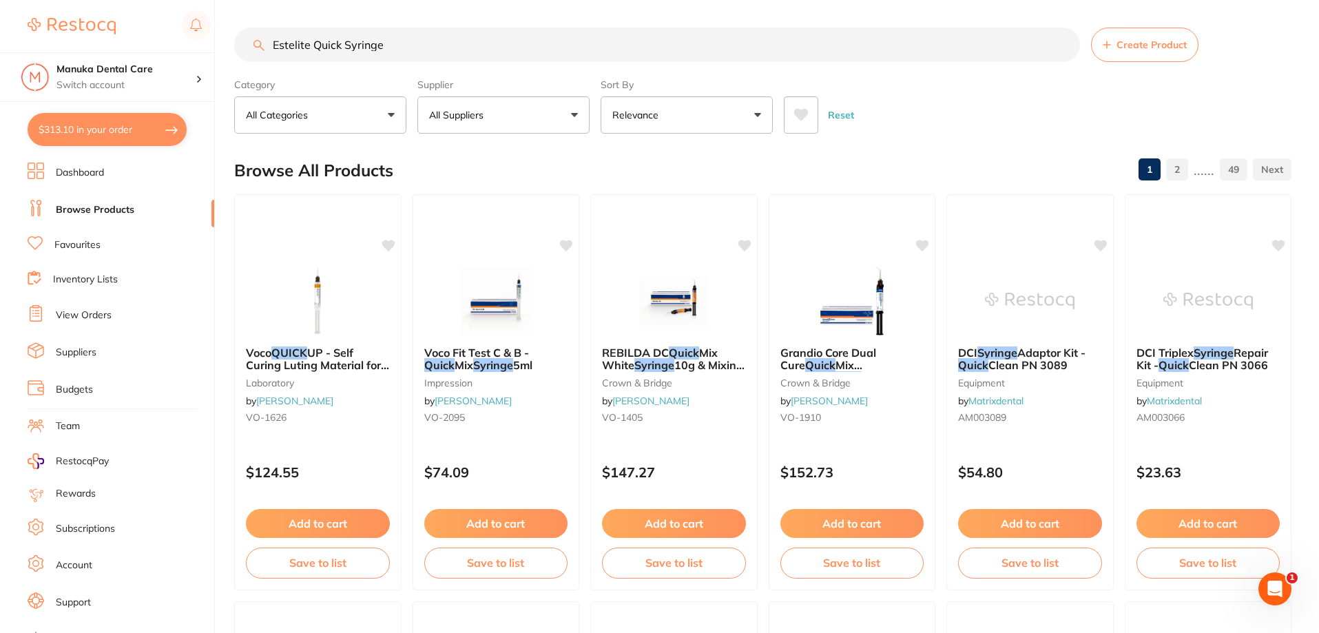
drag, startPoint x: 404, startPoint y: 47, endPoint x: 245, endPoint y: 47, distance: 159.1
click at [245, 47] on input "Estelite Quick Syringe" at bounding box center [657, 45] width 846 height 34
type input "filtek"
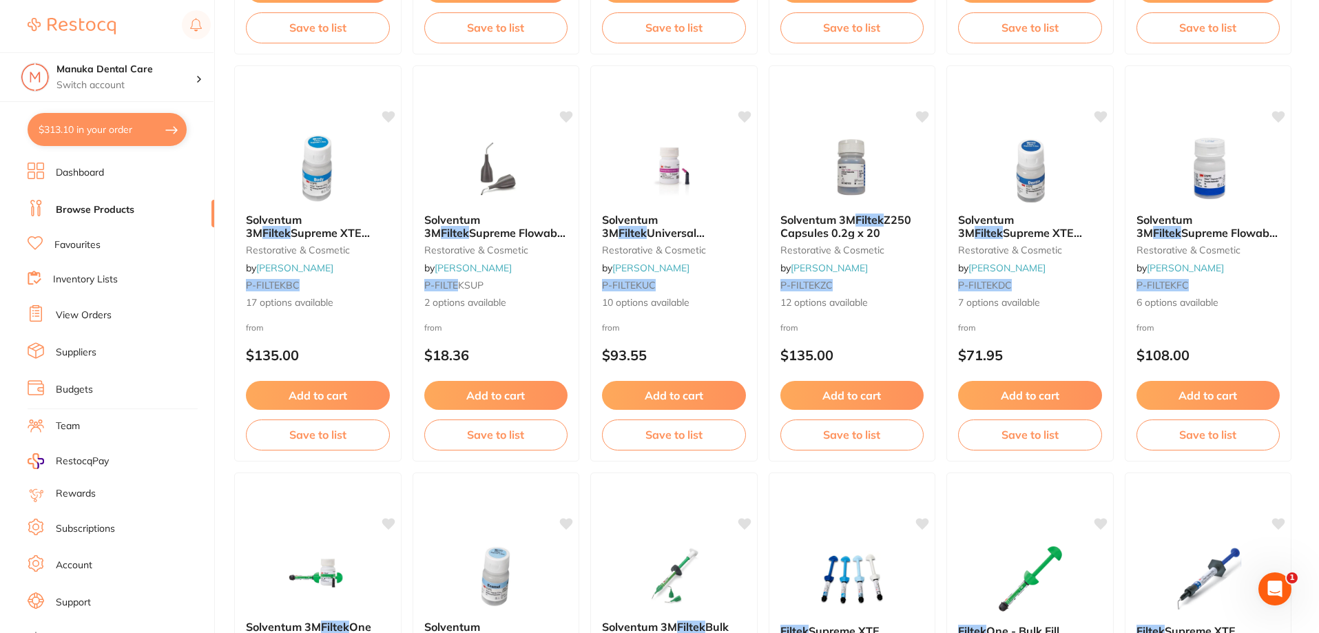
scroll to position [1171, 0]
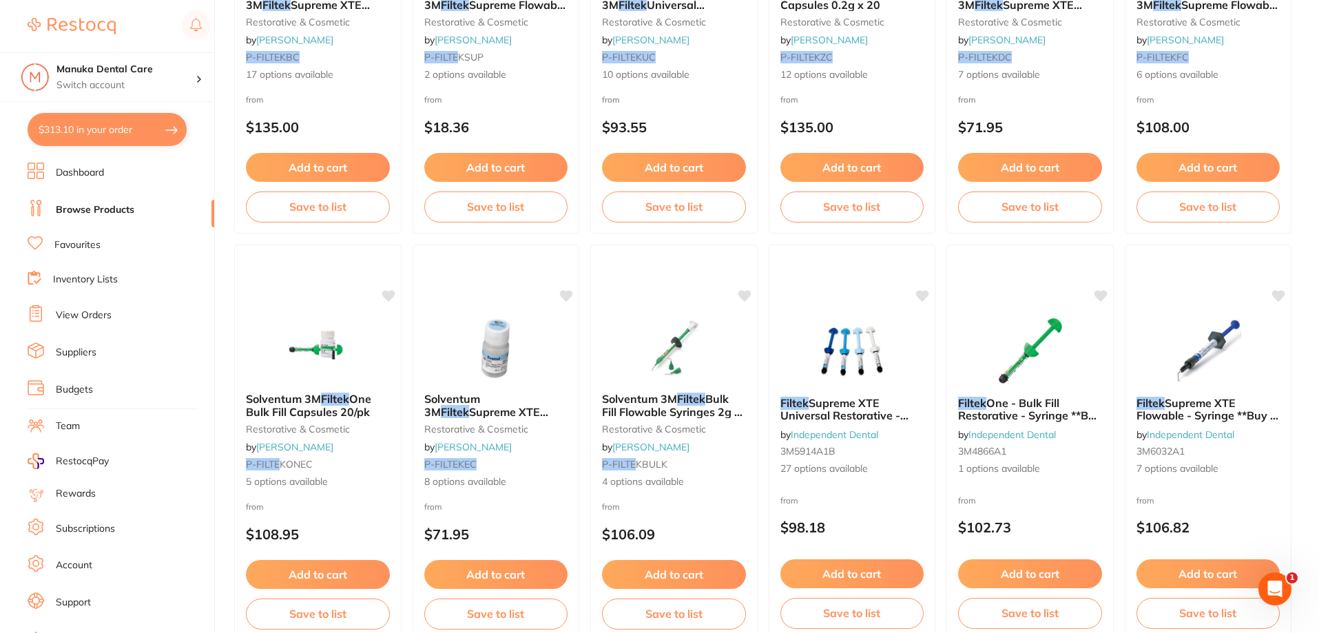
click at [869, 575] on button "Add to cart" at bounding box center [851, 576] width 145 height 30
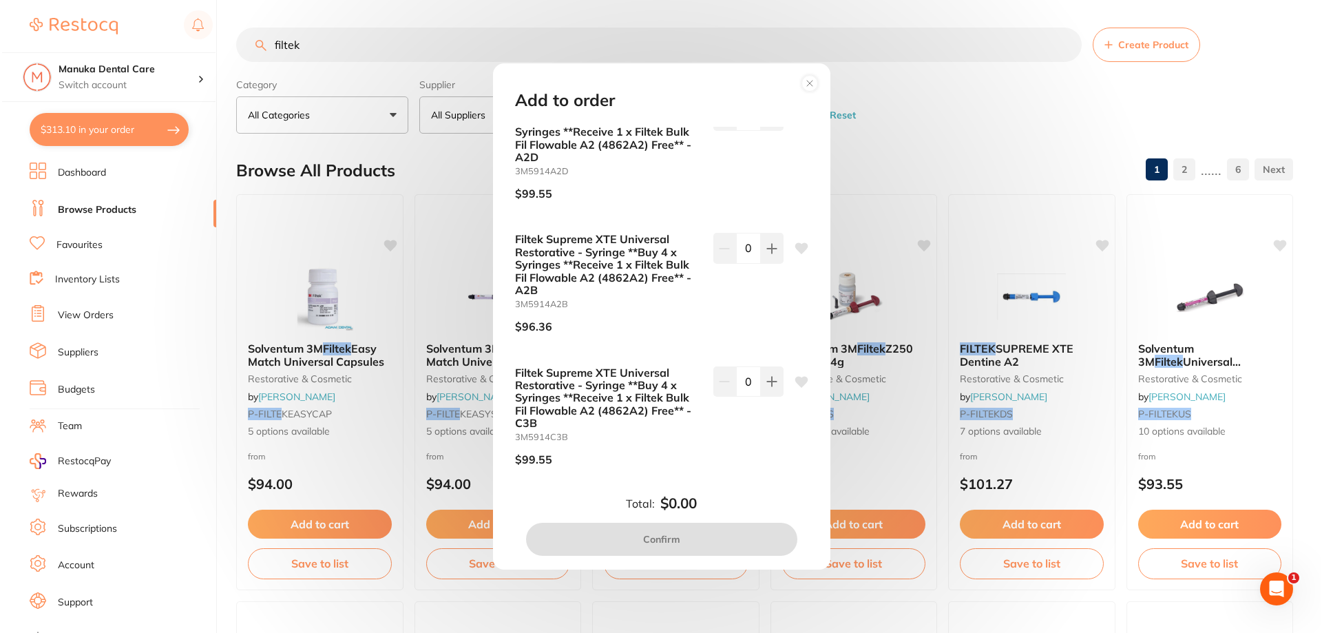
scroll to position [2686, 0]
click at [769, 253] on icon at bounding box center [770, 247] width 11 height 11
type input "1"
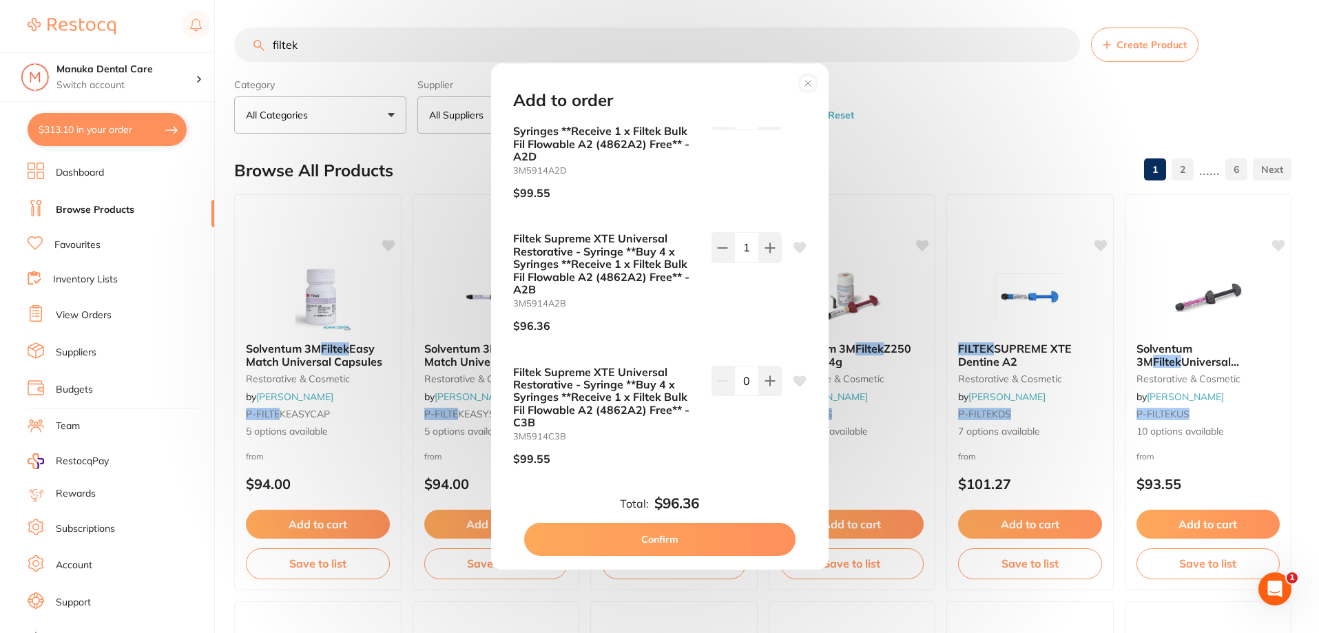
click at [685, 540] on button "Confirm" at bounding box center [659, 539] width 271 height 33
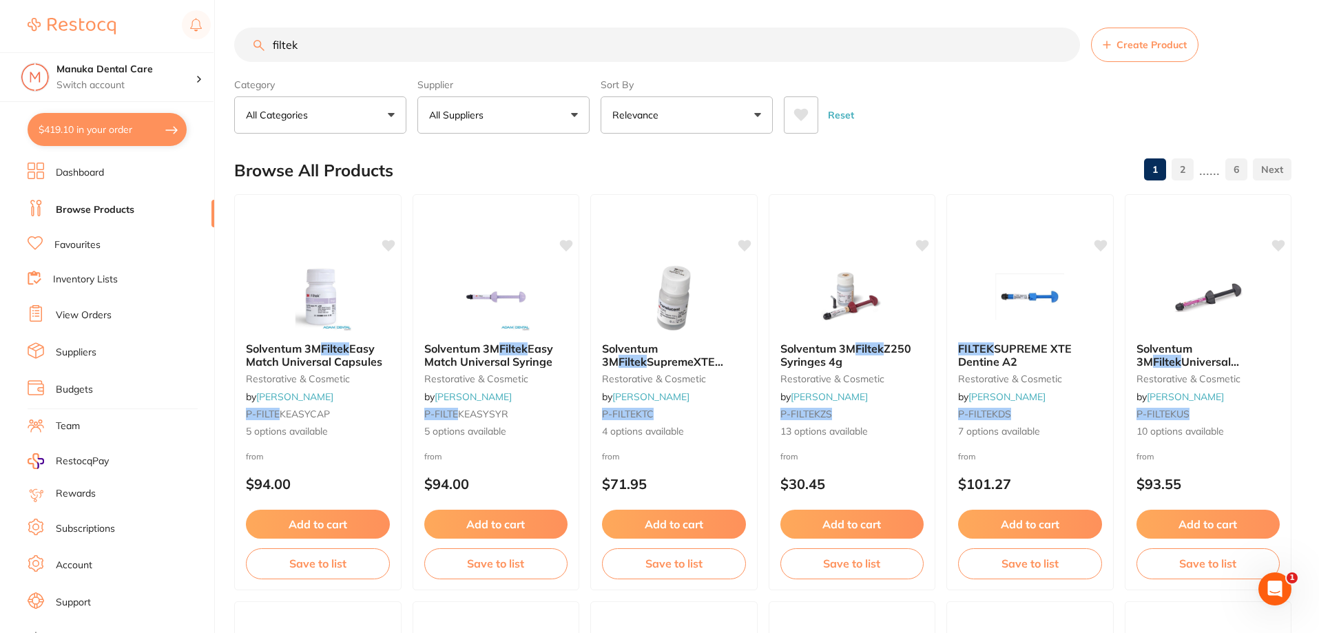
click at [313, 48] on input "filtek" at bounding box center [657, 45] width 846 height 34
click at [78, 277] on link "Inventory Lists" at bounding box center [85, 280] width 65 height 14
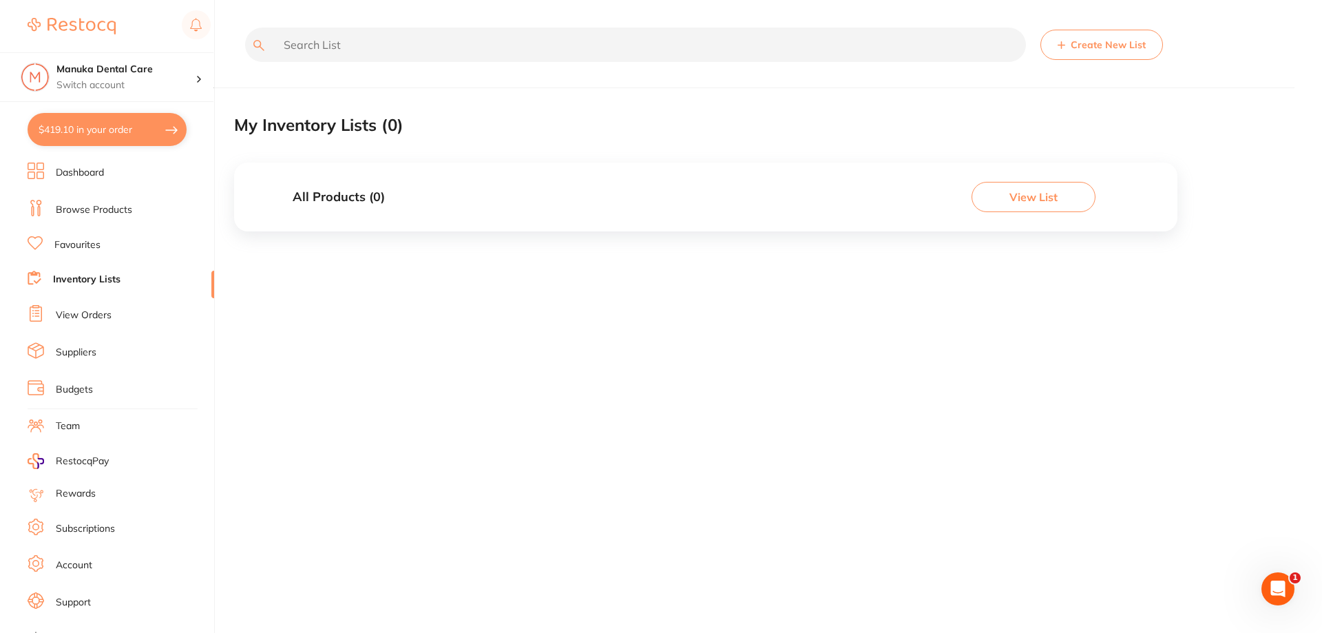
click at [107, 313] on link "View Orders" at bounding box center [84, 316] width 56 height 14
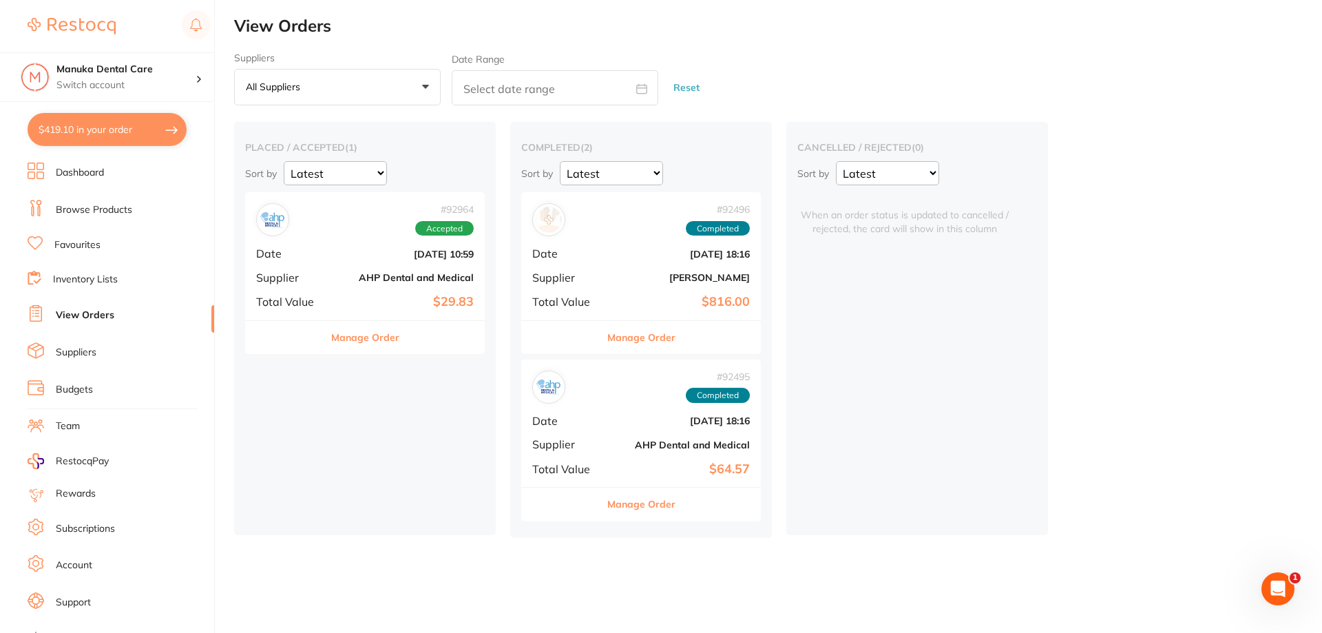
click at [86, 349] on link "Suppliers" at bounding box center [76, 353] width 41 height 14
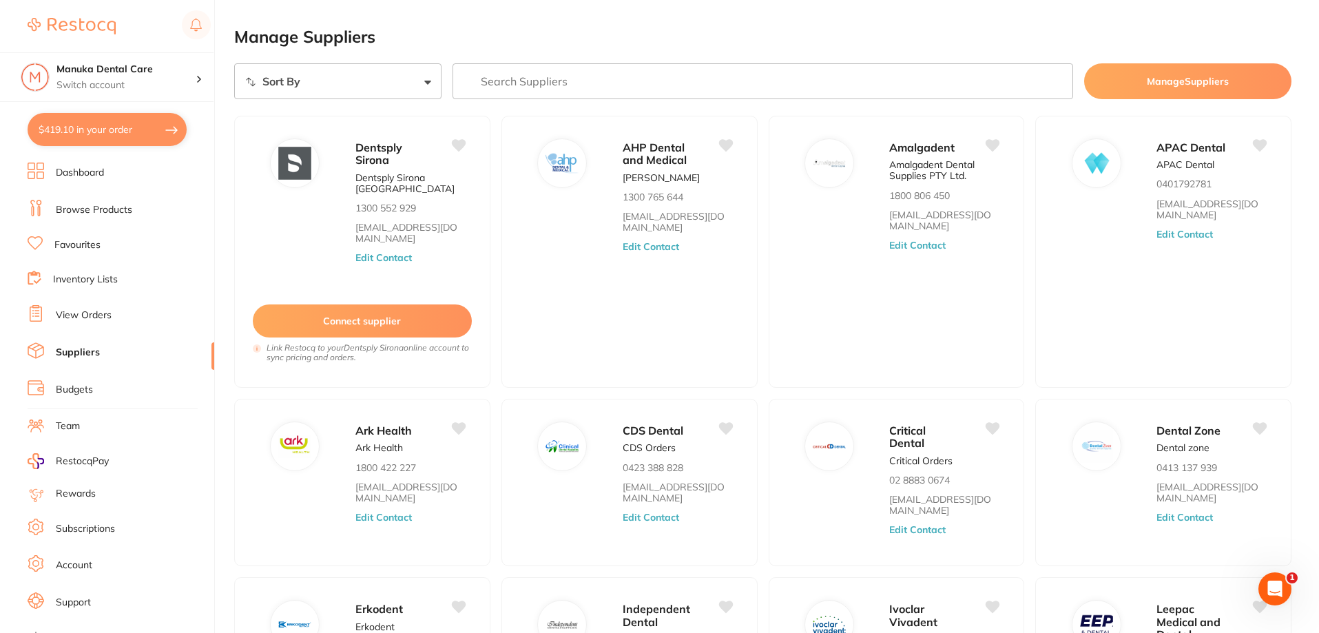
click at [75, 242] on link "Favourites" at bounding box center [77, 245] width 46 height 14
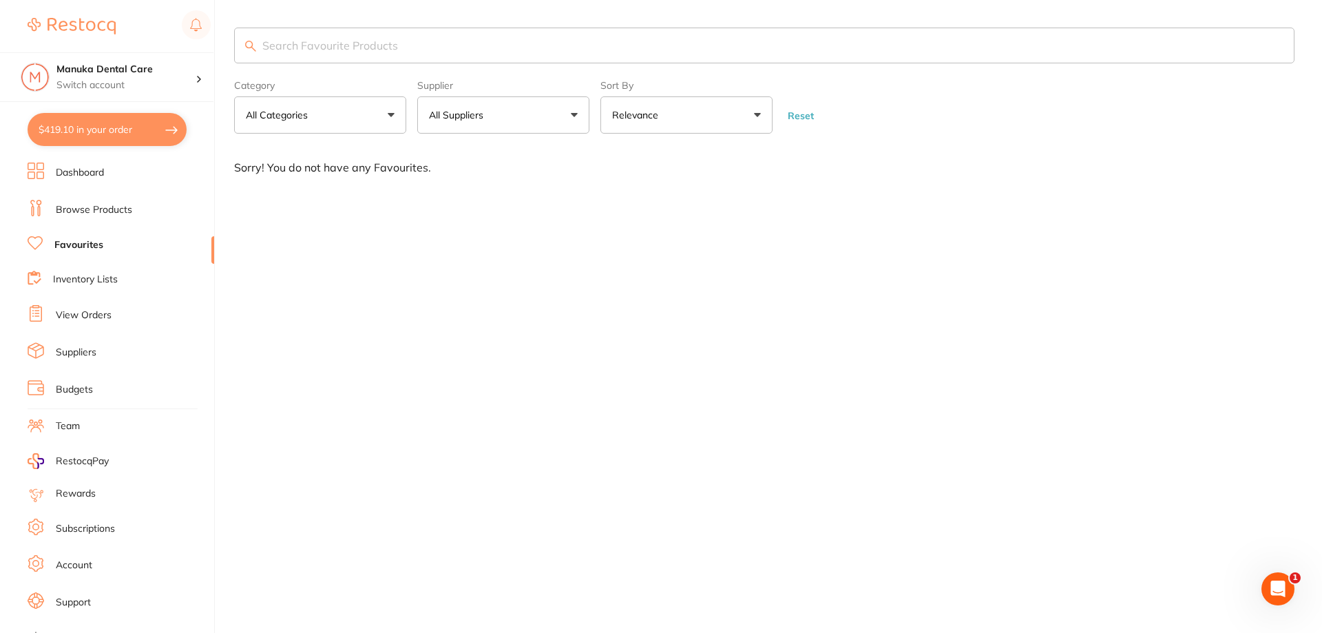
click at [82, 208] on link "Browse Products" at bounding box center [94, 210] width 76 height 14
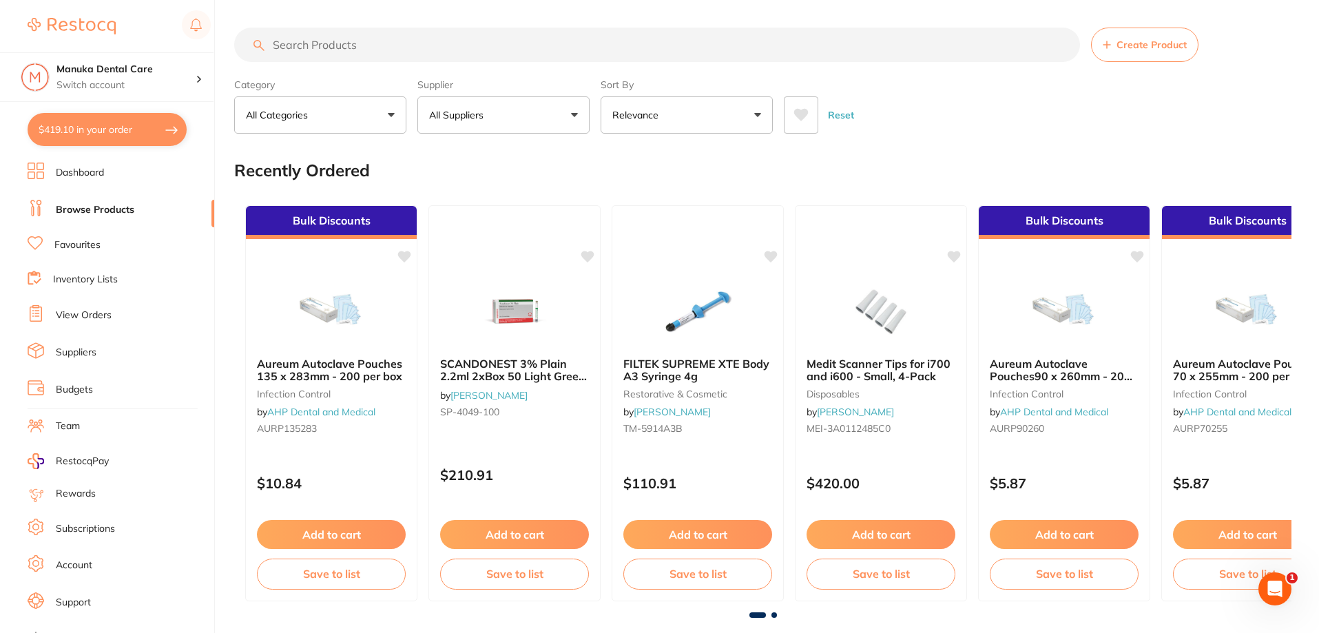
click at [96, 124] on button "$419.10 in your order" at bounding box center [107, 129] width 159 height 33
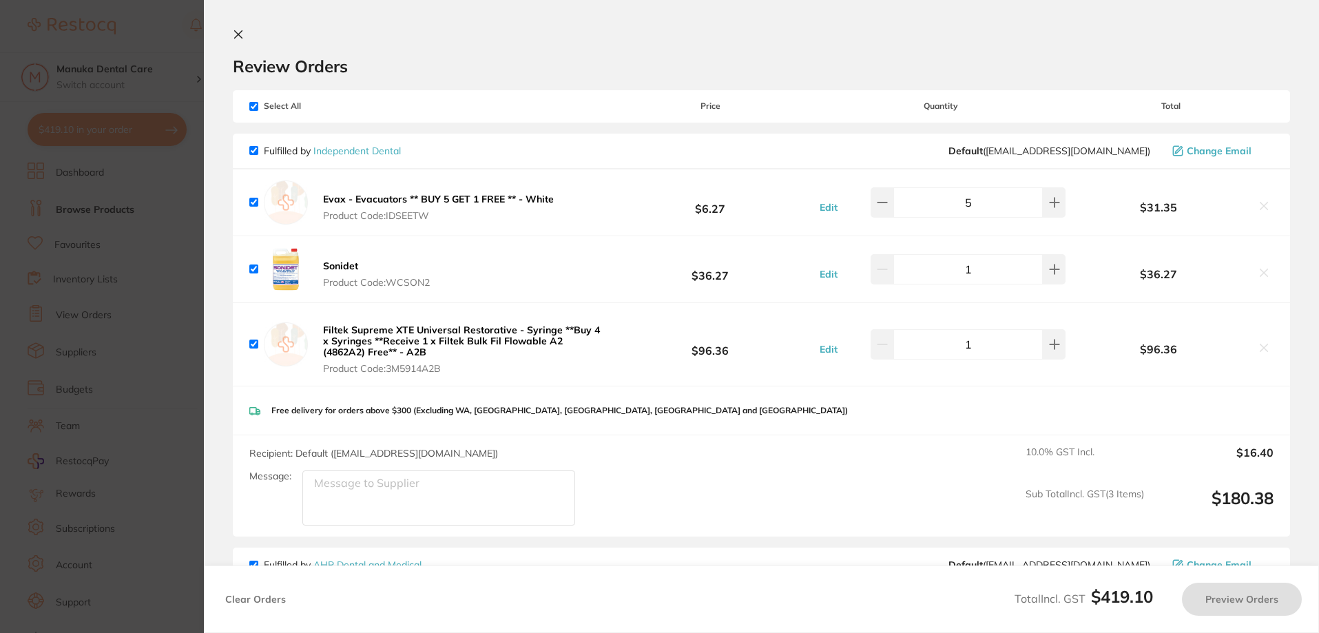
checkbox input "true"
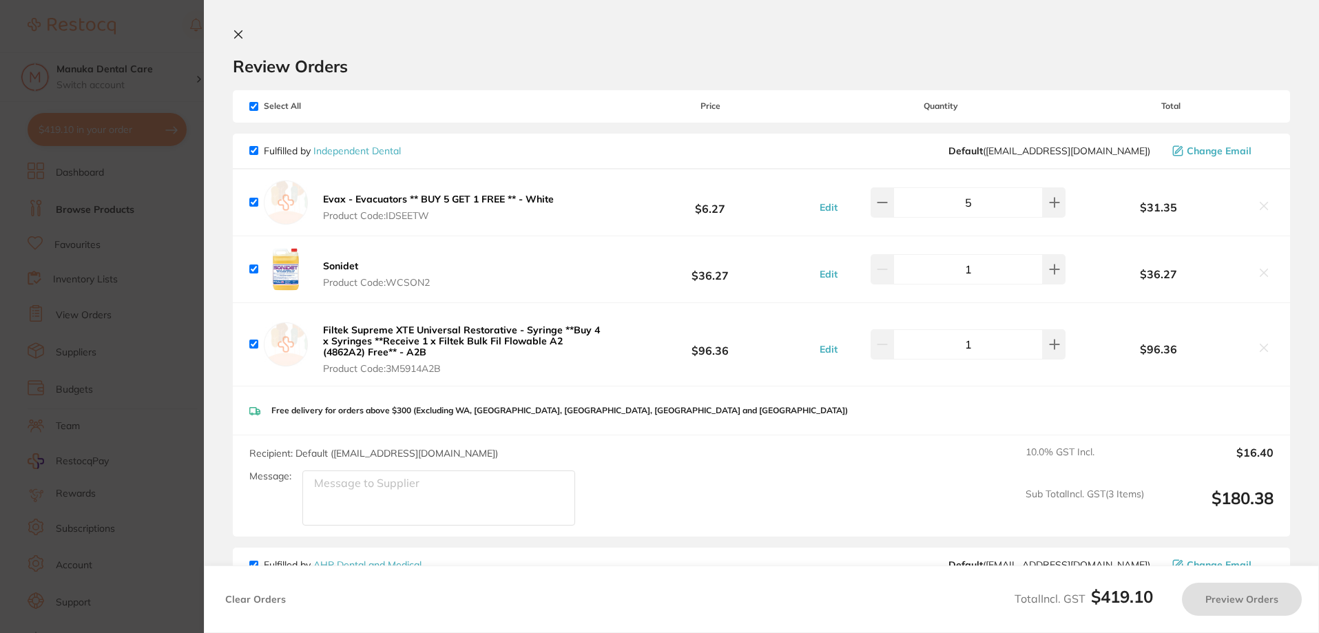
checkbox input "true"
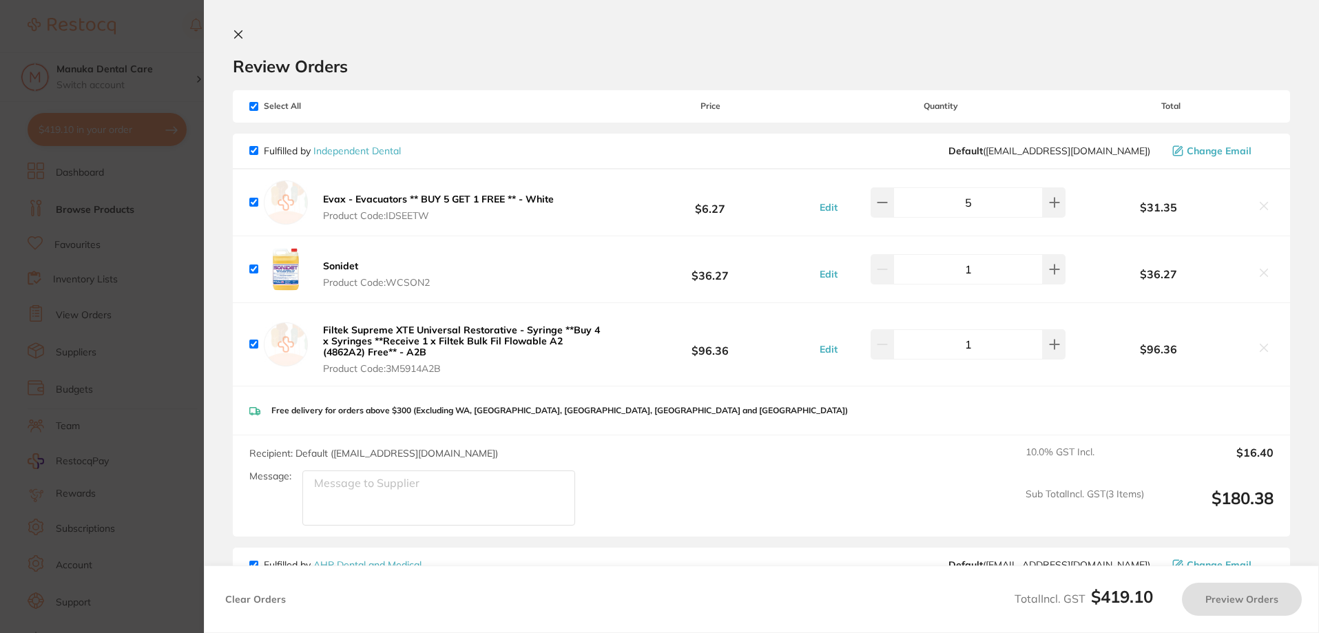
checkbox input "true"
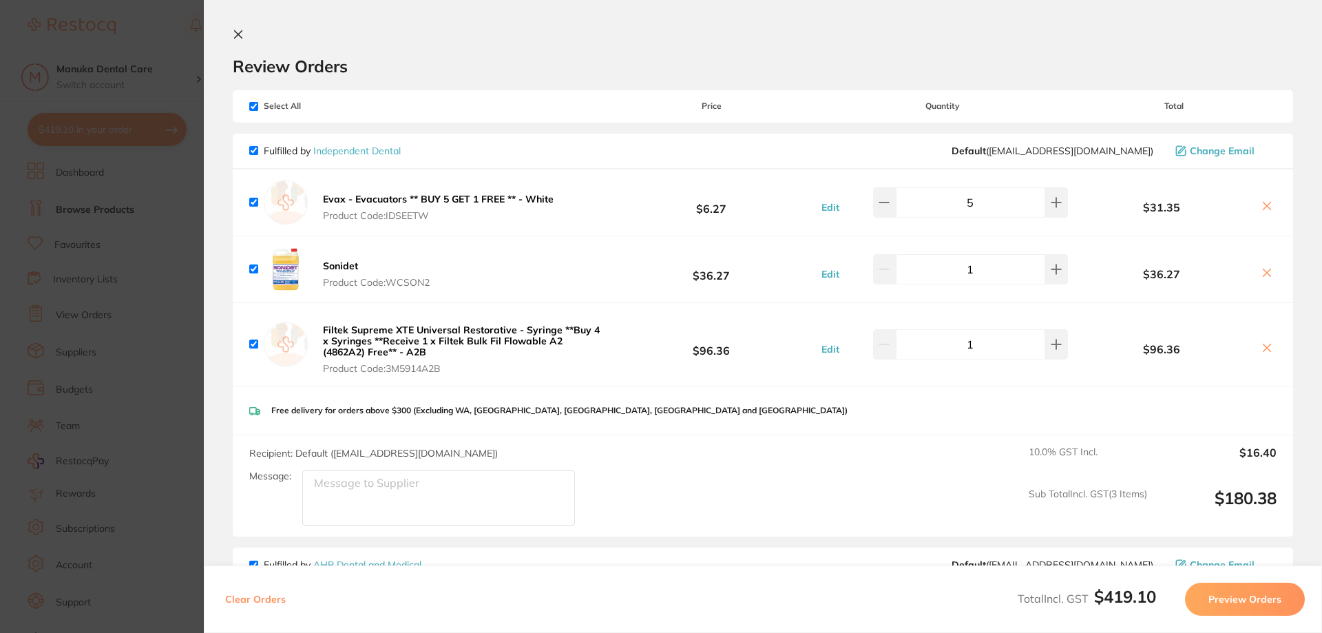
drag, startPoint x: 672, startPoint y: 300, endPoint x: 682, endPoint y: 300, distance: 10.3
click at [681, 302] on div "Sonidet Product Code: WCSON2 $36.27 Edit 1 $36.27" at bounding box center [763, 269] width 1061 height 66
click at [1279, 596] on button "Preview Orders" at bounding box center [1245, 599] width 120 height 33
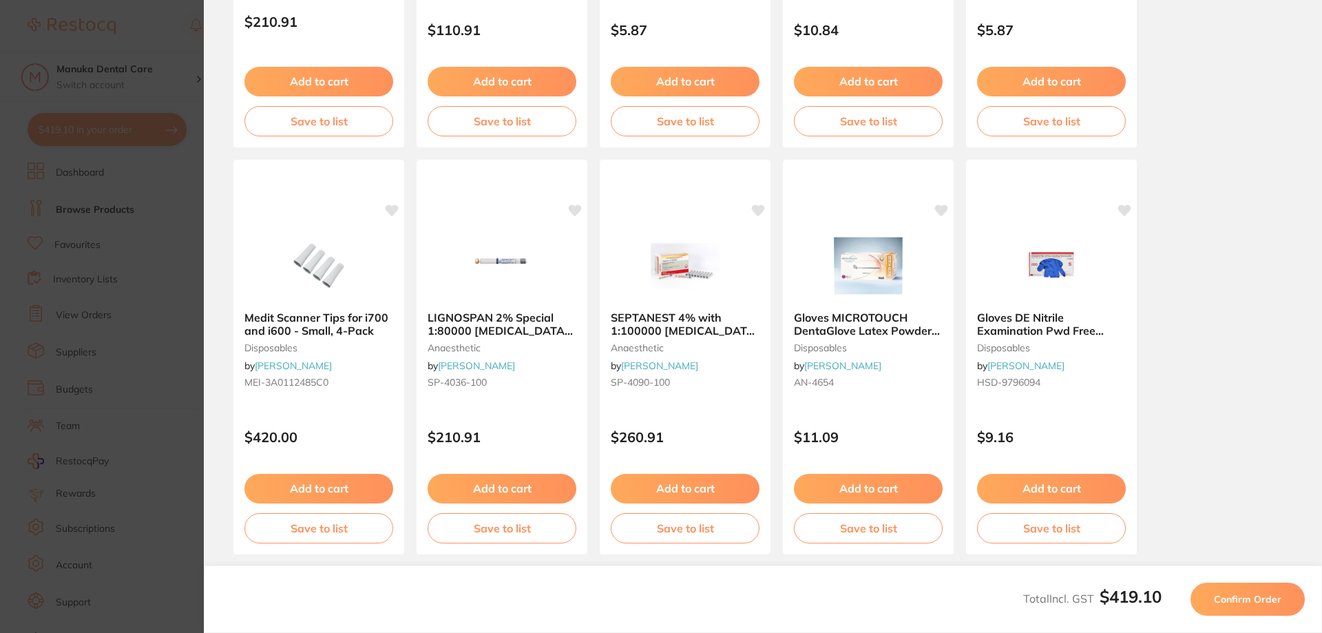
scroll to position [385, 0]
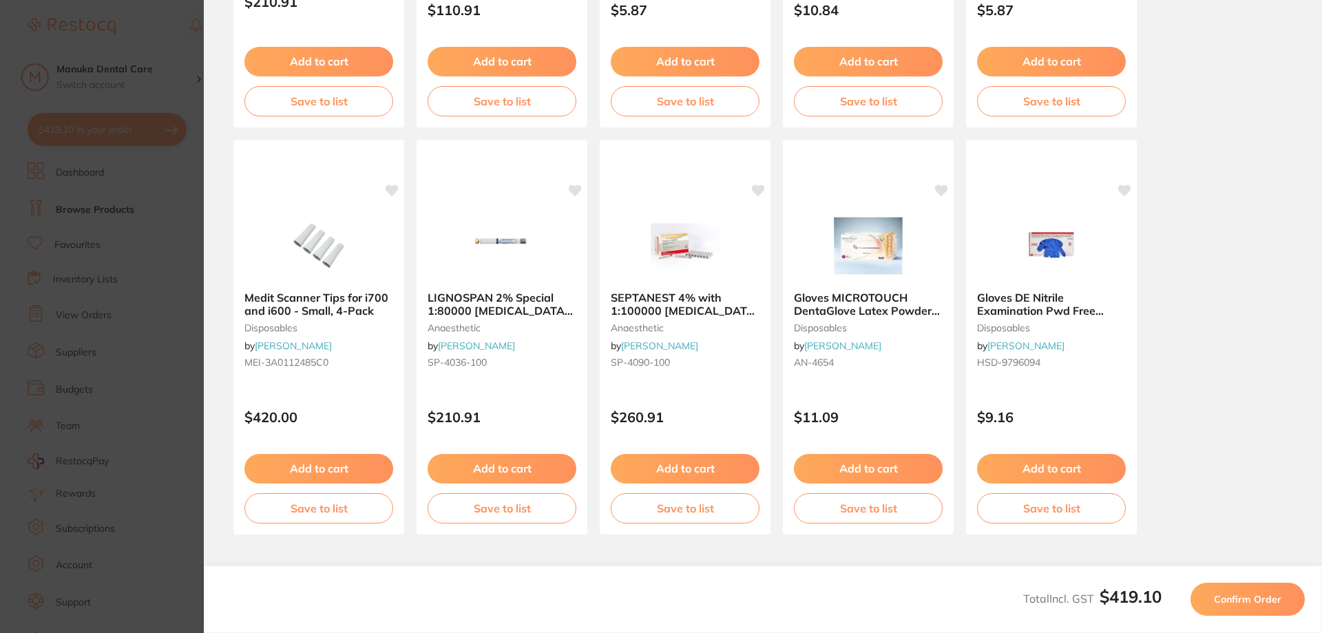
click at [1249, 602] on span "Confirm Order" at bounding box center [1247, 599] width 67 height 12
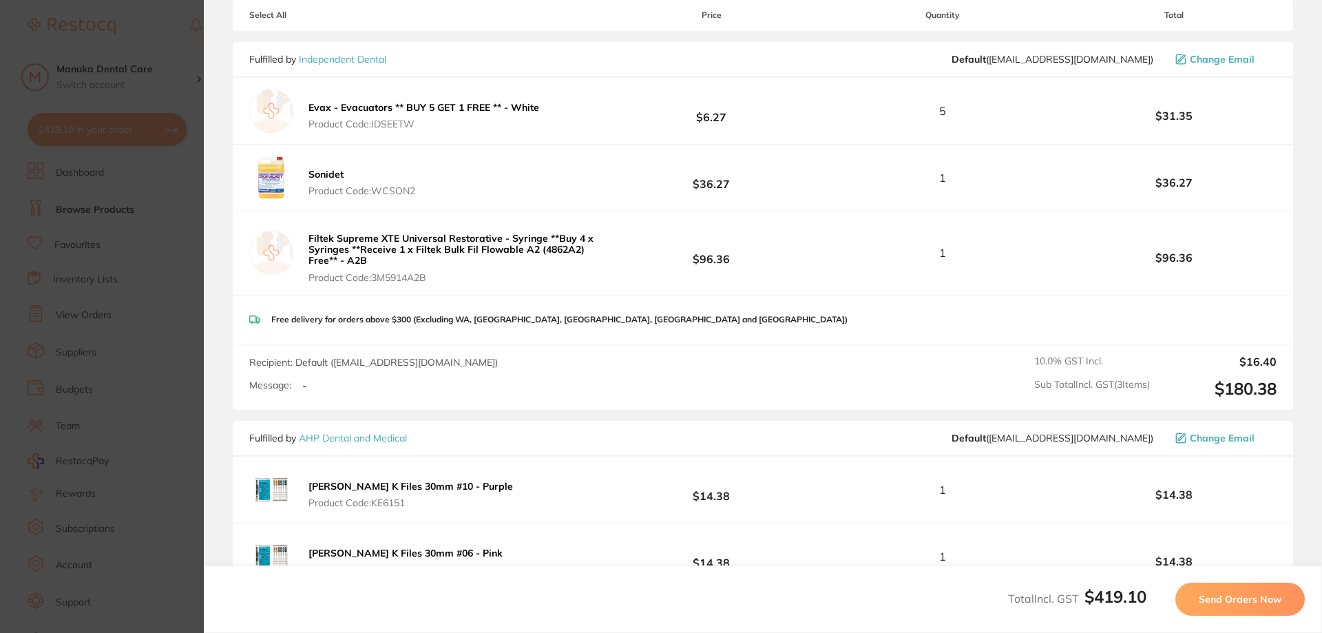
scroll to position [0, 0]
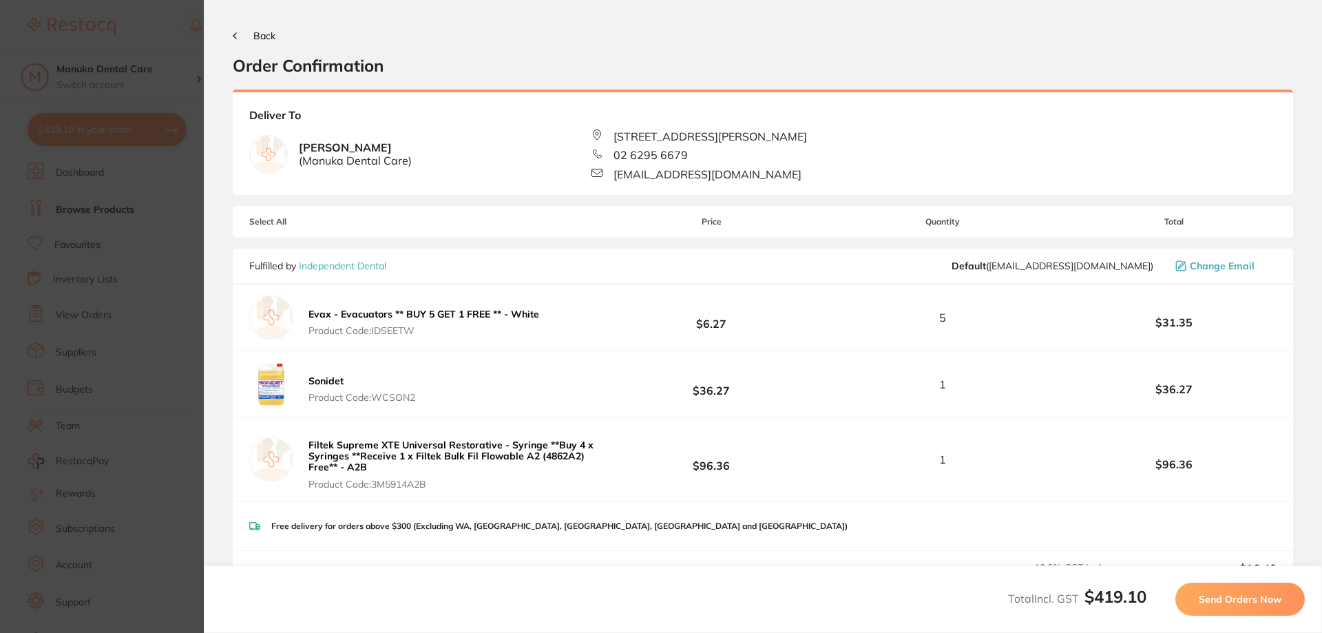
click at [238, 33] on button "Back" at bounding box center [254, 35] width 43 height 11
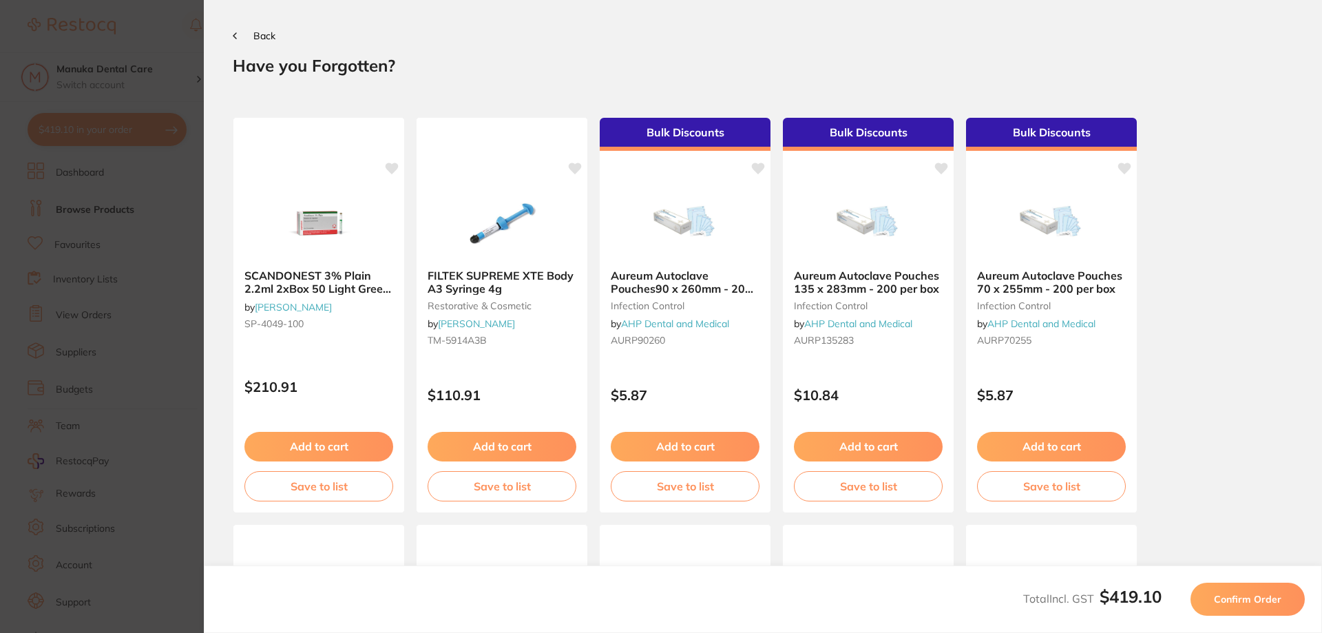
click at [251, 27] on section "Back Your orders are being processed and we will notify you once we have placed…" at bounding box center [763, 316] width 1119 height 633
click at [253, 34] on span "Back" at bounding box center [264, 36] width 22 height 12
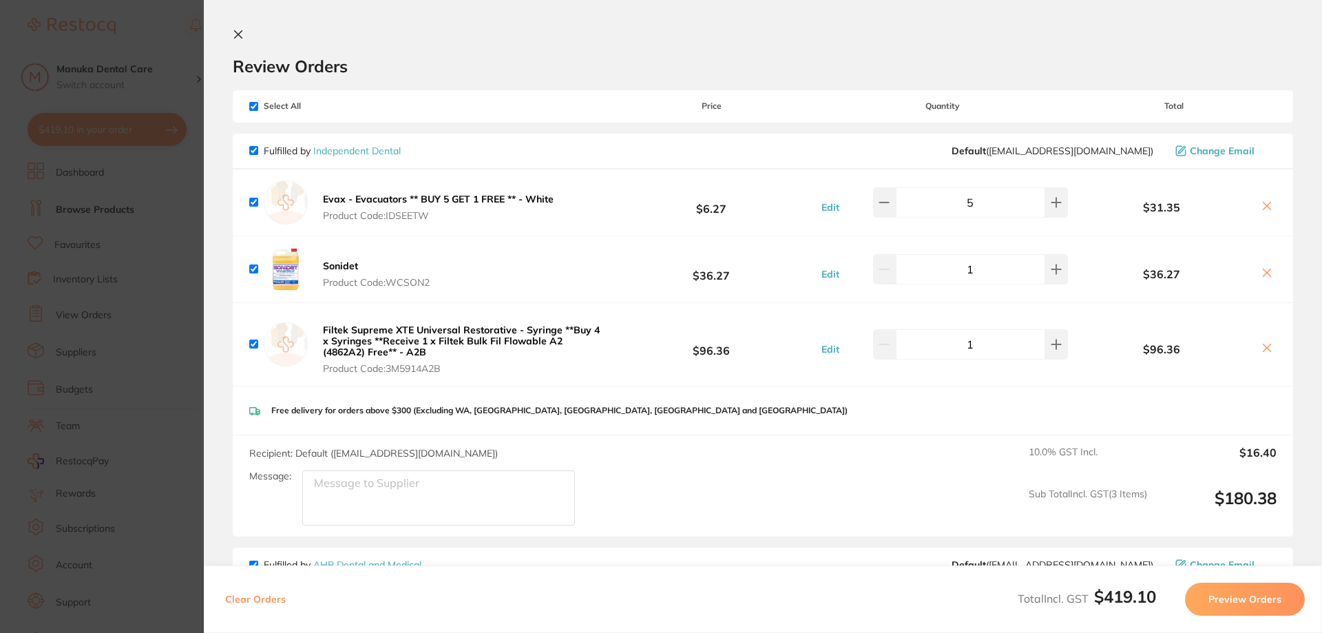
click at [1262, 272] on icon at bounding box center [1267, 272] width 11 height 11
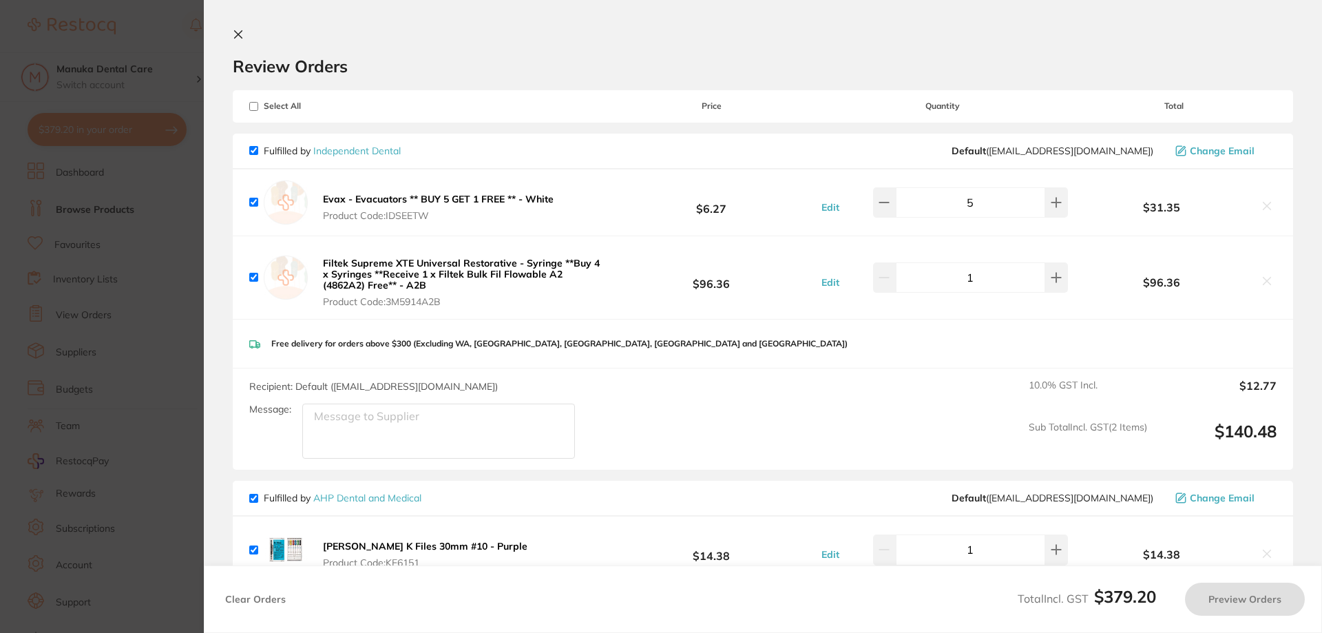
checkbox input "true"
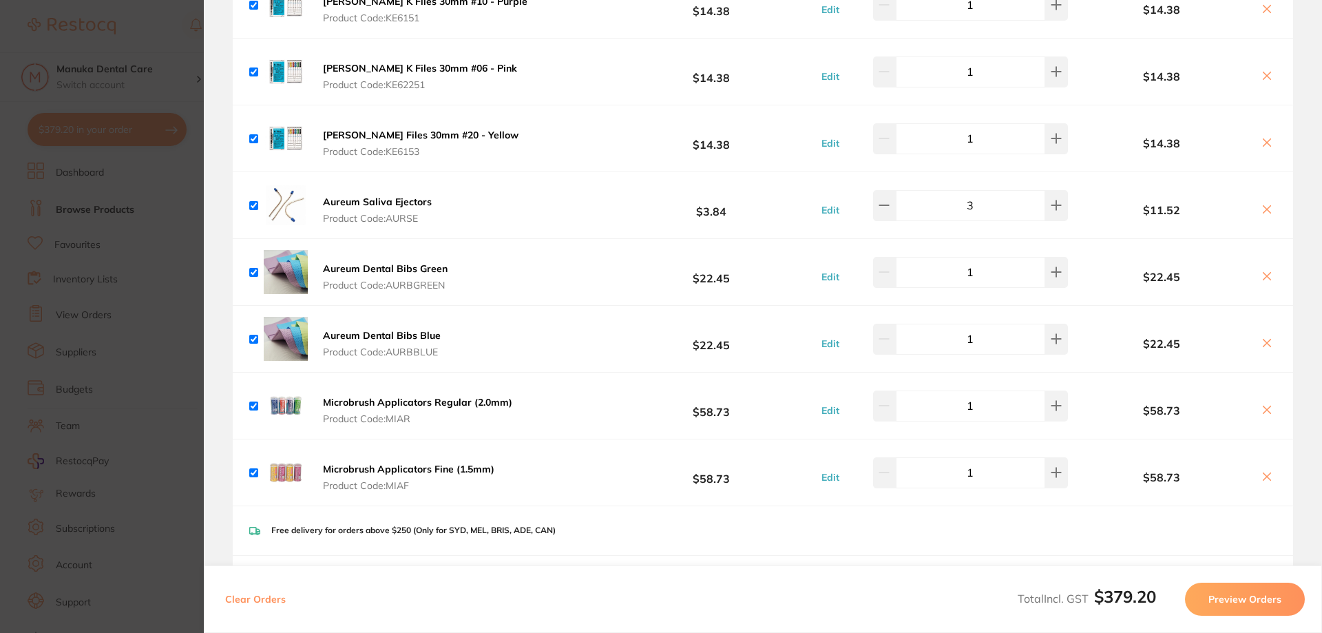
scroll to position [551, 0]
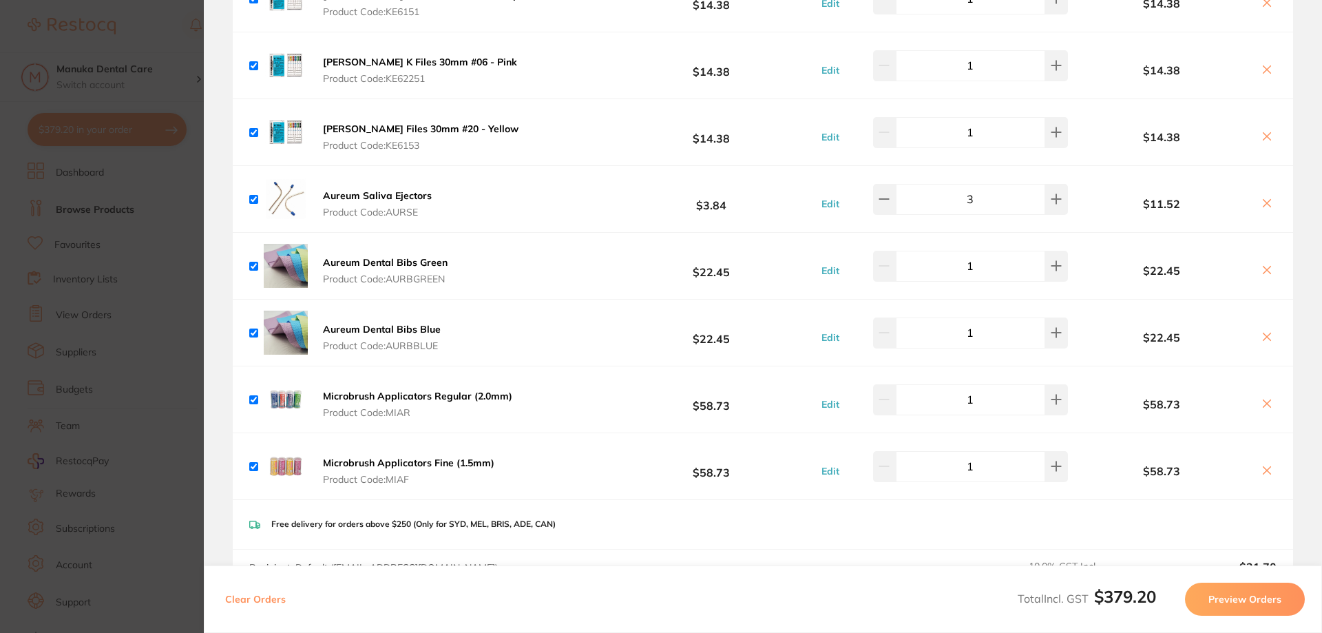
click at [1254, 601] on button "Preview Orders" at bounding box center [1245, 599] width 120 height 33
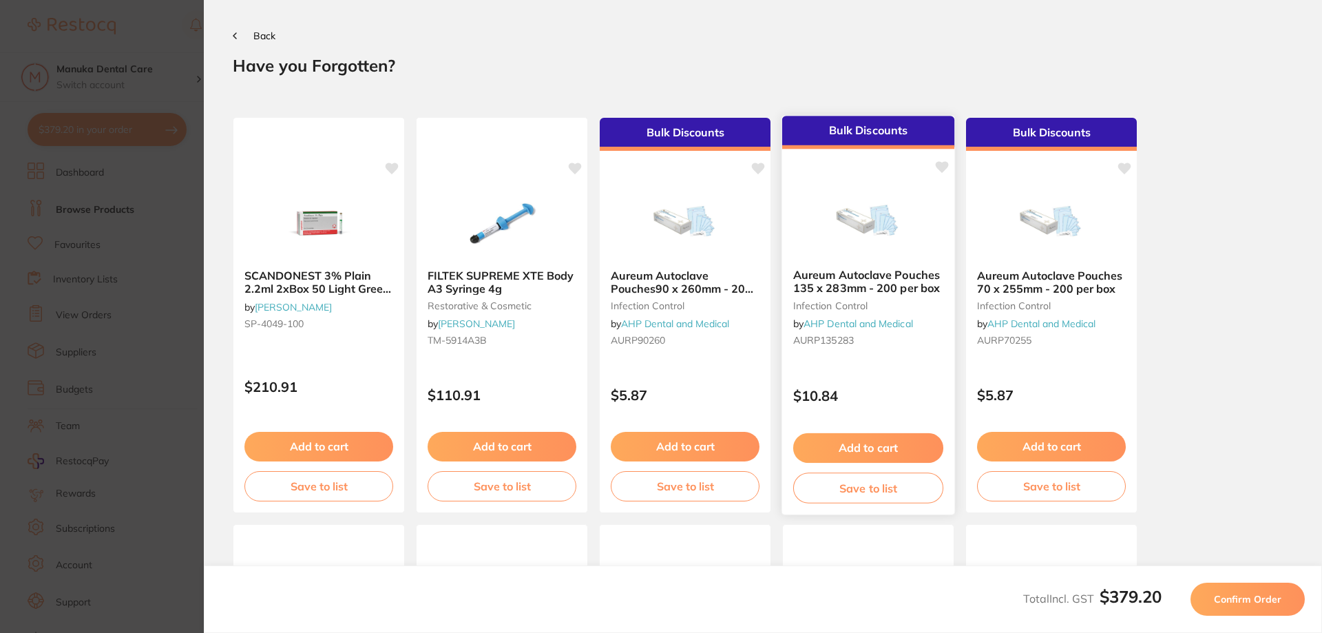
scroll to position [0, 0]
click at [1231, 601] on span "Confirm Order" at bounding box center [1247, 599] width 67 height 12
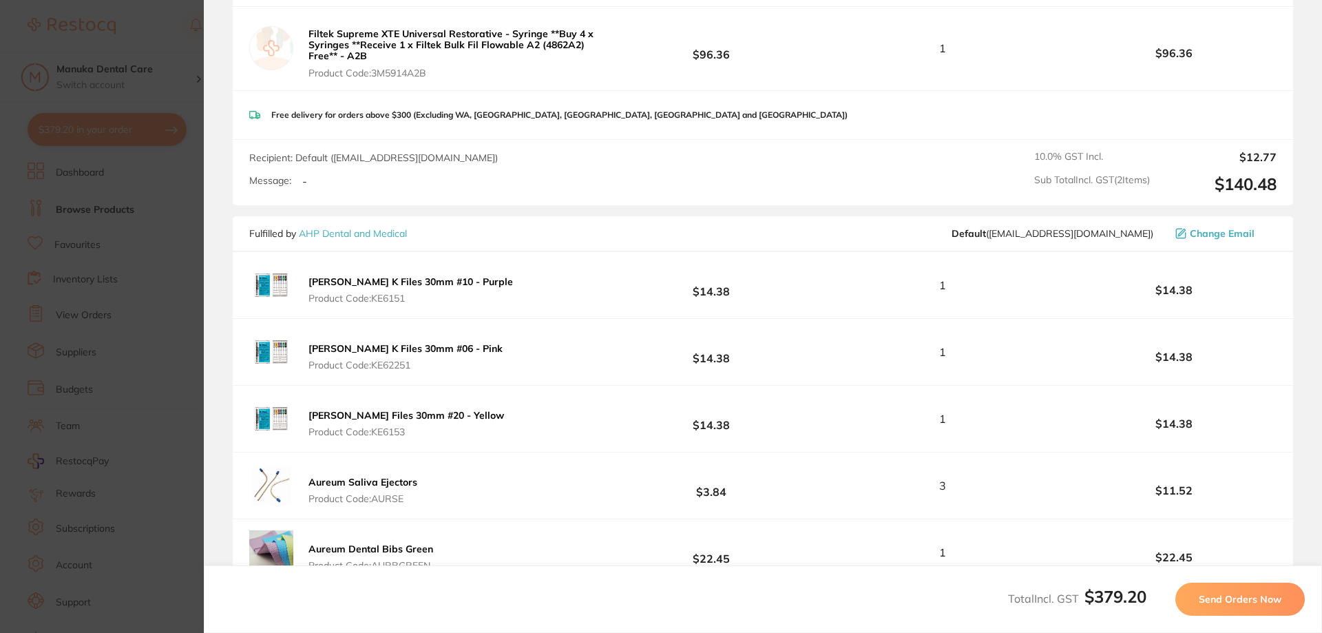
click at [1217, 600] on span "Send Orders Now" at bounding box center [1240, 599] width 83 height 12
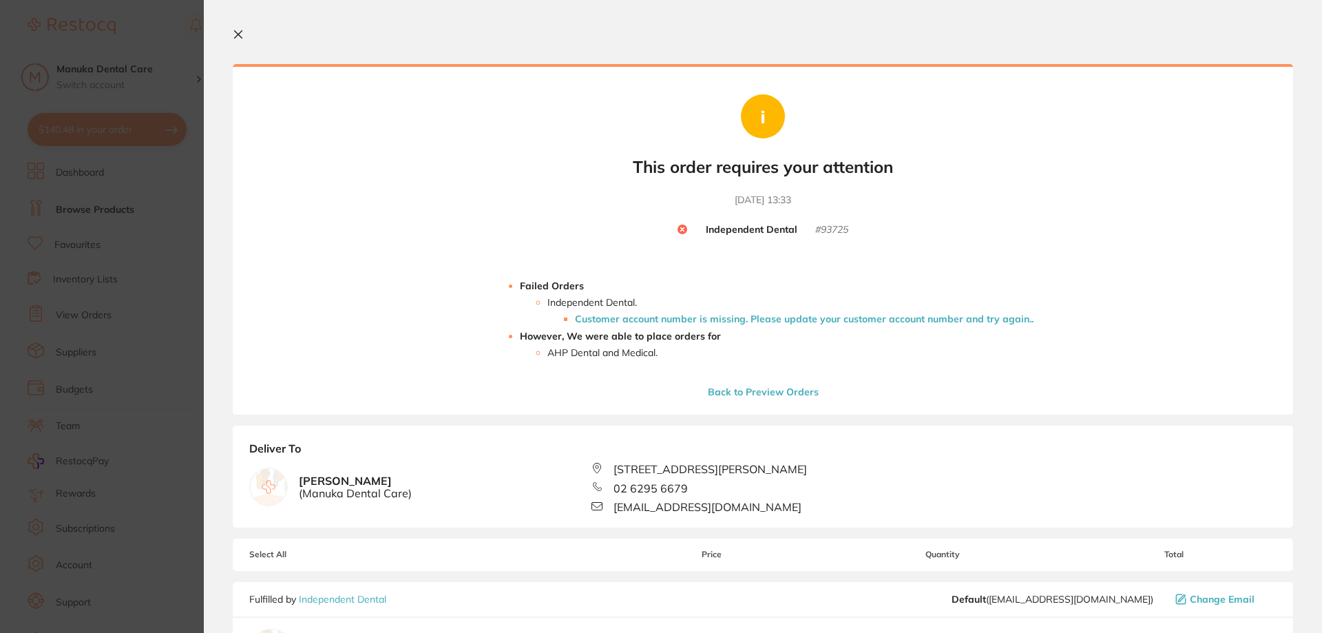
click at [650, 314] on li "Customer account number is missing. Please update your customer account number …" at bounding box center [804, 318] width 459 height 11
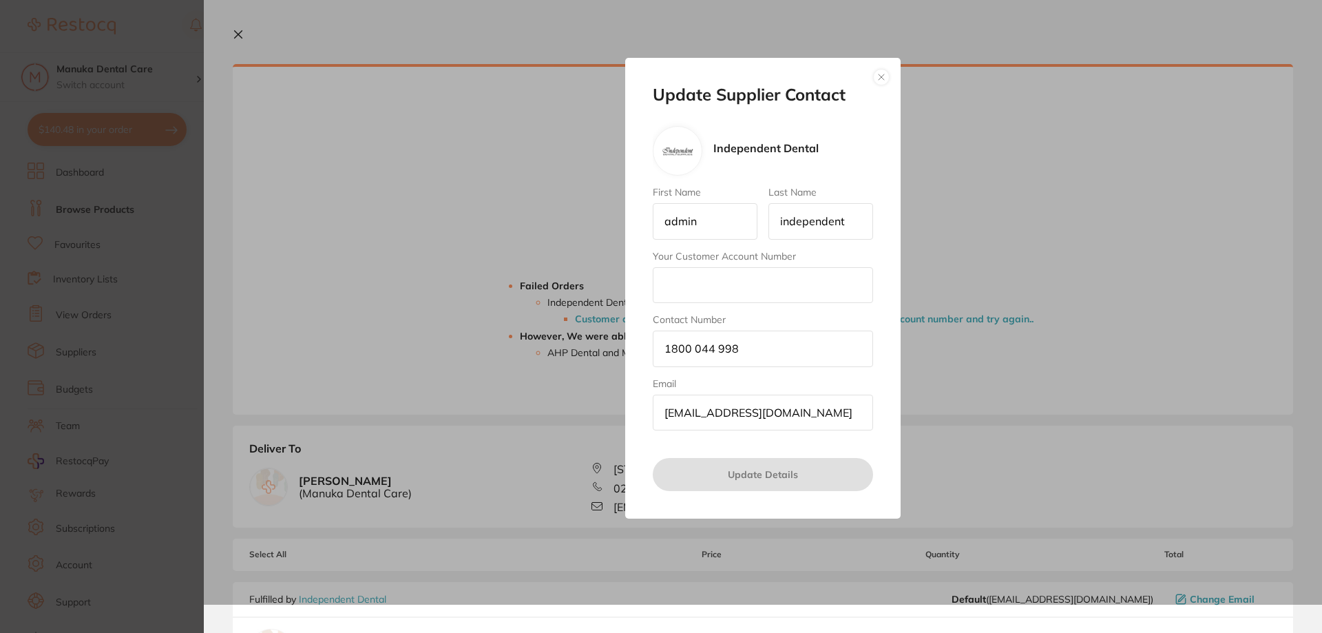
click at [708, 220] on input "admin" at bounding box center [705, 221] width 105 height 36
drag, startPoint x: 721, startPoint y: 222, endPoint x: 631, endPoint y: 225, distance: 90.3
click at [631, 225] on div "Update Supplier Contact Independent Dental First Name admin Last Name independe…" at bounding box center [763, 288] width 276 height 461
type input "[PERSON_NAME]"
click at [861, 221] on input "independent" at bounding box center [821, 221] width 105 height 36
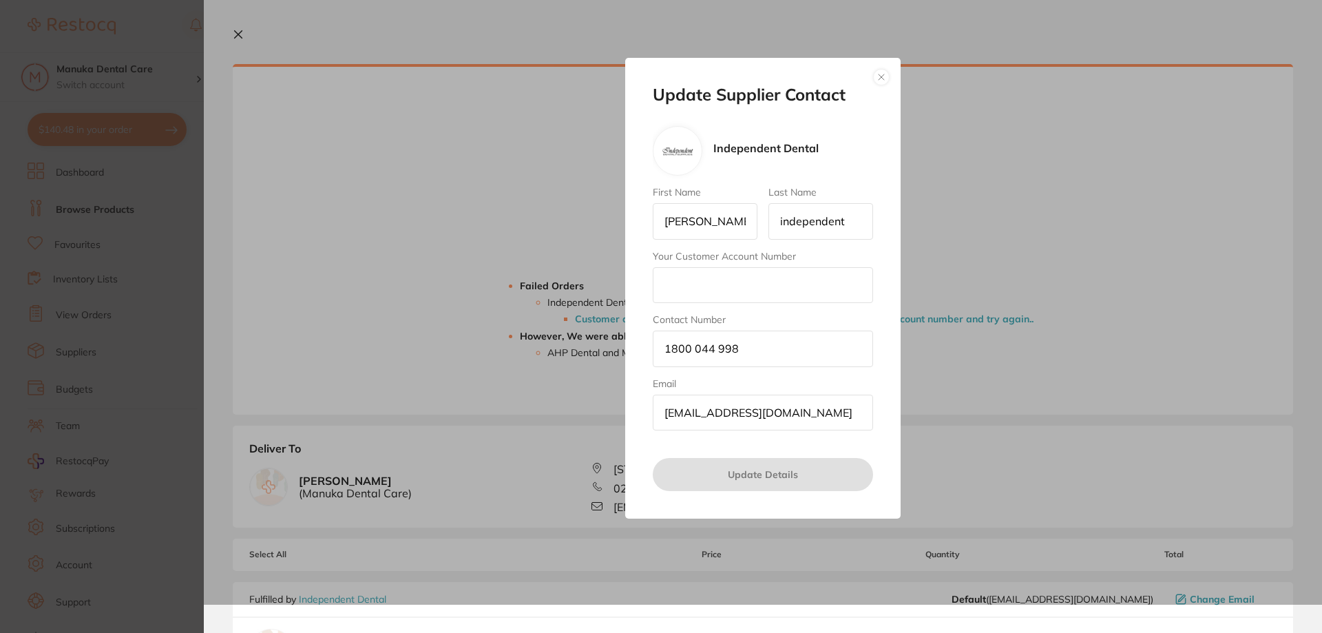
drag, startPoint x: 856, startPoint y: 220, endPoint x: 747, endPoint y: 220, distance: 108.8
click at [747, 220] on div "First Name [PERSON_NAME] Last Name independent Your Customer Account Number Con…" at bounding box center [763, 309] width 220 height 244
type input "[PERSON_NAME]"
click at [709, 294] on input "Your Customer Account Number" at bounding box center [763, 285] width 220 height 36
paste input "NIMMGR"
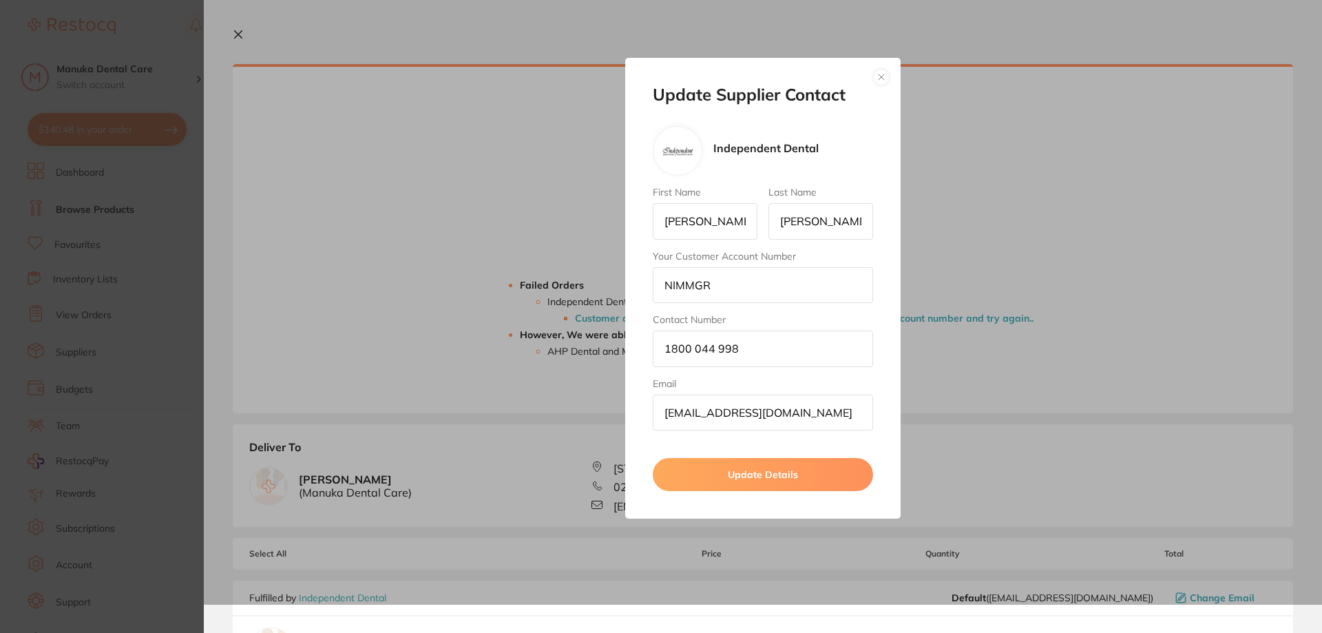
type input "NIMMGR"
click at [830, 319] on label "Contact Number" at bounding box center [763, 319] width 220 height 11
click at [830, 331] on input "1800 044 998" at bounding box center [763, 349] width 220 height 36
drag, startPoint x: 745, startPoint y: 349, endPoint x: 594, endPoint y: 355, distance: 151.7
click at [594, 353] on div "Update Supplier Contact Independent Dental First Name [PERSON_NAME] Last Name […" at bounding box center [763, 288] width 1119 height 633
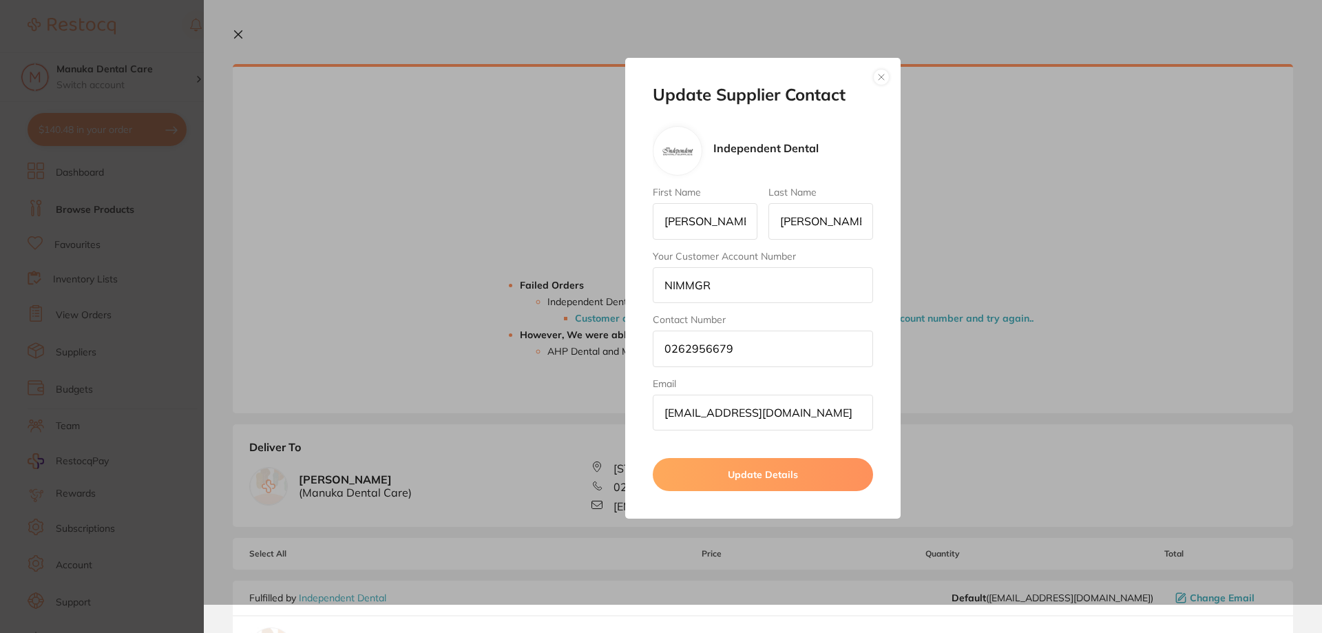
scroll to position [1, 0]
type input "0262956679"
drag, startPoint x: 857, startPoint y: 411, endPoint x: 590, endPoint y: 415, distance: 266.6
click at [590, 415] on div "Update Supplier Contact Independent Dental First Name [PERSON_NAME] Last Name […" at bounding box center [763, 288] width 1119 height 633
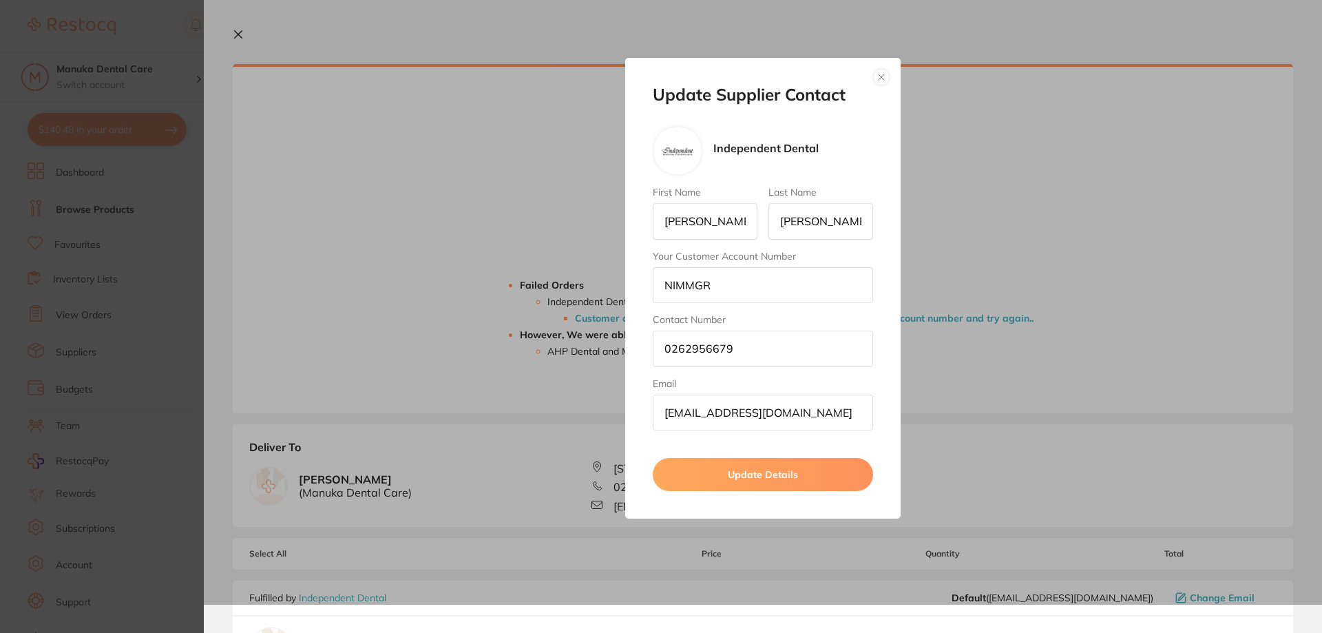
click at [723, 385] on label "Email" at bounding box center [763, 383] width 220 height 11
click at [723, 395] on input "[EMAIL_ADDRESS][DOMAIN_NAME]" at bounding box center [763, 413] width 220 height 36
click at [723, 385] on label "Email" at bounding box center [763, 383] width 220 height 11
click at [723, 395] on input "[EMAIL_ADDRESS][DOMAIN_NAME]" at bounding box center [763, 413] width 220 height 36
click at [756, 349] on input "0262956679" at bounding box center [763, 349] width 220 height 36
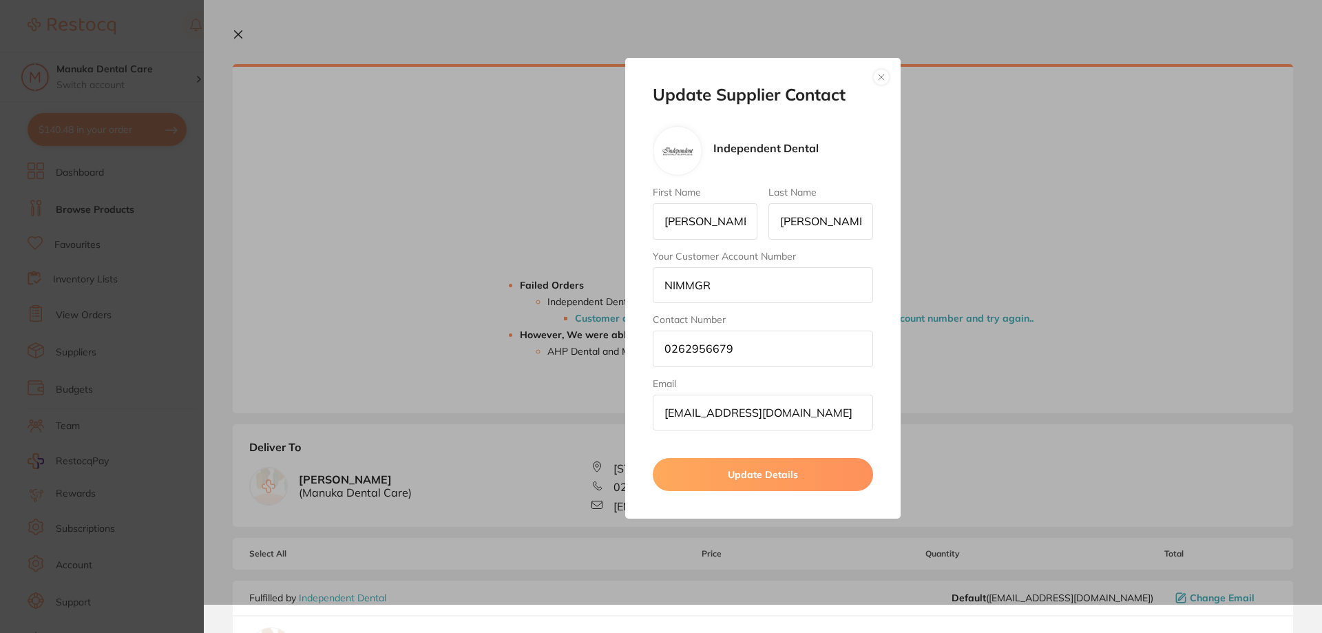
drag, startPoint x: 789, startPoint y: 349, endPoint x: 470, endPoint y: 347, distance: 318.9
click at [470, 347] on div "Update Supplier Contact Independent Dental First Name [PERSON_NAME] Last Name […" at bounding box center [763, 288] width 1119 height 633
click at [738, 381] on label "Email" at bounding box center [763, 383] width 220 height 11
click at [738, 395] on input "[EMAIL_ADDRESS][DOMAIN_NAME]" at bounding box center [763, 413] width 220 height 36
click at [889, 84] on div "Update Supplier Contact Independent Dental First Name [PERSON_NAME] Last Name […" at bounding box center [763, 288] width 276 height 461
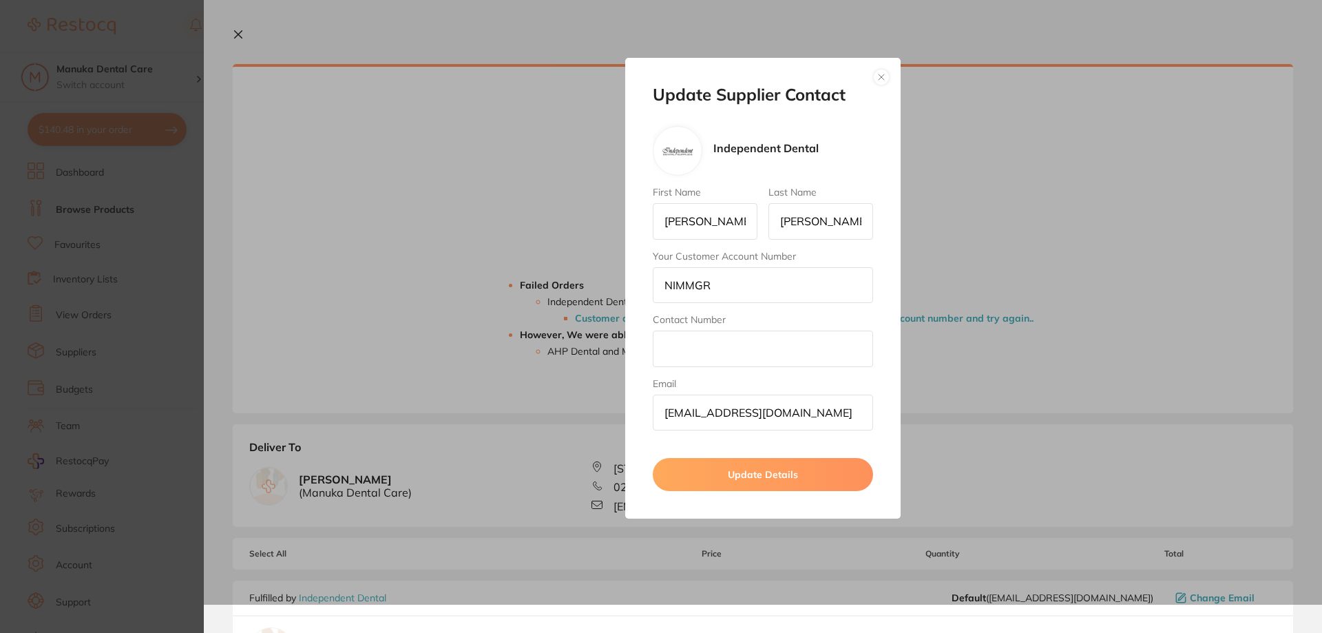
click at [880, 78] on button "button" at bounding box center [881, 77] width 17 height 17
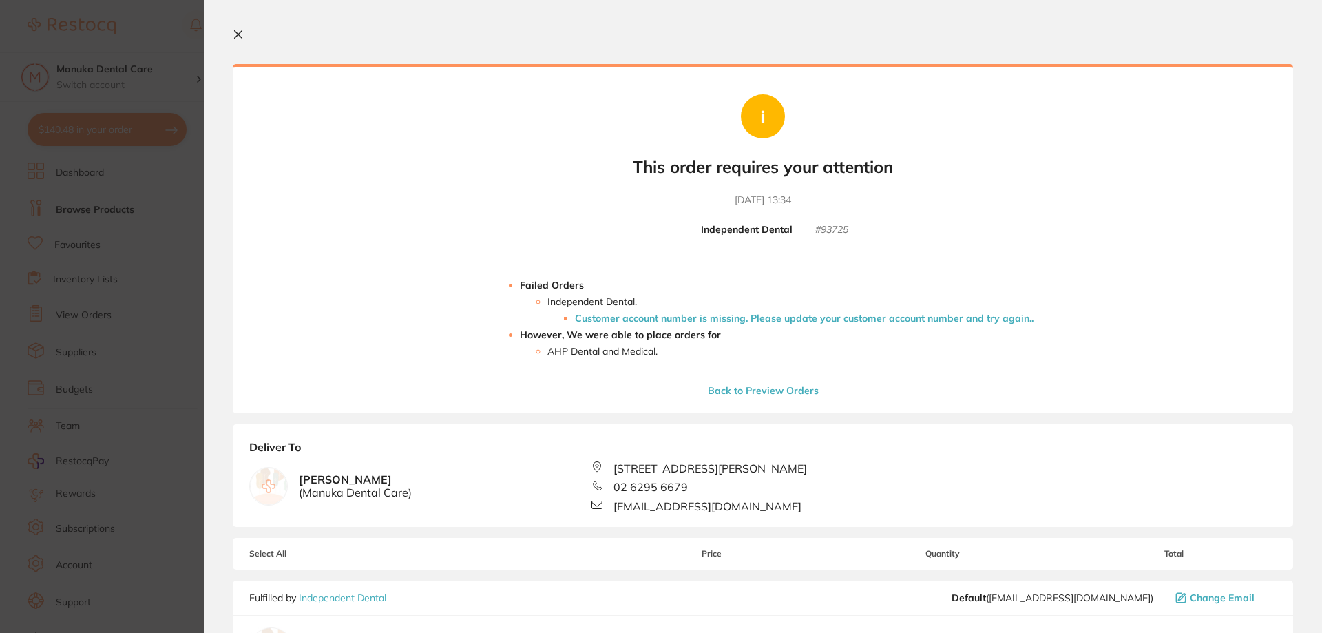
click at [684, 318] on li "Customer account number is missing. Please update your customer account number …" at bounding box center [804, 318] width 459 height 11
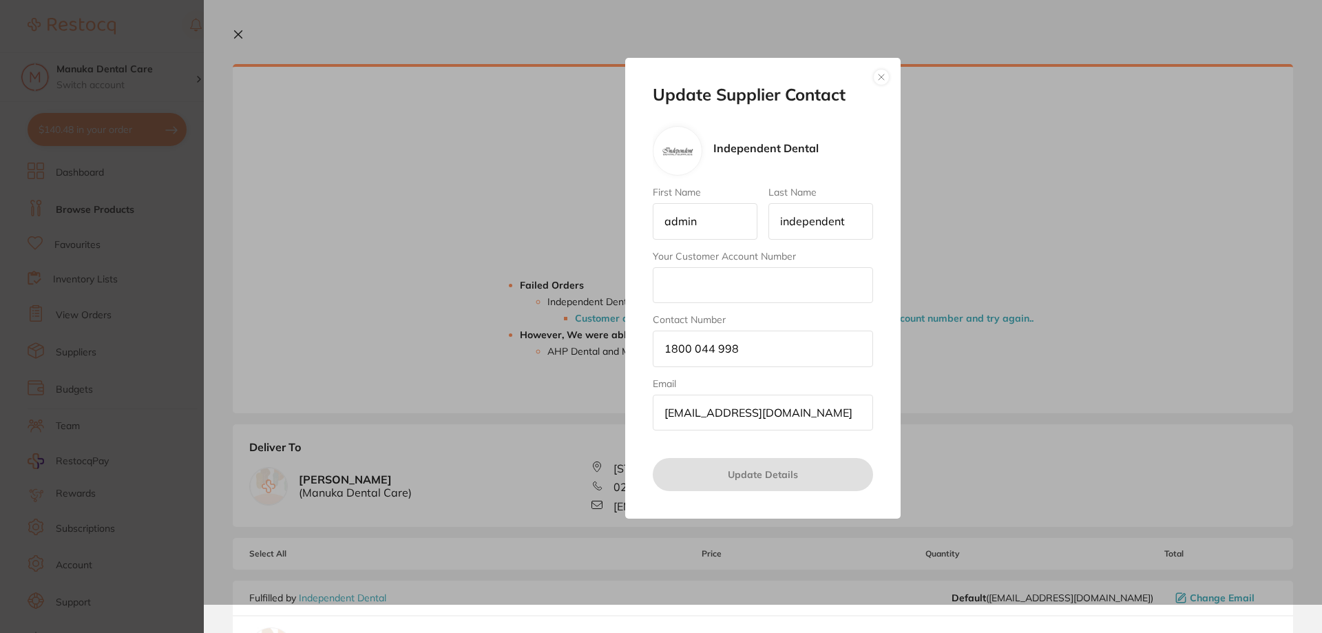
drag, startPoint x: 632, startPoint y: 220, endPoint x: 601, endPoint y: 222, distance: 30.4
click at [601, 222] on div "Update Supplier Contact Independent Dental First Name admin Last Name independe…" at bounding box center [763, 288] width 1119 height 633
type input "P"
type input "[PERSON_NAME]"
drag, startPoint x: 860, startPoint y: 218, endPoint x: 720, endPoint y: 220, distance: 139.8
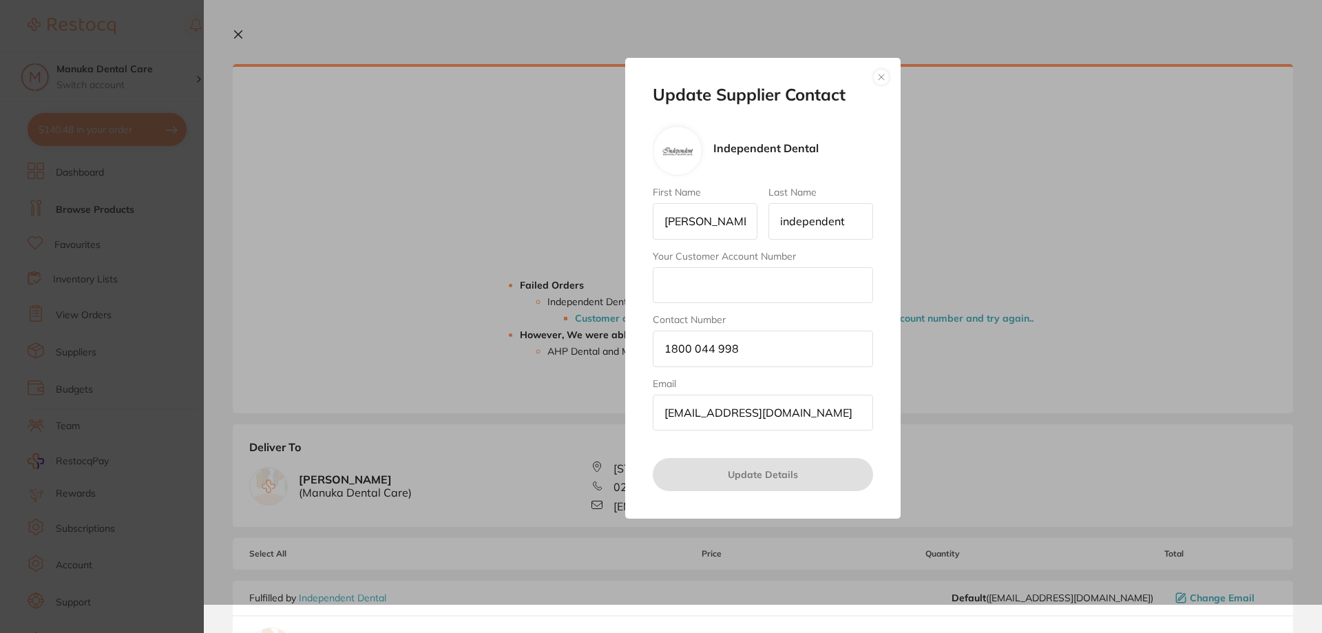
click at [720, 220] on div "First Name [PERSON_NAME] Last Name independent Your Customer Account Number Con…" at bounding box center [763, 309] width 220 height 244
type input "[PERSON_NAME]"
click at [731, 283] on input "Your Customer Account Number" at bounding box center [763, 285] width 220 height 36
type input "NIMMGR"
click at [778, 472] on button "Update Details" at bounding box center [763, 474] width 220 height 33
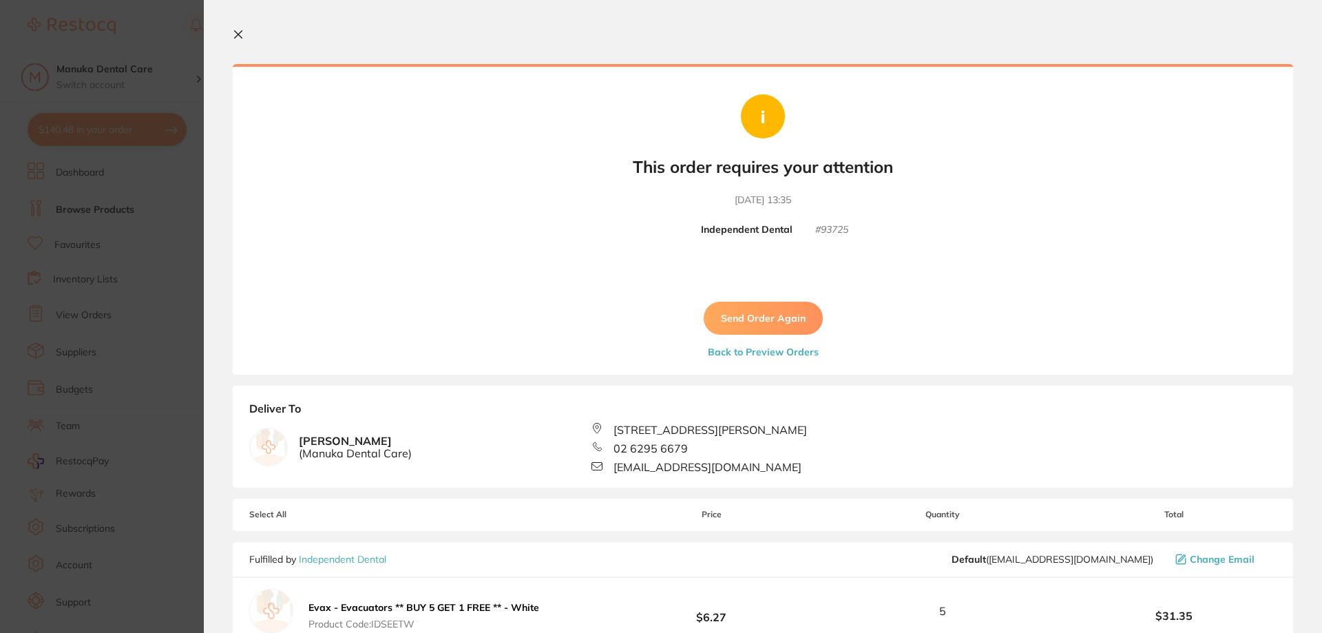
click at [792, 318] on button "Send Order Again" at bounding box center [763, 318] width 119 height 33
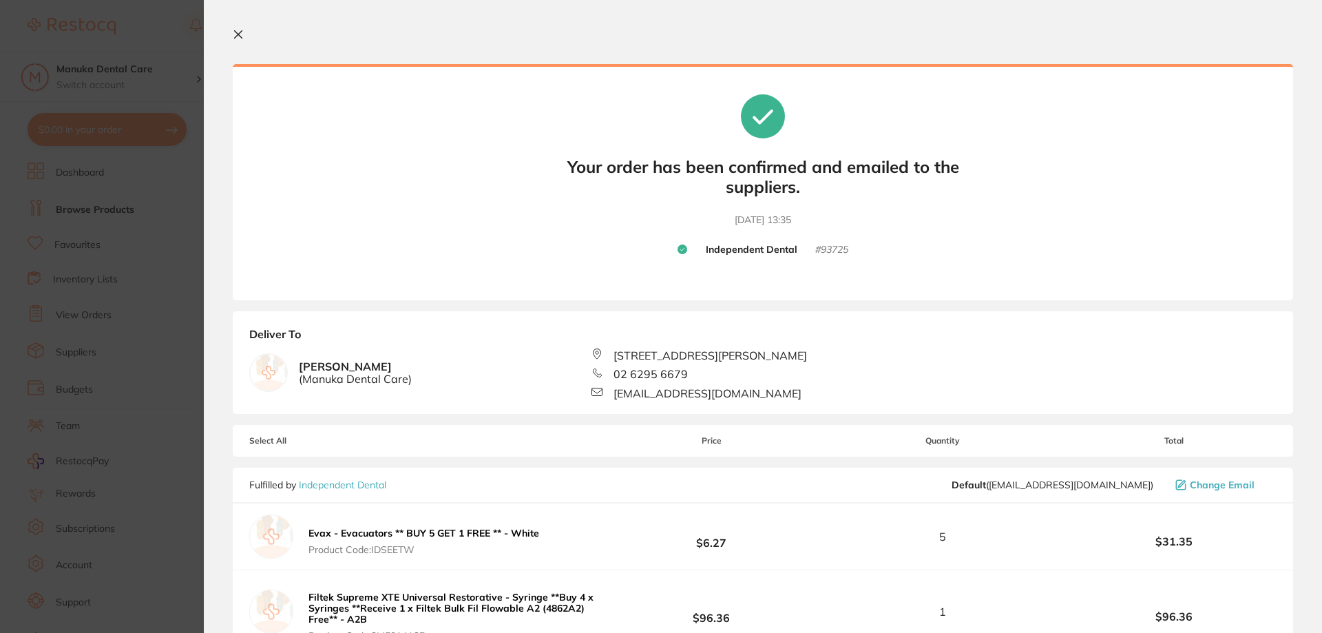
scroll to position [355, 0]
